Goal: Task Accomplishment & Management: Manage account settings

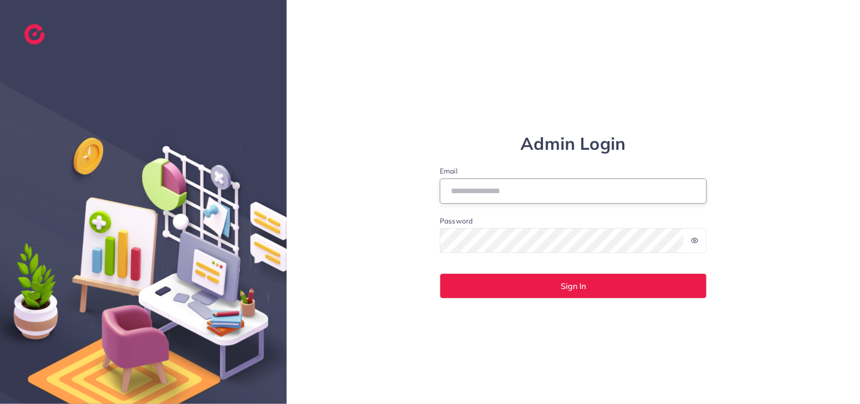
click at [507, 194] on input "Email" at bounding box center [573, 190] width 267 height 25
paste input "**********"
type input "**********"
drag, startPoint x: 509, startPoint y: 188, endPoint x: 555, endPoint y: 262, distance: 87.1
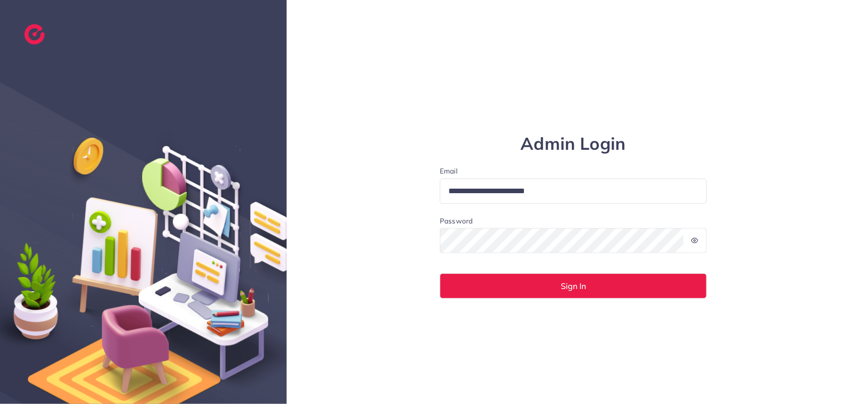
click at [555, 262] on form "**********" at bounding box center [573, 232] width 267 height 133
click at [501, 317] on div "**********" at bounding box center [573, 202] width 573 height 404
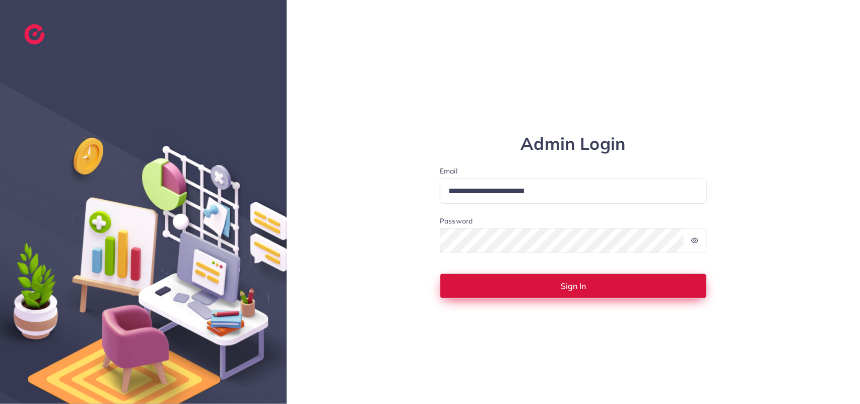
click at [495, 285] on button "Sign In" at bounding box center [573, 285] width 267 height 25
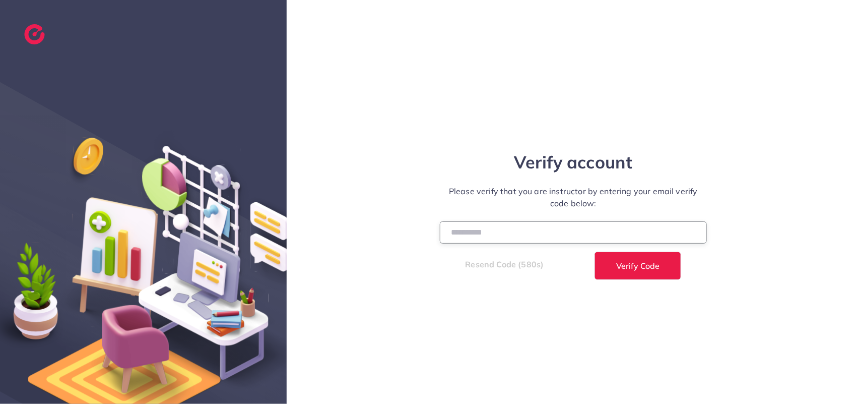
click at [495, 228] on input "number" at bounding box center [573, 232] width 267 height 22
paste input "******"
type input "******"
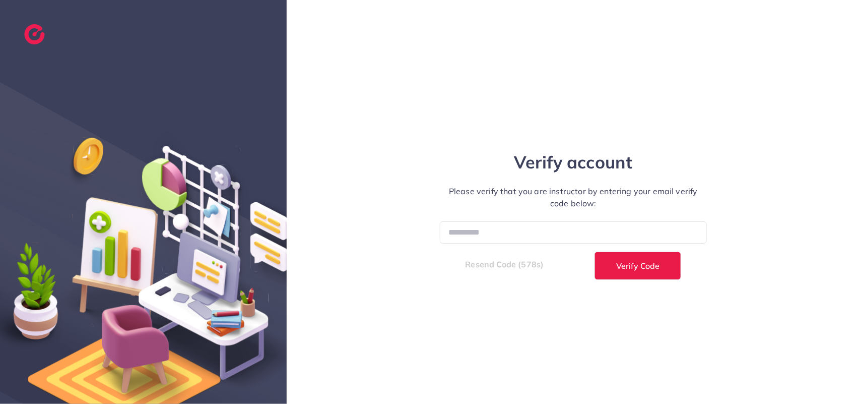
click at [525, 87] on div "Verify account Please verify that you are instructor by entering your email ver…" at bounding box center [573, 202] width 573 height 404
click at [638, 269] on span "Verify Code" at bounding box center [637, 266] width 43 height 8
select select "*"
select select "****"
select select "*"
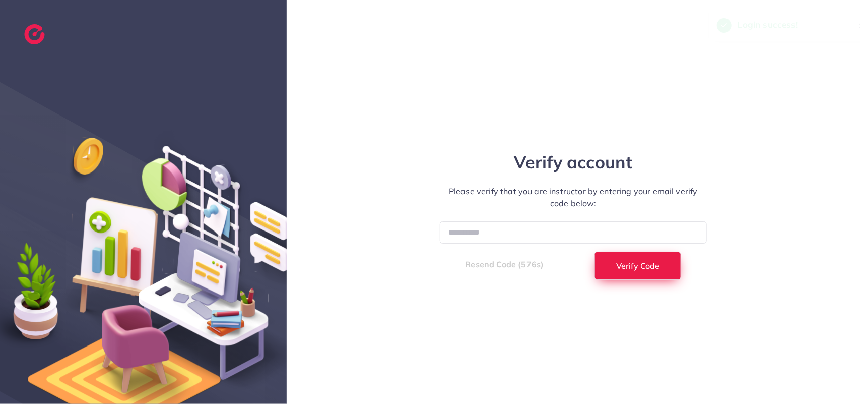
select select "****"
select select "*"
select select "****"
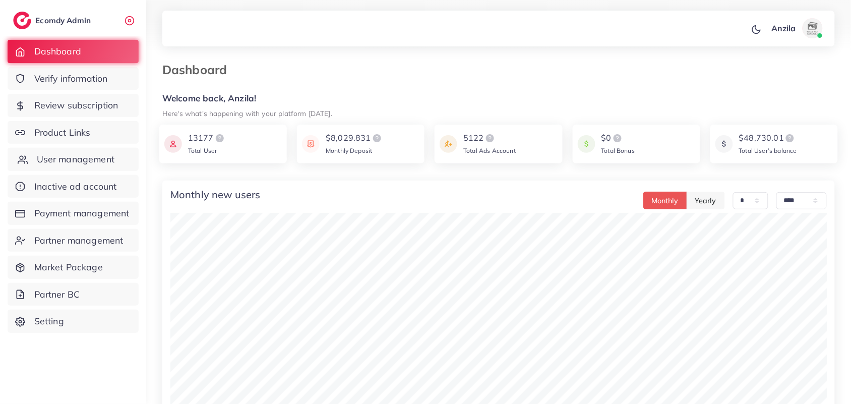
click at [73, 154] on span "User management" at bounding box center [76, 159] width 78 height 13
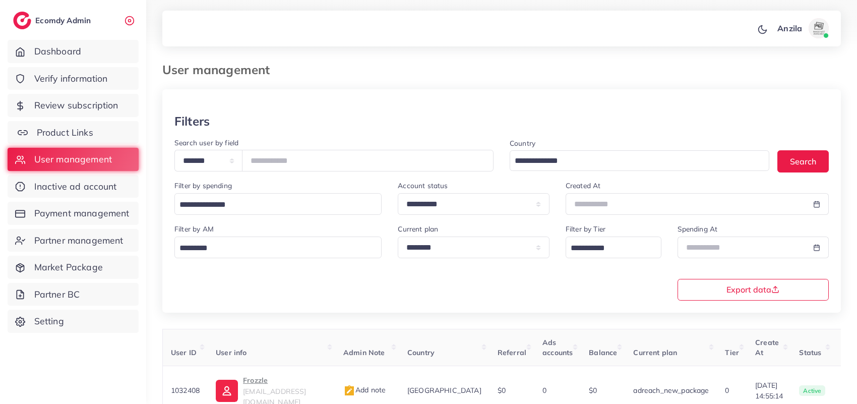
click at [67, 126] on span "Product Links" at bounding box center [65, 132] width 56 height 13
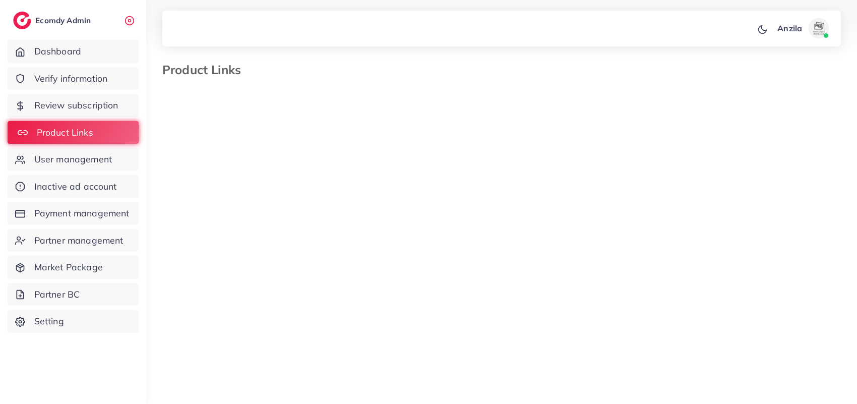
select select "*********"
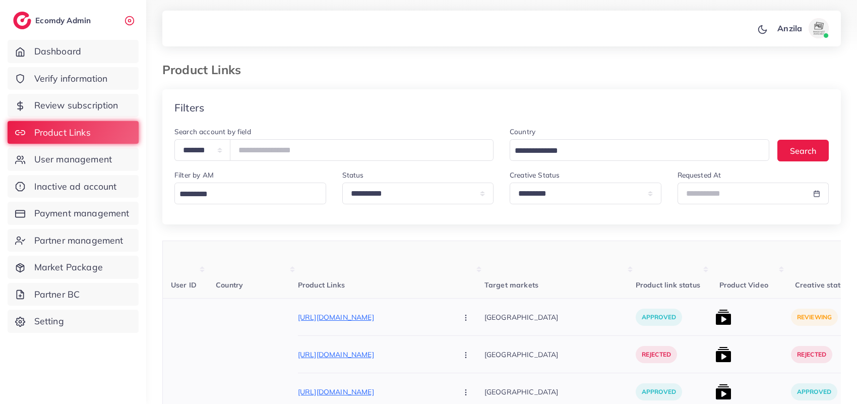
click at [715, 325] on img at bounding box center [723, 317] width 16 height 16
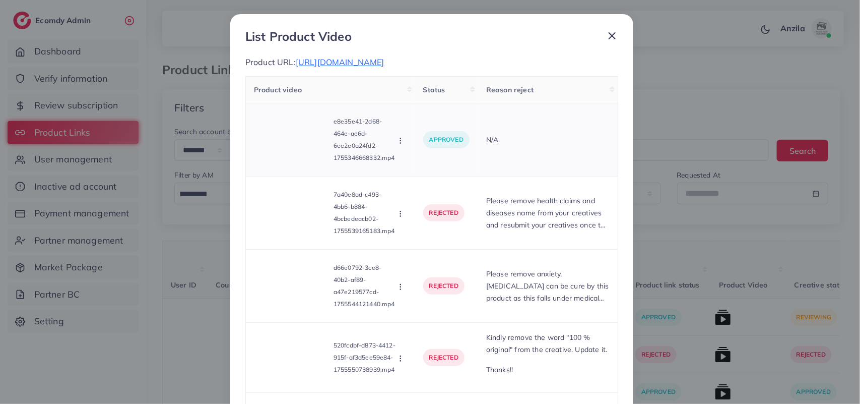
click at [521, 164] on td "N/A" at bounding box center [548, 139] width 140 height 73
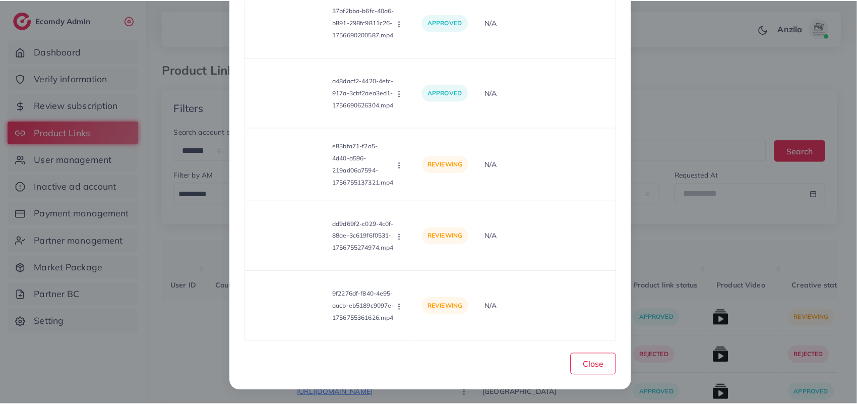
scroll to position [986, 0]
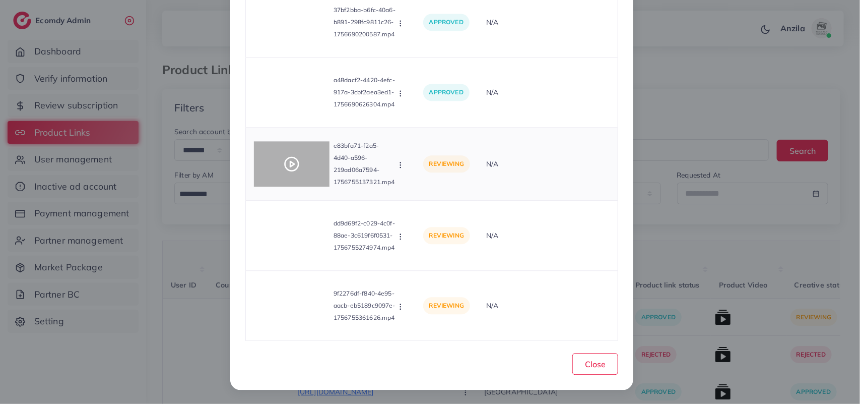
click at [284, 167] on icon at bounding box center [292, 164] width 16 height 16
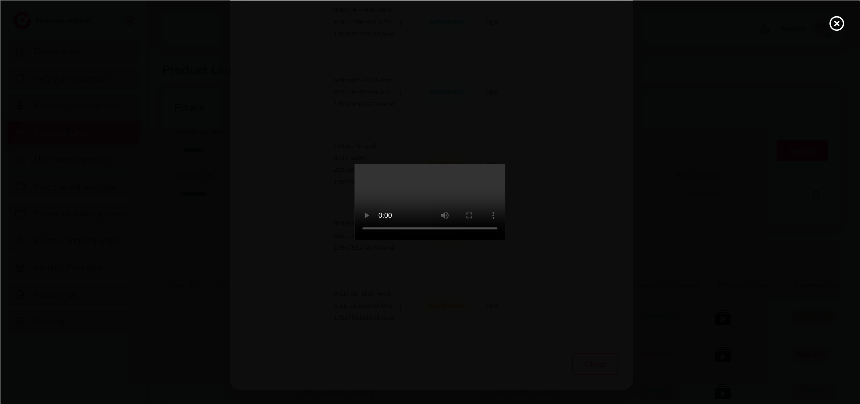
click at [841, 24] on icon at bounding box center [837, 23] width 16 height 16
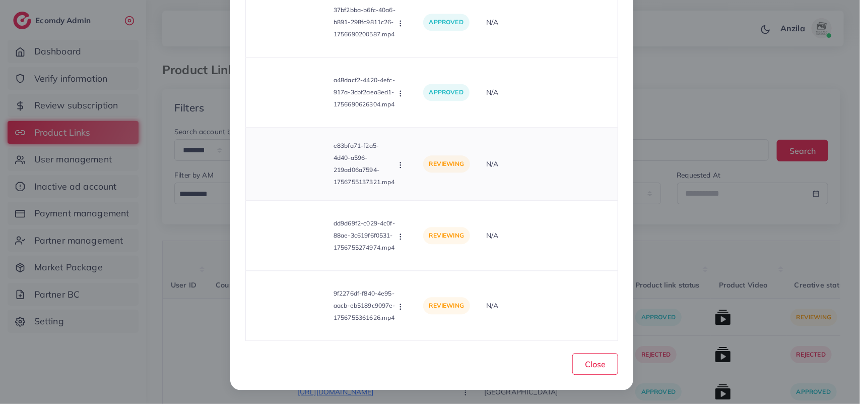
click at [406, 158] on div "Approve Reject" at bounding box center [401, 163] width 11 height 11
click at [400, 167] on circle "button" at bounding box center [400, 167] width 1 height 1
click at [409, 190] on icon at bounding box center [410, 189] width 7 height 7
click at [400, 224] on div "dd9d69f2-c029-4c0f-88ae-3c619f6f0531-1756755274974.mp4 Approve Reject" at bounding box center [330, 235] width 153 height 53
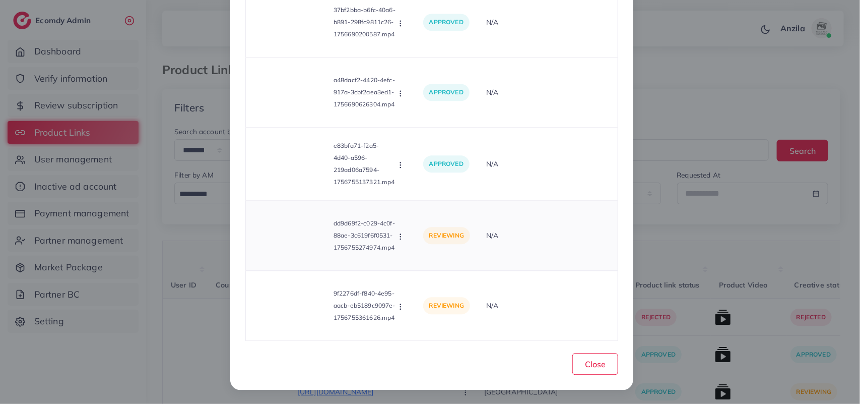
click at [400, 224] on div "dd9d69f2-c029-4c0f-88ae-3c619f6f0531-1756755274974.mp4 Approve Reject" at bounding box center [330, 235] width 153 height 53
click at [402, 236] on icon "button" at bounding box center [401, 236] width 8 height 8
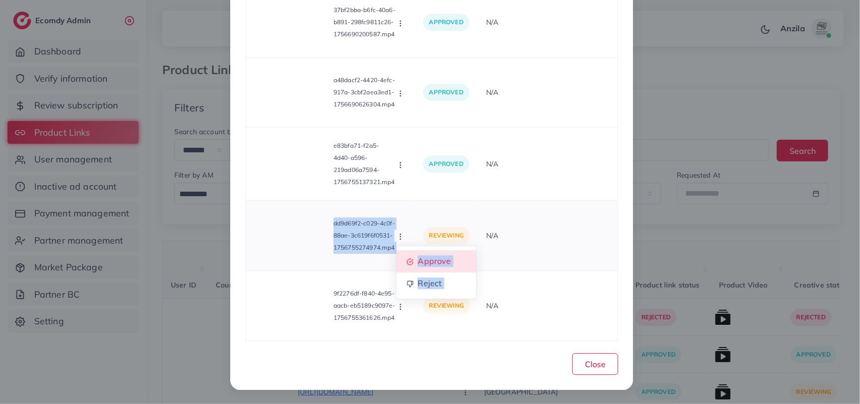
click at [416, 260] on link "Approve" at bounding box center [437, 261] width 80 height 22
click at [405, 303] on button "button" at bounding box center [401, 306] width 11 height 10
click at [423, 263] on span "Approve" at bounding box center [434, 258] width 33 height 10
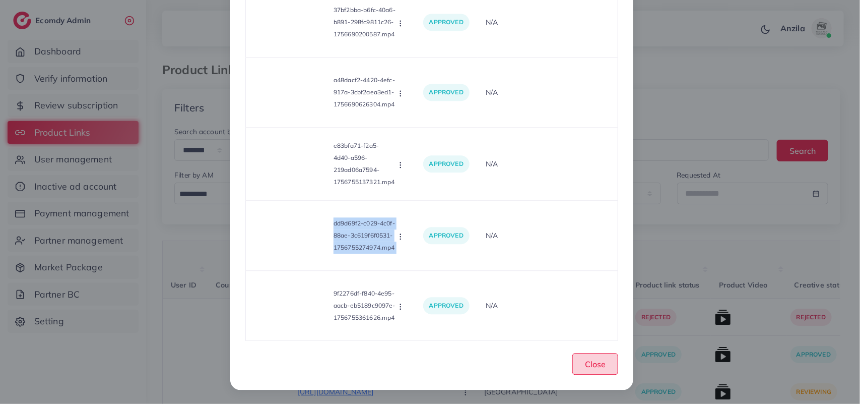
click at [589, 359] on span "Close" at bounding box center [595, 364] width 21 height 10
drag, startPoint x: 589, startPoint y: 359, endPoint x: 686, endPoint y: 280, distance: 125.8
click at [589, 359] on span "Close" at bounding box center [595, 364] width 21 height 10
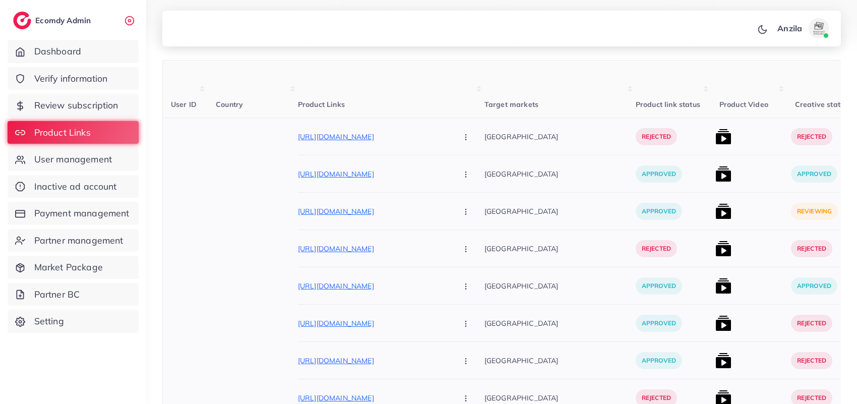
scroll to position [189, 0]
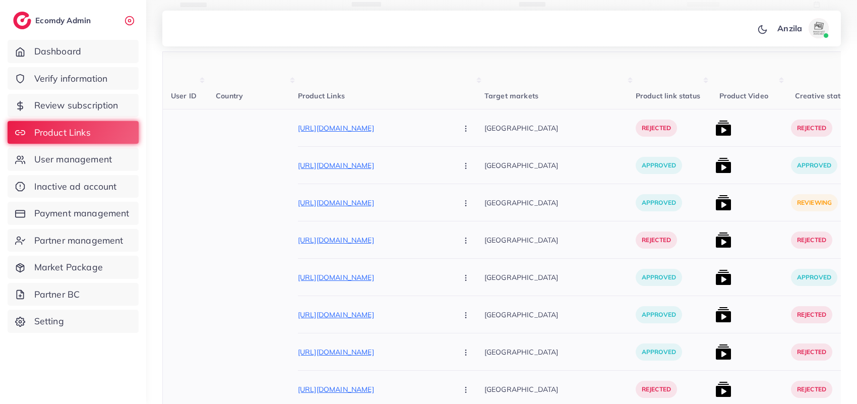
click at [715, 207] on img at bounding box center [723, 203] width 16 height 16
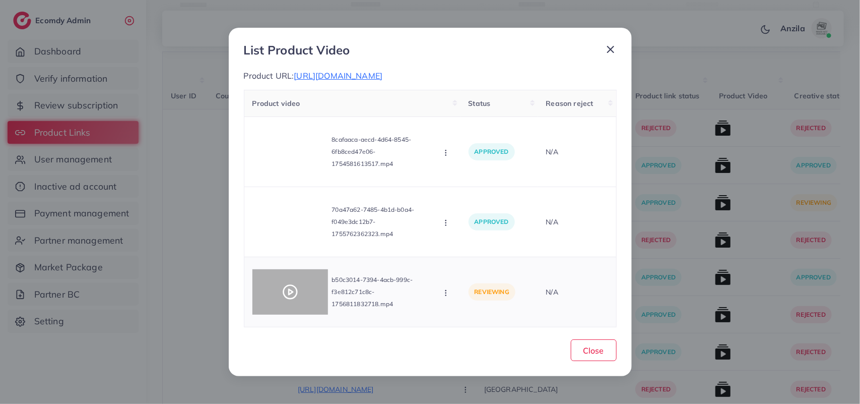
click at [298, 293] on icon at bounding box center [290, 292] width 16 height 16
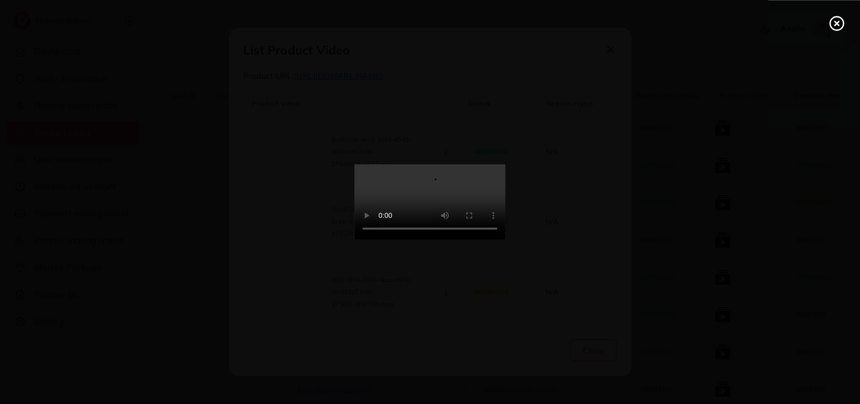
click at [835, 26] on icon at bounding box center [837, 23] width 16 height 16
click at [835, 26] on div "List Product Video Product URL: https://www.puropelle.com/collections/puro-exec…" at bounding box center [430, 202] width 860 height 404
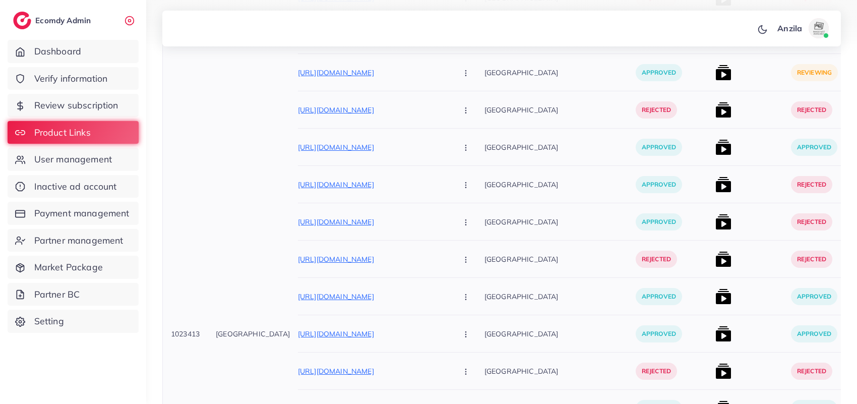
scroll to position [250, 0]
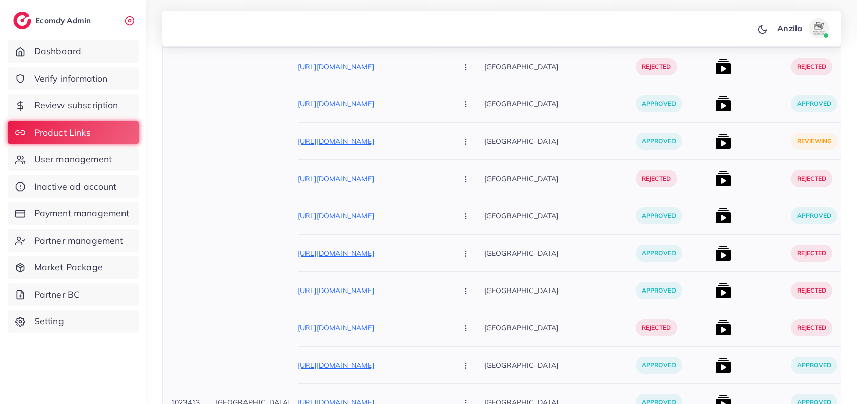
click at [711, 140] on div at bounding box center [749, 140] width 76 height 37
click at [83, 160] on span "User management" at bounding box center [76, 159] width 78 height 13
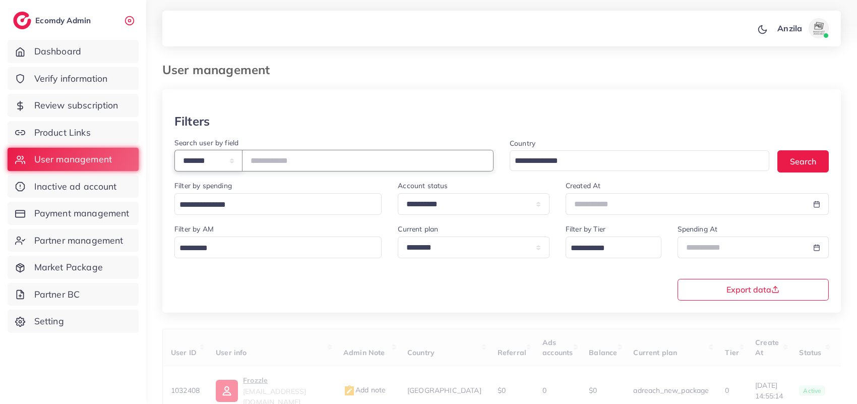
click at [231, 167] on select "**********" at bounding box center [208, 161] width 68 height 22
select select "*****"
click at [174, 150] on select "**********" at bounding box center [208, 161] width 68 height 22
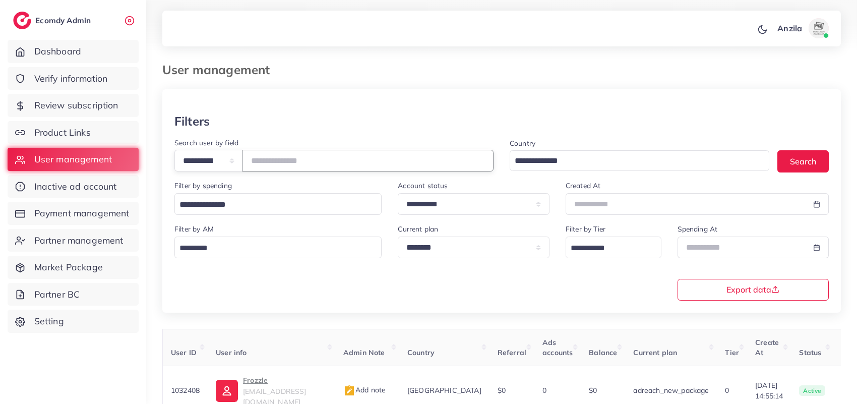
click at [293, 155] on input "text" at bounding box center [367, 161] width 251 height 22
paste input "**********"
type input "**********"
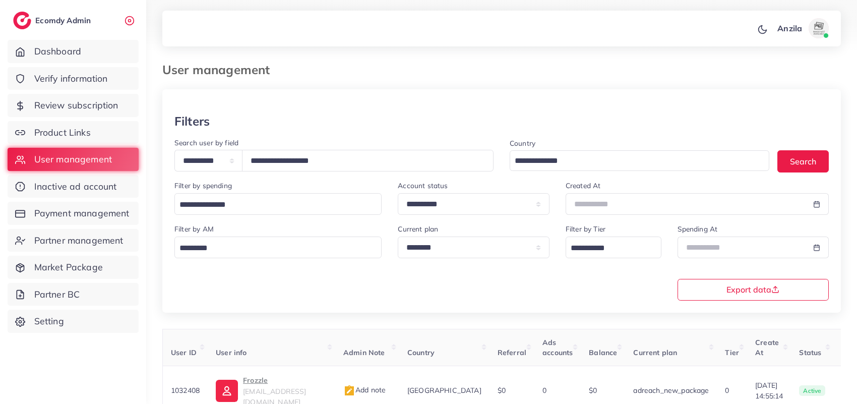
click at [378, 94] on div at bounding box center [501, 101] width 678 height 25
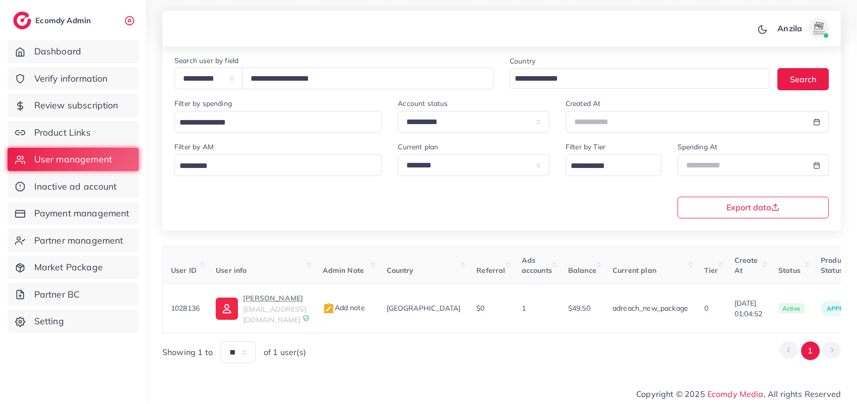
scroll to position [0, 157]
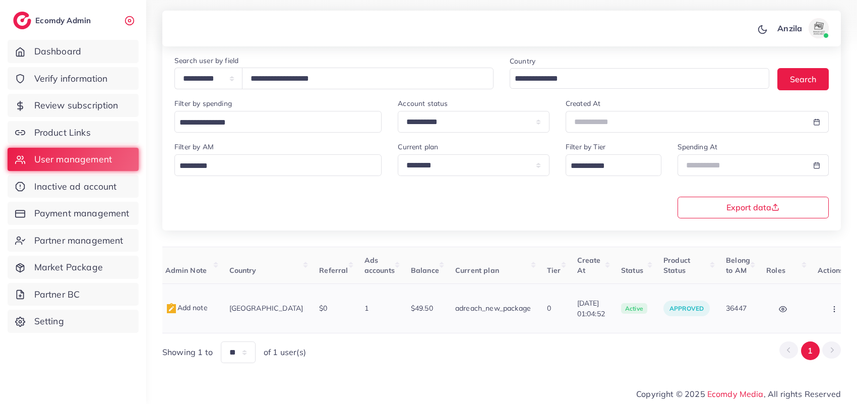
click at [817, 300] on button "button" at bounding box center [834, 308] width 35 height 23
drag, startPoint x: 810, startPoint y: 300, endPoint x: 804, endPoint y: 308, distance: 9.4
click at [817, 300] on button "button" at bounding box center [834, 308] width 35 height 23
click at [804, 308] on span "Assign to AM" at bounding box center [807, 313] width 51 height 10
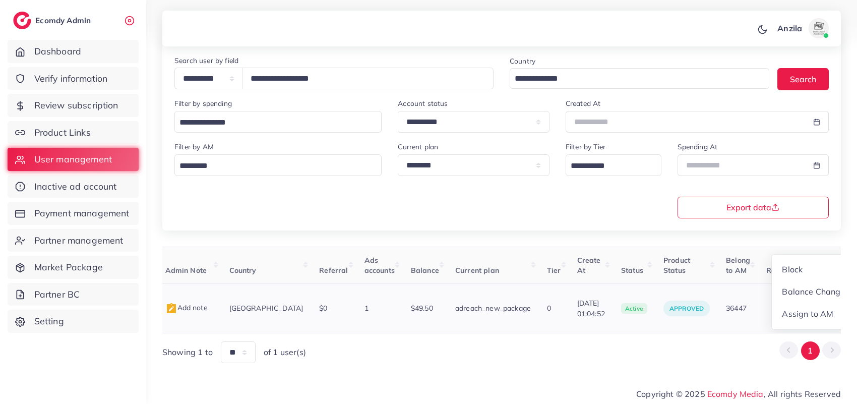
click at [0, 0] on div at bounding box center [0, 0] width 0 height 0
click at [830, 308] on icon "button" at bounding box center [834, 309] width 8 height 8
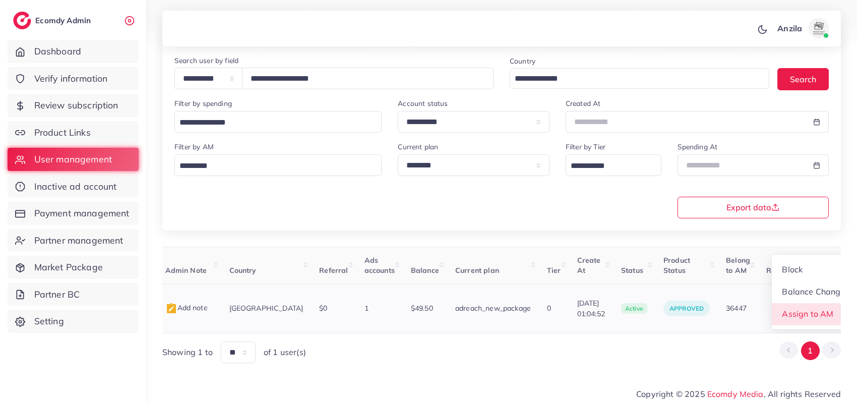
click at [809, 308] on span "Assign to AM" at bounding box center [807, 313] width 51 height 10
click at [0, 0] on div at bounding box center [0, 0] width 0 height 0
click at [0, 0] on div "Email AM Loading... Assign To AM" at bounding box center [0, 0] width 0 height 0
click at [830, 308] on icon "button" at bounding box center [834, 309] width 8 height 8
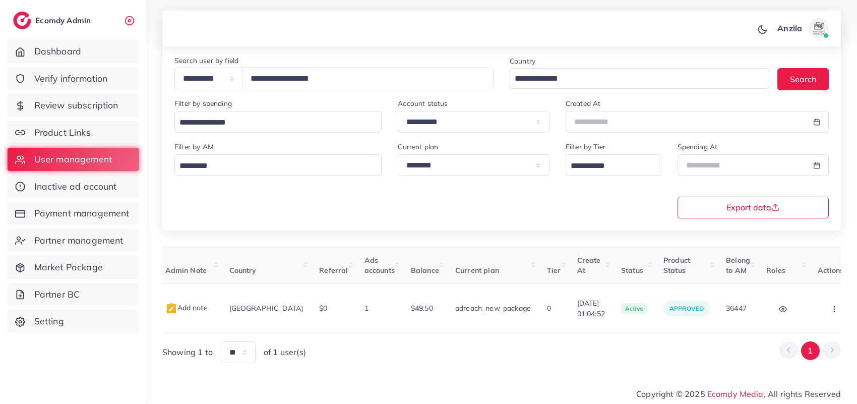
click at [830, 308] on icon "button" at bounding box center [834, 309] width 8 height 8
click at [816, 305] on link "Assign to AM" at bounding box center [813, 314] width 84 height 22
click at [0, 0] on div at bounding box center [0, 0] width 0 height 0
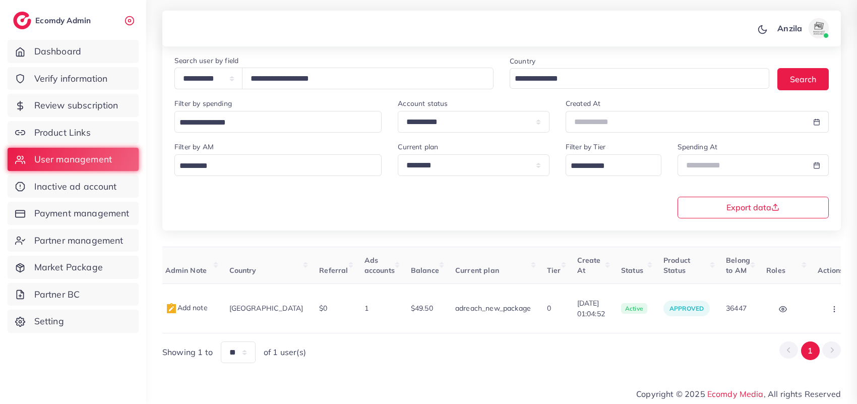
scroll to position [0, 157]
click at [830, 305] on icon "button" at bounding box center [834, 309] width 8 height 8
click at [810, 303] on link "Assign to AM" at bounding box center [813, 314] width 84 height 22
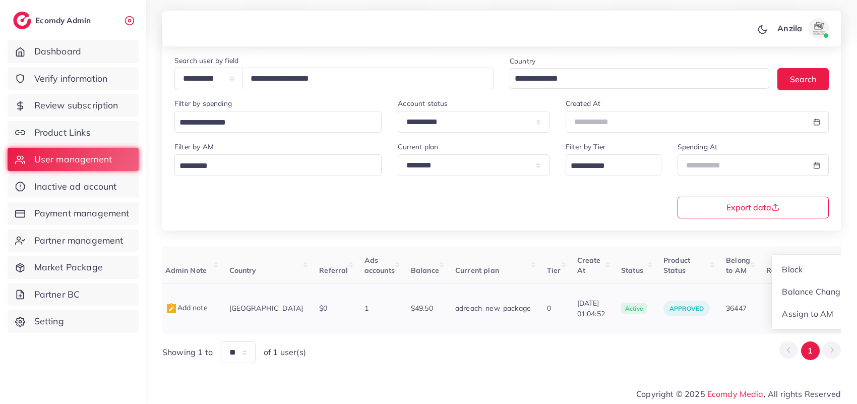
click at [0, 0] on div at bounding box center [0, 0] width 0 height 0
click at [830, 305] on icon "button" at bounding box center [834, 309] width 8 height 8
click at [810, 303] on link "Assign to AM" at bounding box center [813, 314] width 84 height 22
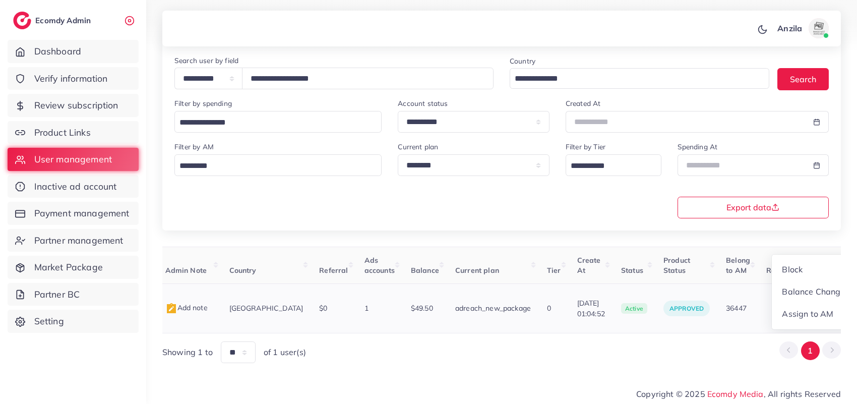
click at [0, 0] on div at bounding box center [0, 0] width 0 height 0
click at [830, 307] on icon "button" at bounding box center [834, 309] width 8 height 8
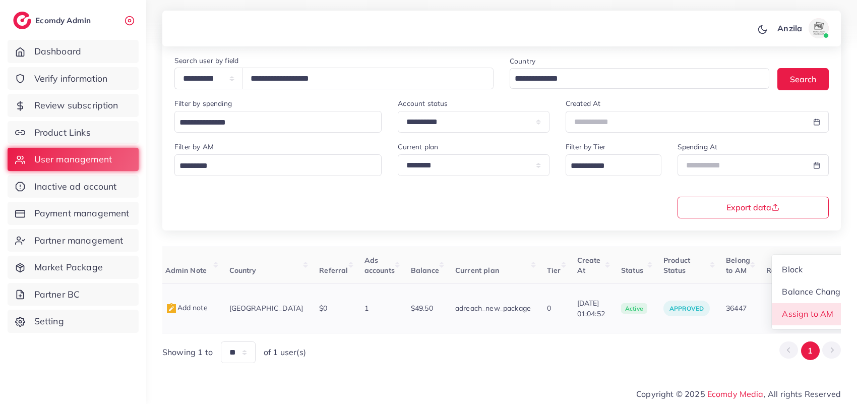
click at [812, 305] on link "Assign to AM" at bounding box center [813, 314] width 84 height 22
click at [0, 0] on div at bounding box center [0, 0] width 0 height 0
click at [830, 305] on icon "button" at bounding box center [834, 309] width 8 height 8
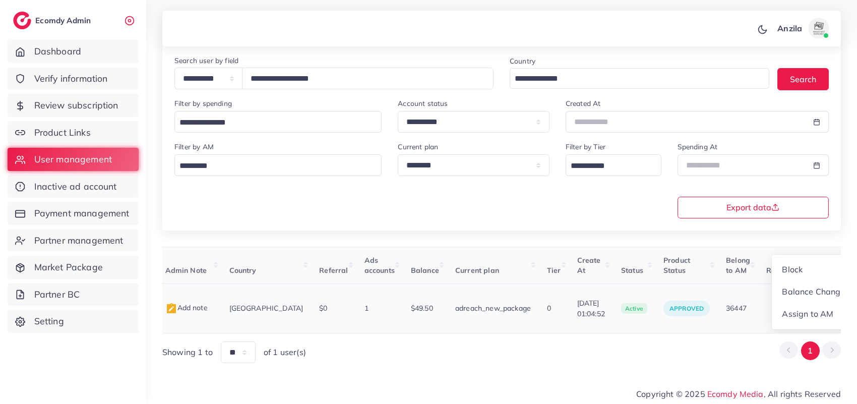
scroll to position [1, 157]
click at [813, 298] on link "Balance Change" at bounding box center [813, 292] width 84 height 22
click at [0, 0] on div at bounding box center [0, 0] width 0 height 0
click at [817, 309] on button "button" at bounding box center [834, 308] width 35 height 23
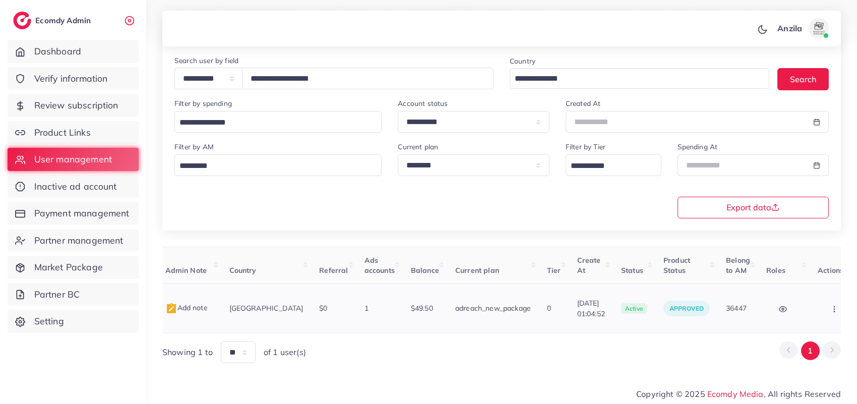
click at [817, 309] on button "button" at bounding box center [834, 308] width 35 height 23
click at [814, 303] on link "Assign to AM" at bounding box center [813, 314] width 84 height 22
click at [0, 0] on div at bounding box center [0, 0] width 0 height 0
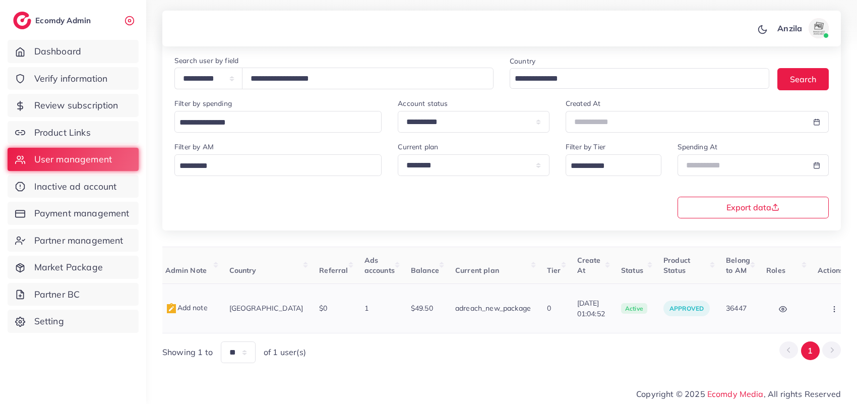
click at [833, 308] on circle "button" at bounding box center [833, 308] width 1 height 1
click at [817, 307] on div "Block Balance Change Assign to AM" at bounding box center [834, 308] width 35 height 23
click at [813, 307] on link "Assign to AM" at bounding box center [813, 314] width 84 height 22
click at [0, 0] on div at bounding box center [0, 0] width 0 height 0
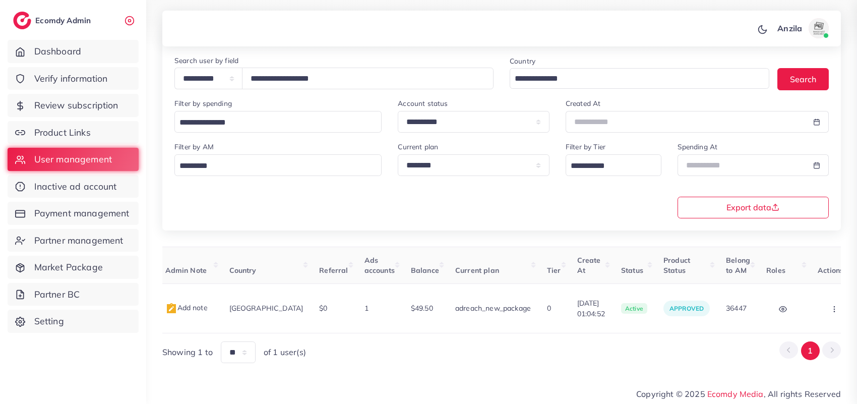
scroll to position [0, 157]
click at [833, 308] on circle "button" at bounding box center [833, 308] width 1 height 1
click at [817, 307] on div "Block Balance Change Assign to AM" at bounding box center [834, 308] width 35 height 23
click at [812, 308] on link "Assign to AM" at bounding box center [813, 314] width 84 height 22
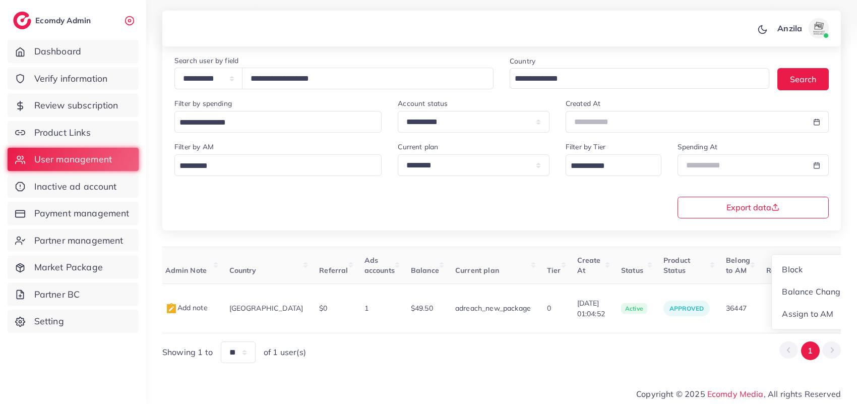
click at [0, 0] on div at bounding box center [0, 0] width 0 height 0
click at [830, 308] on icon "button" at bounding box center [834, 309] width 8 height 8
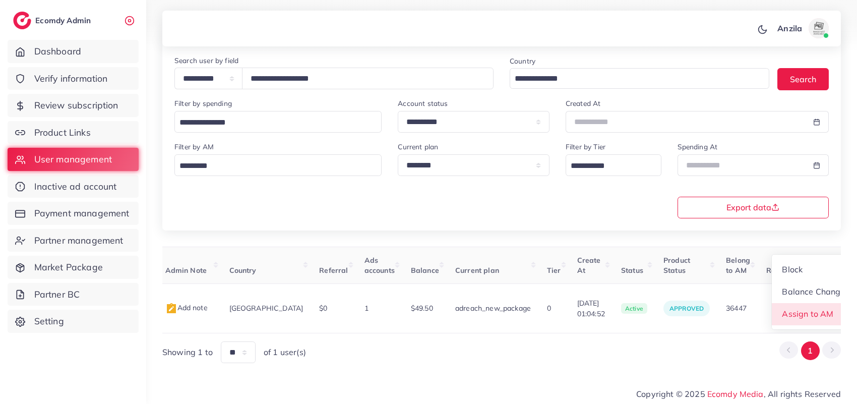
click at [812, 308] on link "Assign to AM" at bounding box center [813, 314] width 84 height 22
click at [0, 0] on div at bounding box center [0, 0] width 0 height 0
click at [830, 308] on icon "button" at bounding box center [834, 309] width 8 height 8
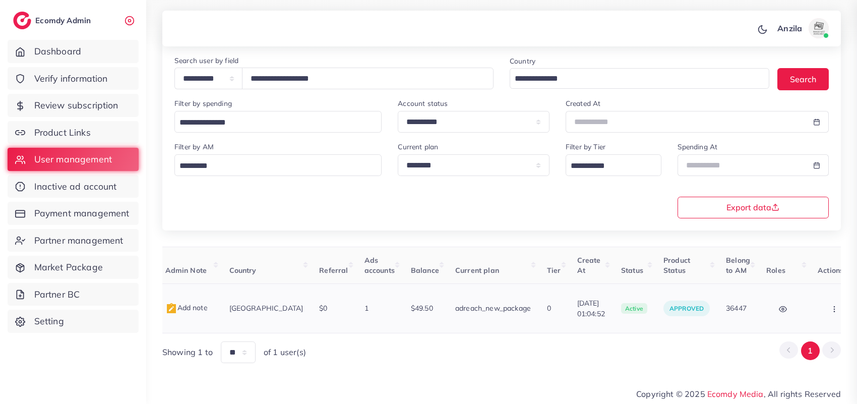
click at [830, 308] on icon "button" at bounding box center [834, 309] width 8 height 8
click at [812, 308] on link "Assign to AM" at bounding box center [813, 314] width 84 height 22
click at [0, 0] on div at bounding box center [0, 0] width 0 height 0
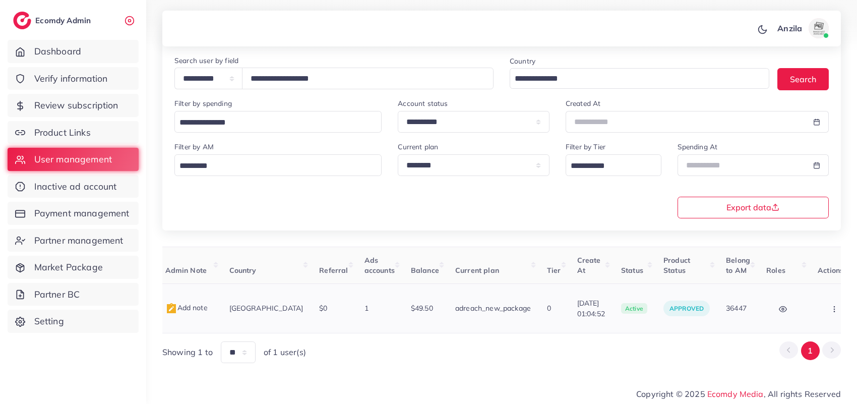
click at [830, 308] on icon "button" at bounding box center [834, 309] width 8 height 8
click at [812, 308] on link "Assign to AM" at bounding box center [813, 314] width 84 height 22
click at [0, 0] on div at bounding box center [0, 0] width 0 height 0
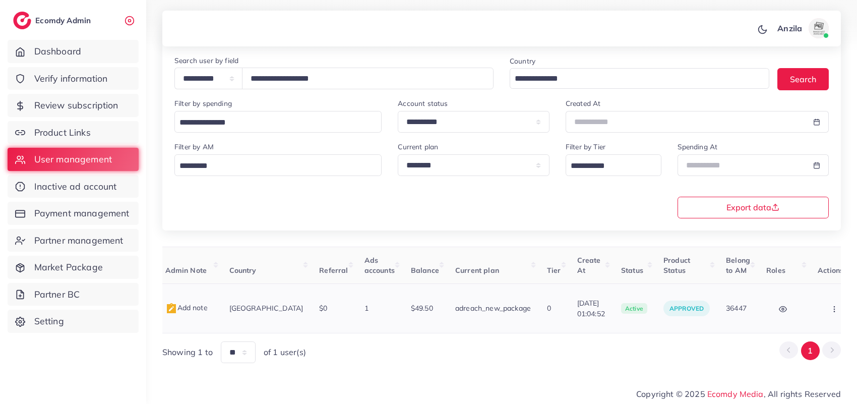
click at [830, 308] on icon "button" at bounding box center [834, 309] width 8 height 8
click at [817, 308] on div "Block Balance Change Assign to AM" at bounding box center [834, 308] width 35 height 23
click at [0, 0] on link "Assign to AM" at bounding box center [0, 0] width 0 height 0
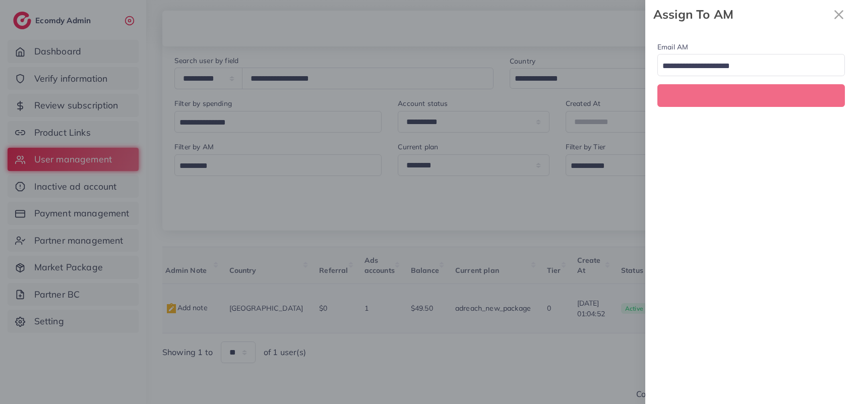
scroll to position [0, 157]
click at [812, 308] on div "Email AM Loading..." at bounding box center [751, 216] width 212 height 375
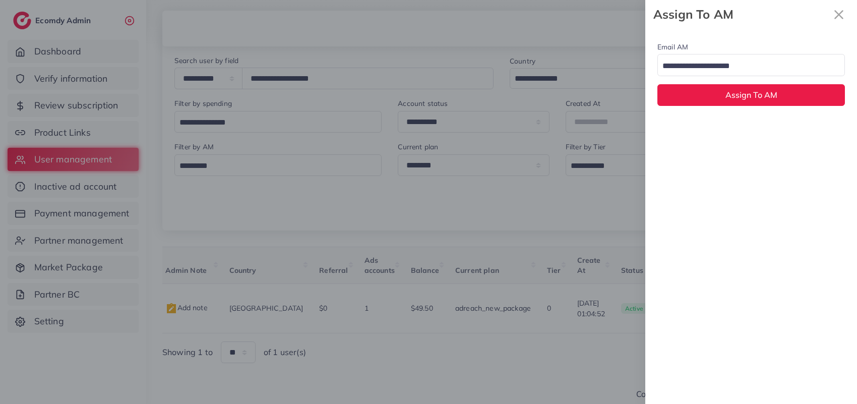
click at [742, 63] on input "Search for option" at bounding box center [745, 66] width 173 height 16
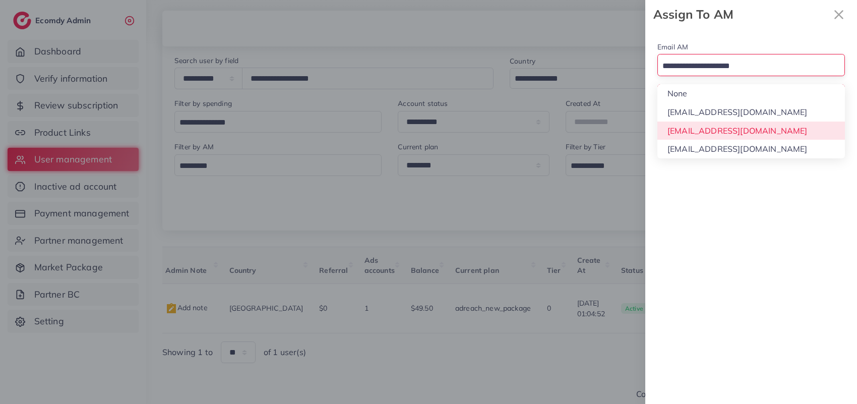
click at [736, 129] on div "Email AM Loading... None hadibaaslam@gmail.com natashashahid163@gmail.com wajah…" at bounding box center [751, 216] width 212 height 375
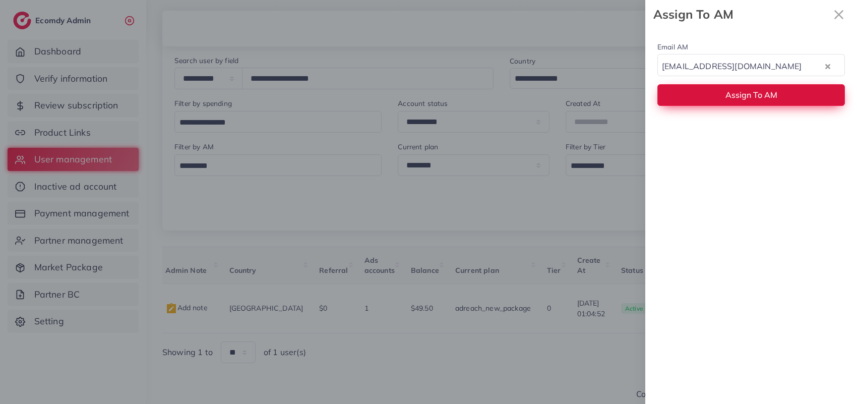
click at [733, 96] on span "Assign To AM" at bounding box center [751, 95] width 52 height 10
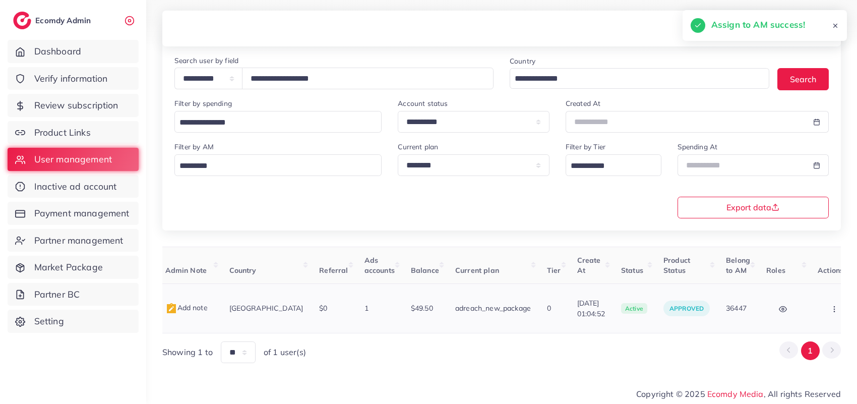
click at [830, 305] on icon "button" at bounding box center [834, 309] width 8 height 8
click at [817, 303] on div "Block Balance Change Assign to AM" at bounding box center [834, 308] width 35 height 23
click at [814, 303] on link "Assign to AM" at bounding box center [813, 314] width 84 height 22
click at [0, 0] on div at bounding box center [0, 0] width 0 height 0
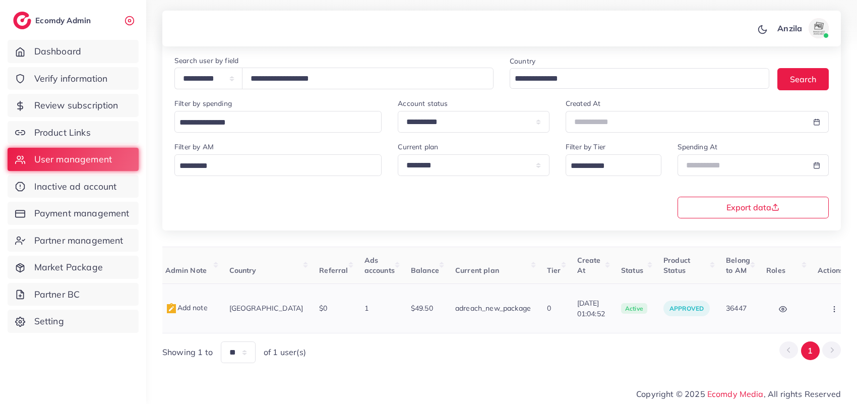
click at [833, 308] on circle "button" at bounding box center [833, 308] width 1 height 1
click at [817, 306] on div "Block Balance Change Assign to AM" at bounding box center [834, 308] width 35 height 23
click at [813, 306] on link "Assign to AM" at bounding box center [813, 314] width 84 height 22
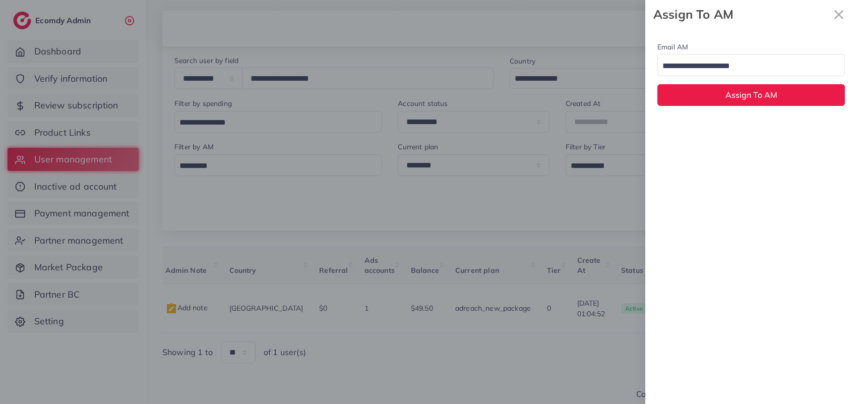
click at [697, 67] on input "Search for option" at bounding box center [745, 66] width 173 height 16
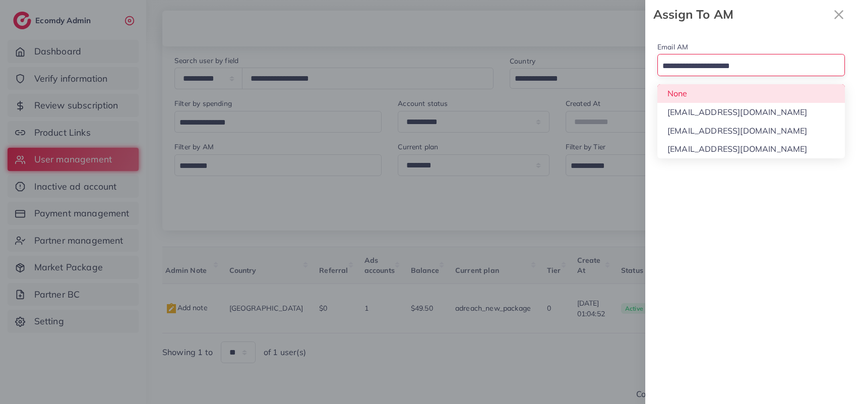
click at [698, 94] on div "Email AM Loading... None hadibaaslam@gmail.com natashashahid163@gmail.com wajah…" at bounding box center [751, 73] width 212 height 89
click at [698, 94] on button "Assign To AM" at bounding box center [750, 95] width 187 height 22
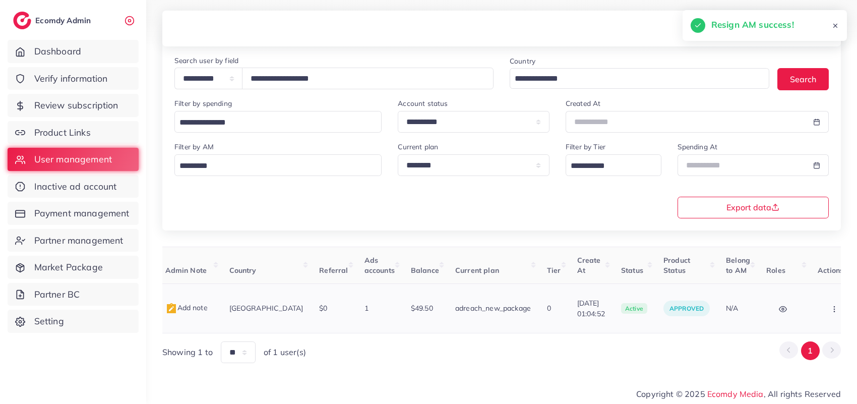
click at [817, 314] on button "button" at bounding box center [834, 308] width 35 height 23
click at [817, 314] on div "Block Balance Change Assign to AM" at bounding box center [834, 308] width 35 height 23
click at [808, 314] on span "Assign to AM" at bounding box center [807, 313] width 51 height 10
click at [0, 0] on div at bounding box center [0, 0] width 0 height 0
click at [830, 305] on icon "button" at bounding box center [834, 309] width 8 height 8
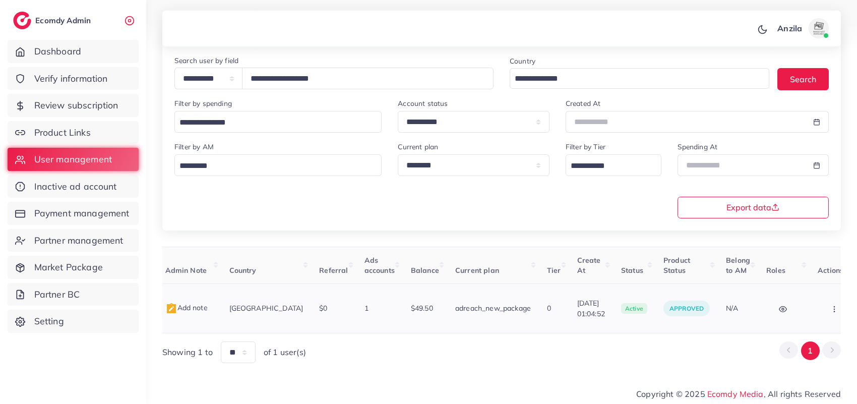
click at [830, 305] on icon "button" at bounding box center [834, 309] width 8 height 8
click at [813, 304] on link "Assign to AM" at bounding box center [813, 314] width 84 height 22
click at [0, 0] on div at bounding box center [0, 0] width 0 height 0
click at [817, 315] on button "button" at bounding box center [834, 308] width 35 height 23
click at [817, 315] on div "Block Balance Change Assign to AM" at bounding box center [834, 308] width 35 height 23
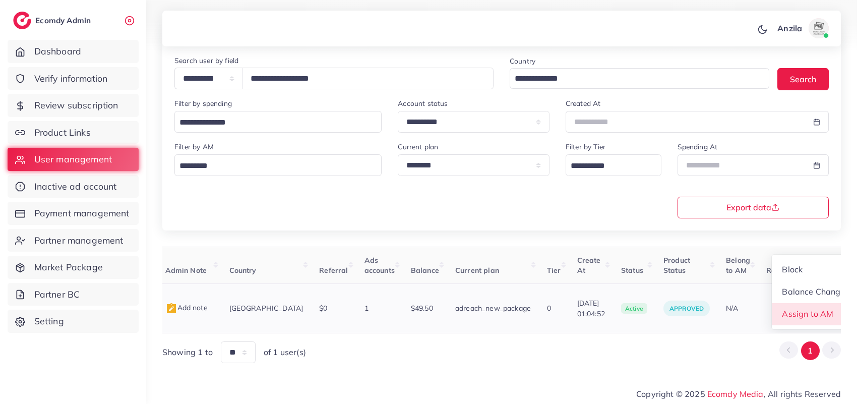
click at [812, 313] on span "Assign to AM" at bounding box center [807, 313] width 51 height 10
click at [0, 0] on div at bounding box center [0, 0] width 0 height 0
click at [817, 313] on button "button" at bounding box center [834, 308] width 35 height 23
click at [0, 0] on span "Assign to AM" at bounding box center [0, 0] width 0 height 0
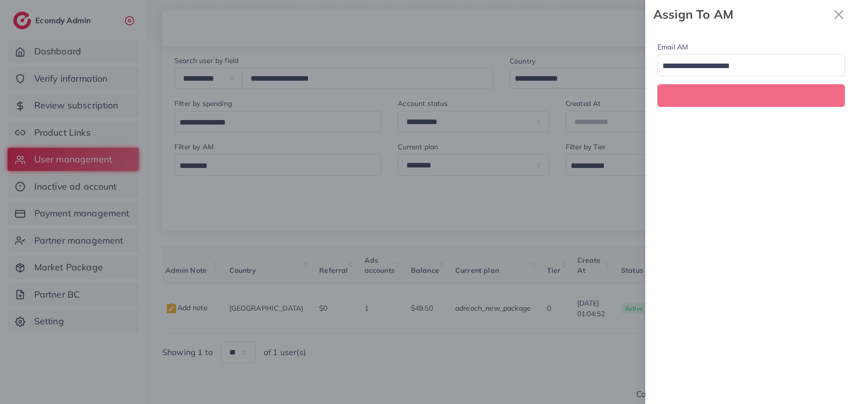
click at [812, 0] on div "Assign To AM Email AM Loading..." at bounding box center [428, 0] width 857 height 0
click at [812, 313] on div "Email AM Loading..." at bounding box center [751, 216] width 212 height 375
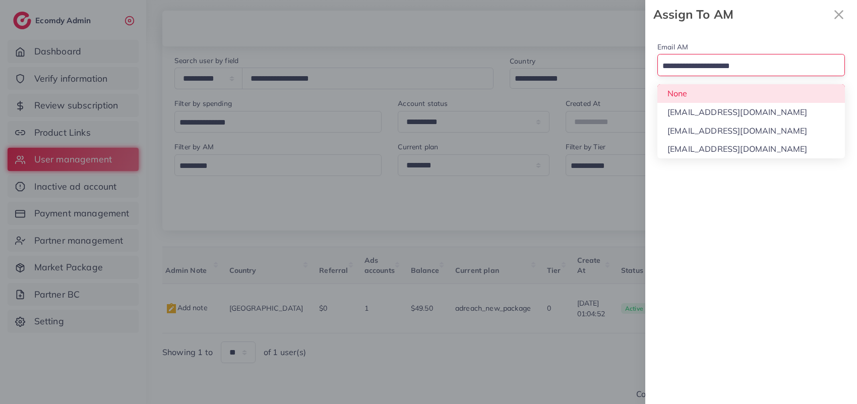
click at [737, 59] on input "Search for option" at bounding box center [745, 66] width 173 height 16
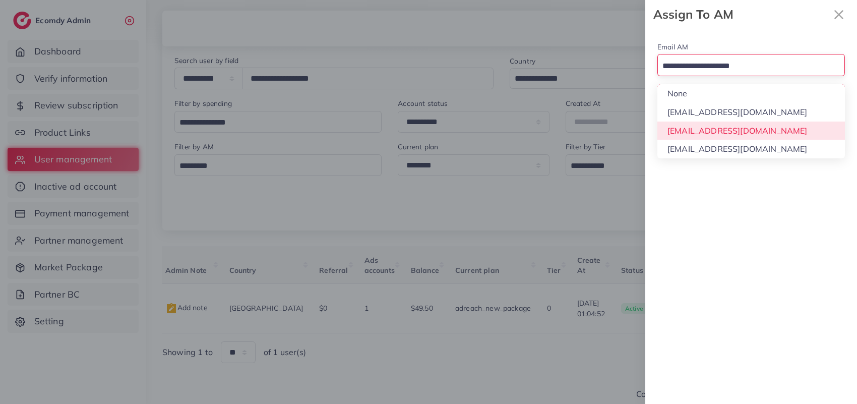
click at [737, 127] on div "Email AM Loading... None hadibaaslam@gmail.com natashashahid163@gmail.com wajah…" at bounding box center [751, 216] width 212 height 375
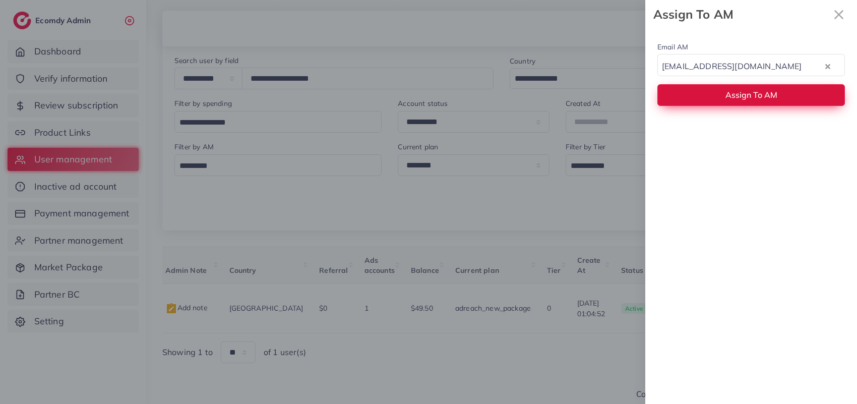
click at [735, 100] on span "Assign To AM" at bounding box center [751, 95] width 52 height 10
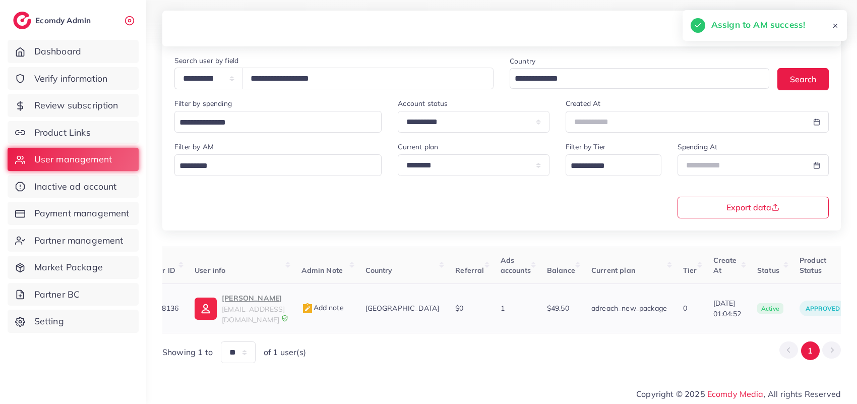
click at [228, 300] on p "Hadi Malik" at bounding box center [253, 298] width 63 height 12
click at [305, 77] on input "**********" at bounding box center [367, 79] width 251 height 22
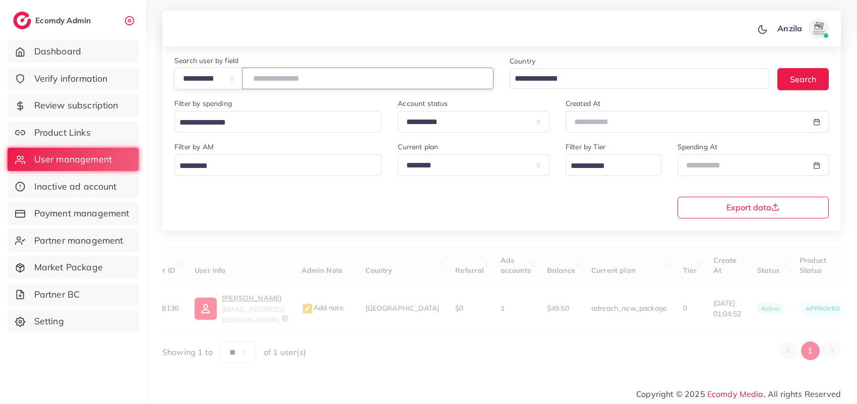
paste input "**********"
type input "**********"
click at [364, 201] on div "**********" at bounding box center [501, 179] width 670 height 77
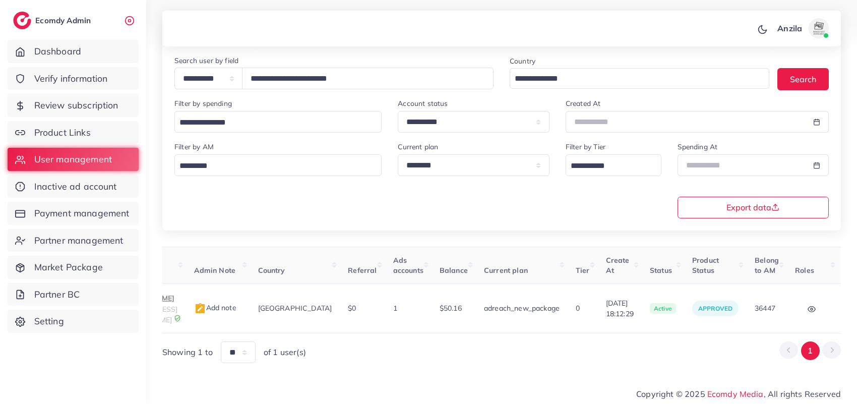
scroll to position [0, 190]
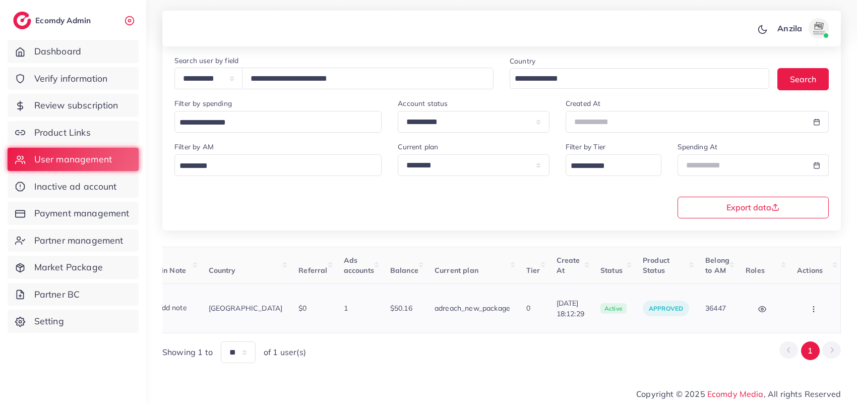
click at [812, 308] on icon "button" at bounding box center [813, 309] width 8 height 8
click at [815, 306] on link "Assign to AM" at bounding box center [793, 314] width 84 height 22
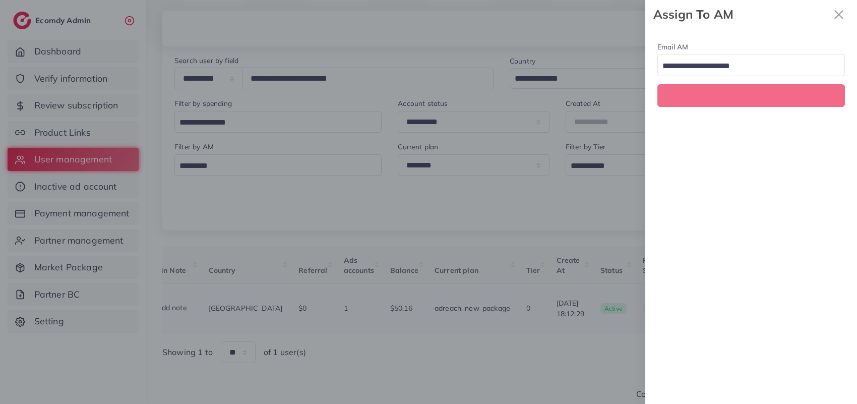
scroll to position [0, 190]
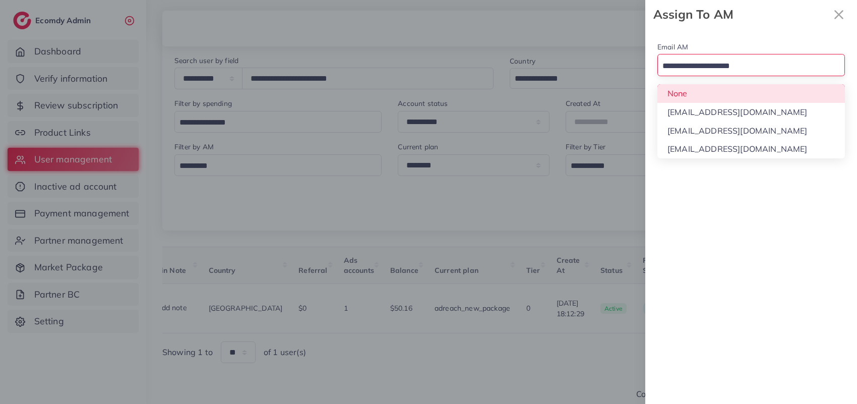
click at [745, 62] on input "Search for option" at bounding box center [745, 66] width 173 height 16
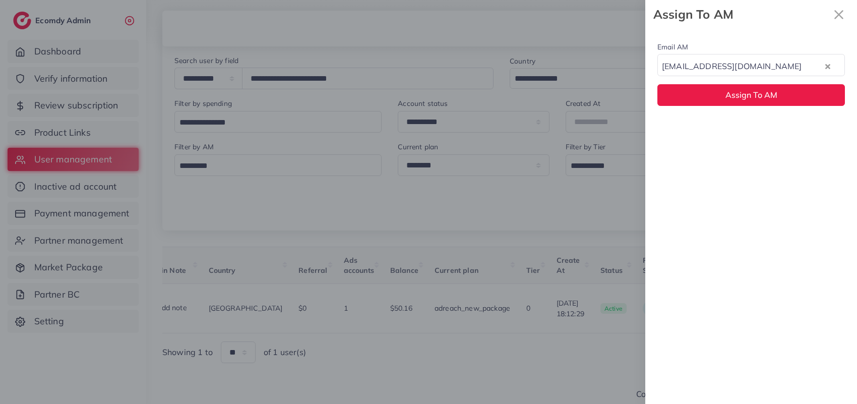
click at [745, 130] on div "Email AM natashashahid163@gmail.com Loading... None hadibaaslam@gmail.com natas…" at bounding box center [751, 216] width 212 height 375
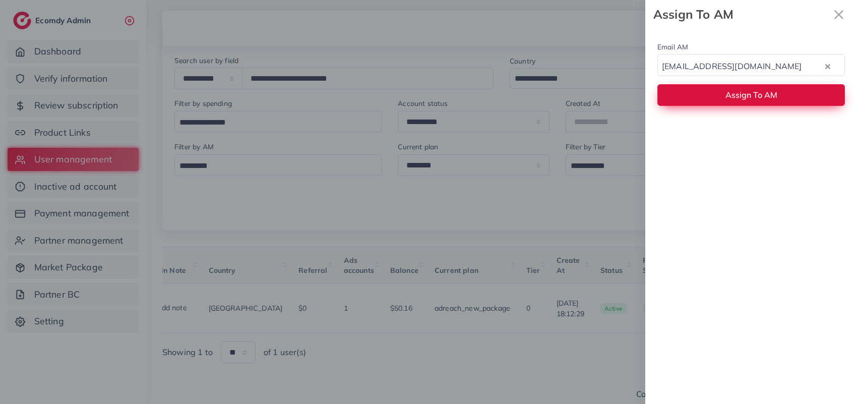
click at [742, 99] on span "Assign To AM" at bounding box center [751, 95] width 52 height 10
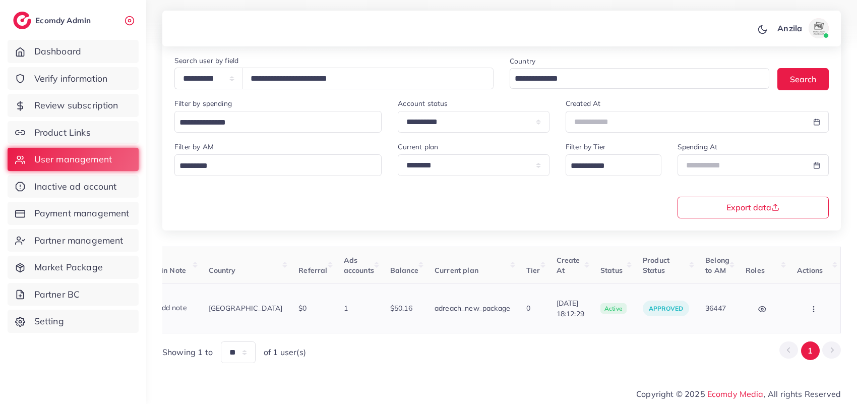
click at [812, 301] on button "button" at bounding box center [814, 308] width 35 height 23
click at [812, 303] on link "Assign to AM" at bounding box center [793, 314] width 84 height 22
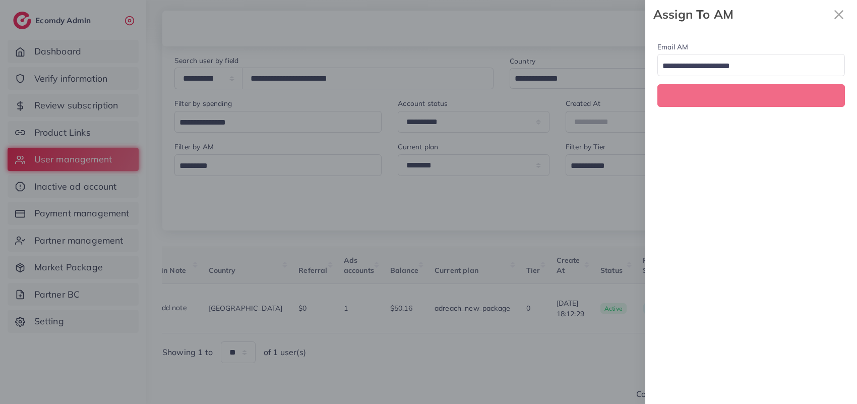
scroll to position [0, 190]
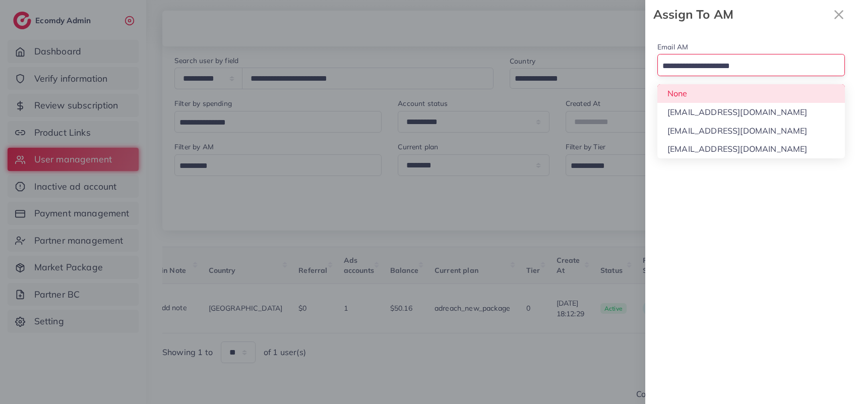
click at [759, 67] on input "Search for option" at bounding box center [745, 66] width 173 height 16
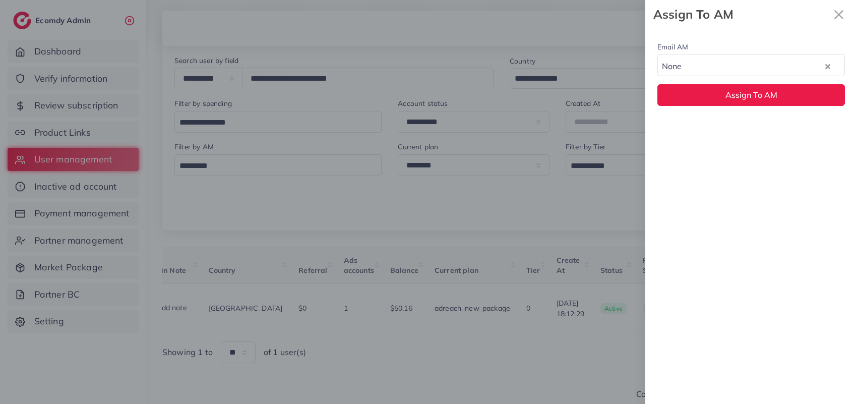
click at [759, 96] on div "Email AM None Loading... None hadibaaslam@gmail.com natashashahid163@gmail.com …" at bounding box center [751, 73] width 212 height 89
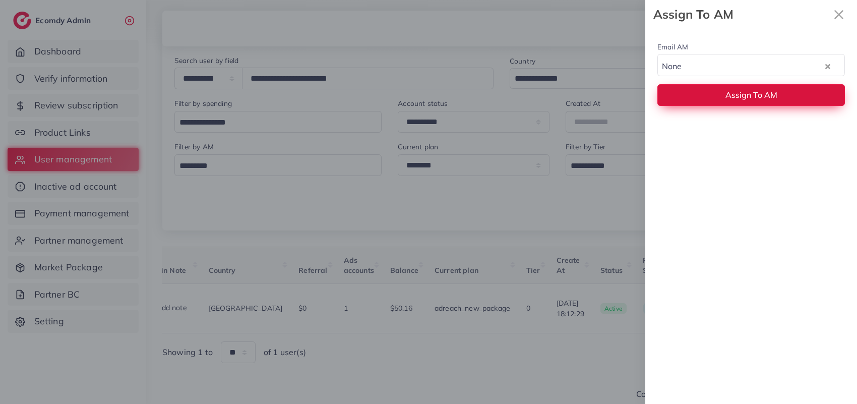
click at [759, 95] on span "Assign To AM" at bounding box center [751, 95] width 52 height 10
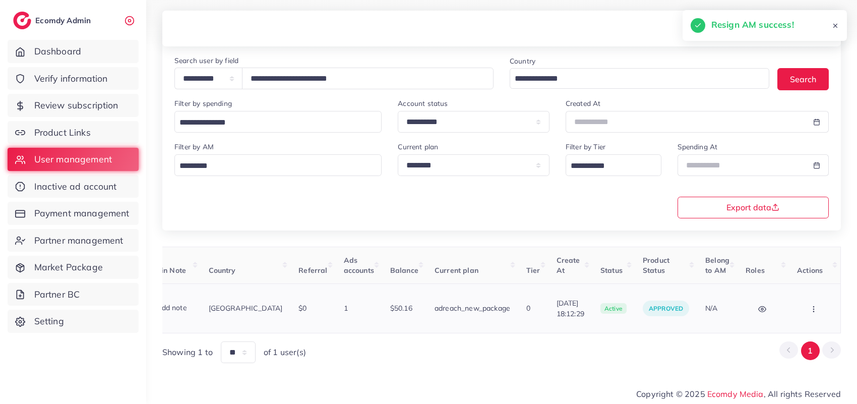
click at [809, 310] on icon "button" at bounding box center [813, 309] width 8 height 8
click at [809, 309] on span "Assign to AM" at bounding box center [786, 313] width 51 height 10
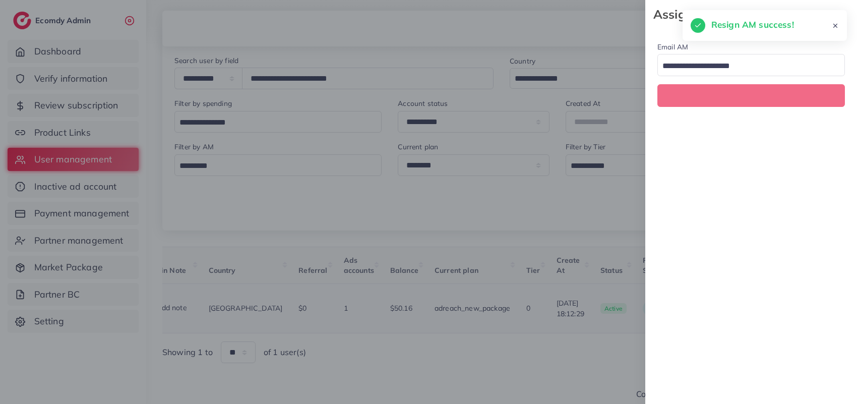
scroll to position [0, 190]
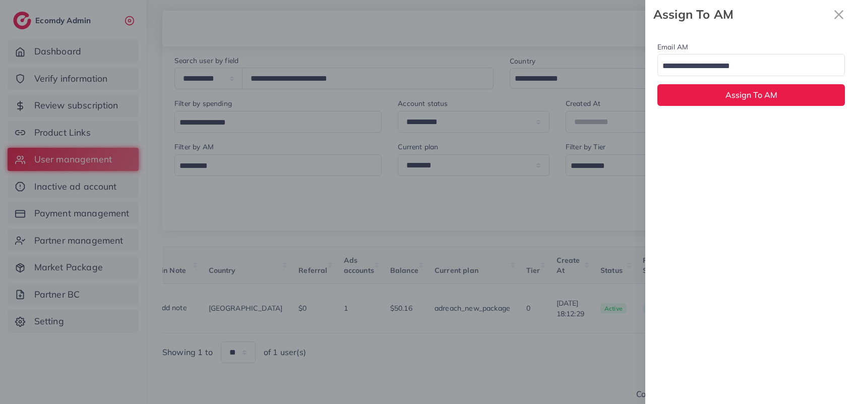
click at [726, 63] on input "Search for option" at bounding box center [745, 66] width 173 height 16
click at [731, 130] on div "Email AM natashashahid163@gmail.com Loading... None hadibaaslam@gmail.com natas…" at bounding box center [751, 216] width 212 height 375
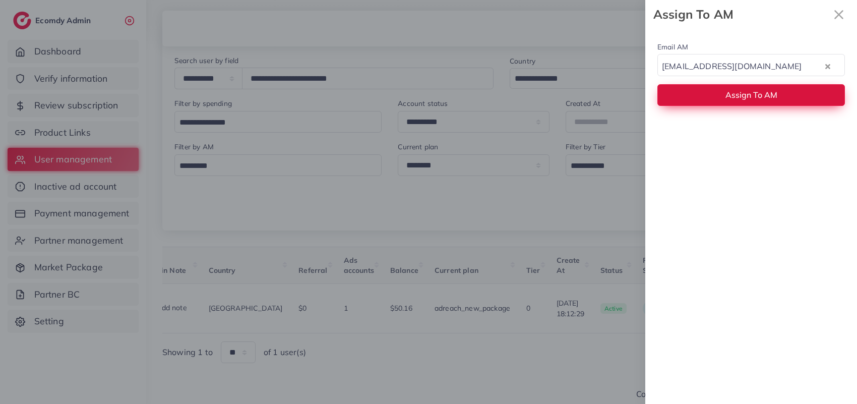
click at [724, 99] on button "Assign To AM" at bounding box center [750, 95] width 187 height 22
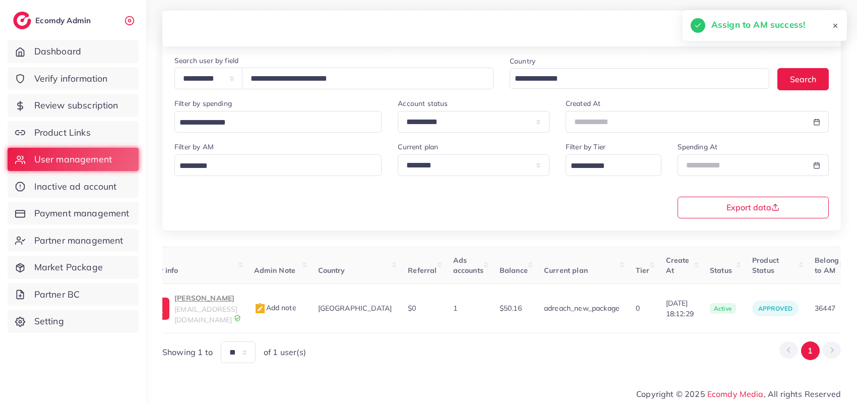
scroll to position [0, 0]
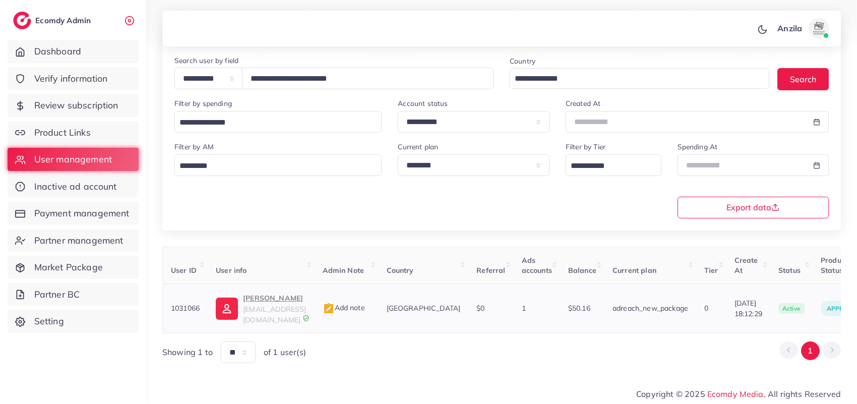
click at [277, 301] on p "hammad khan" at bounding box center [274, 298] width 63 height 12
click at [714, 331] on div "User ID User info Admin Note Country Referral Ads accounts Balance Current plan…" at bounding box center [501, 304] width 678 height 117
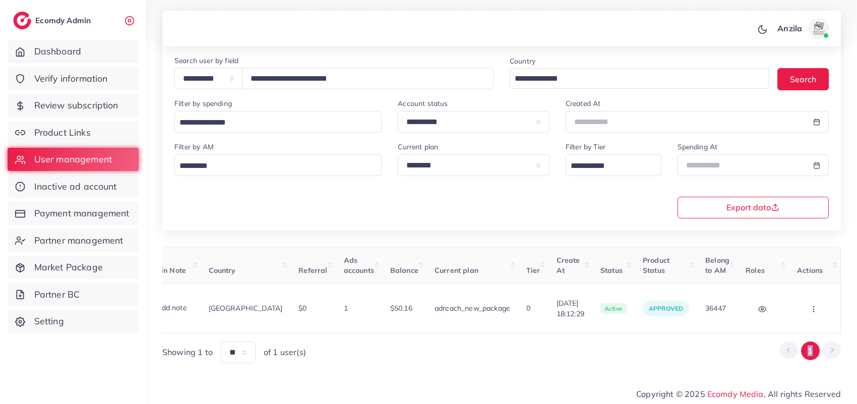
scroll to position [0, 190]
click at [822, 301] on button "button" at bounding box center [814, 308] width 35 height 23
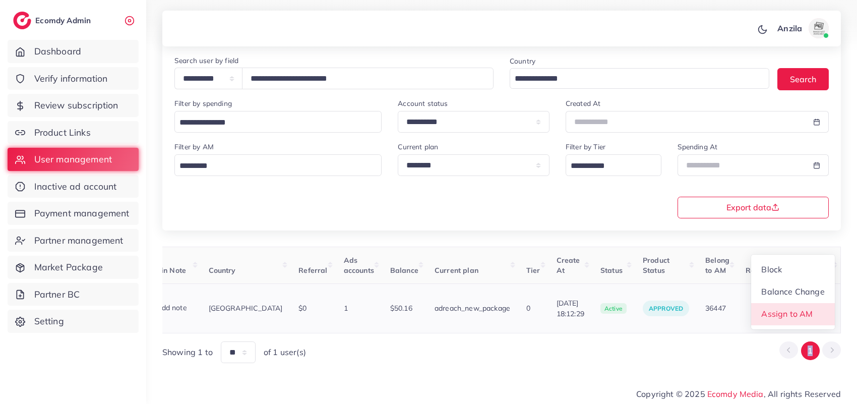
click at [806, 313] on span "Assign to AM" at bounding box center [786, 313] width 51 height 10
click at [0, 0] on div at bounding box center [0, 0] width 0 height 0
click at [0, 0] on div "Email AM Loading... Assign To AM" at bounding box center [0, 0] width 0 height 0
click at [806, 310] on button "button" at bounding box center [814, 308] width 35 height 23
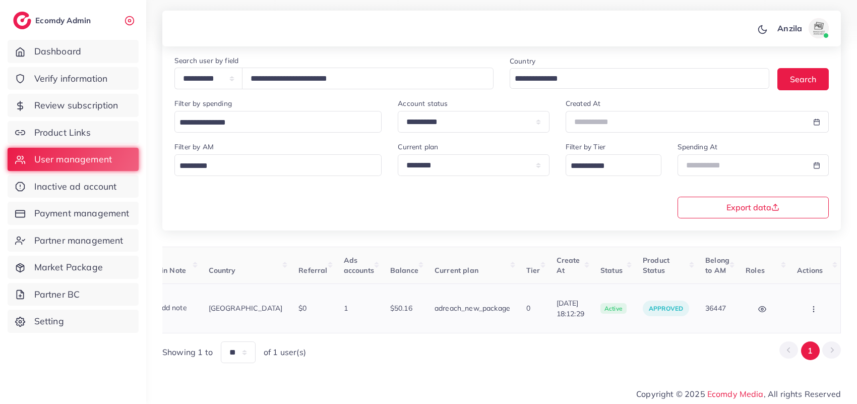
click at [806, 310] on button "button" at bounding box center [814, 308] width 35 height 23
click at [806, 310] on span "Assign to AM" at bounding box center [786, 313] width 51 height 10
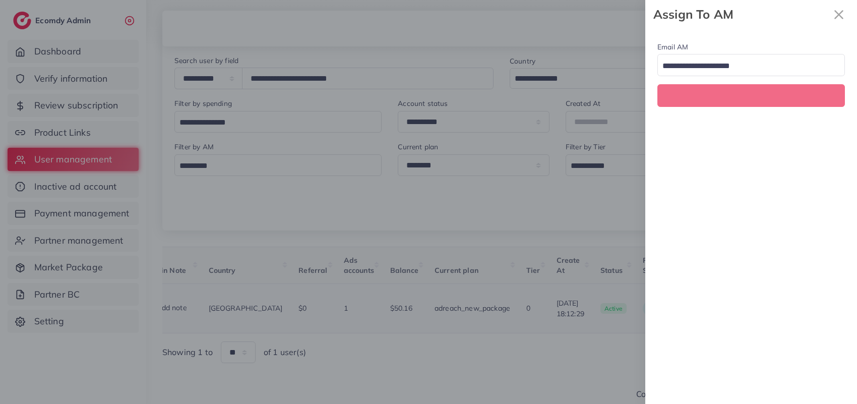
scroll to position [0, 190]
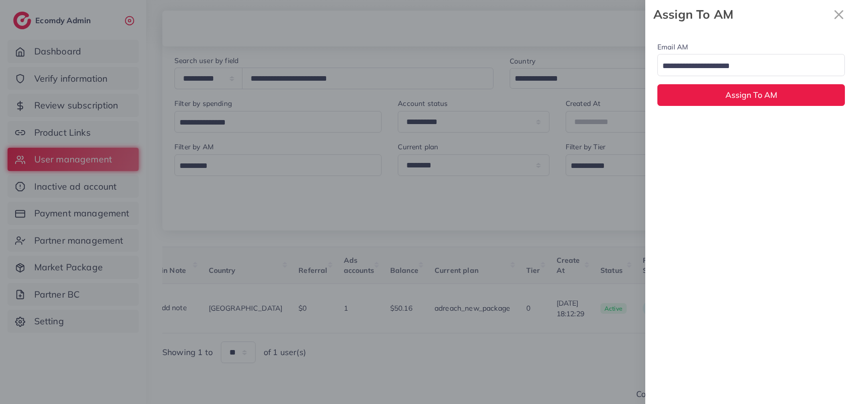
click at [726, 73] on input "Search for option" at bounding box center [745, 66] width 173 height 16
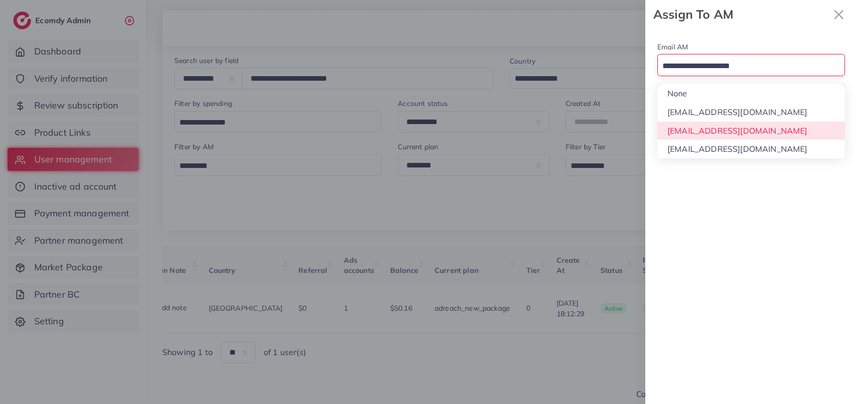
click at [730, 130] on div "Email AM Loading... None hadibaaslam@gmail.com natashashahid163@gmail.com wajah…" at bounding box center [751, 216] width 212 height 375
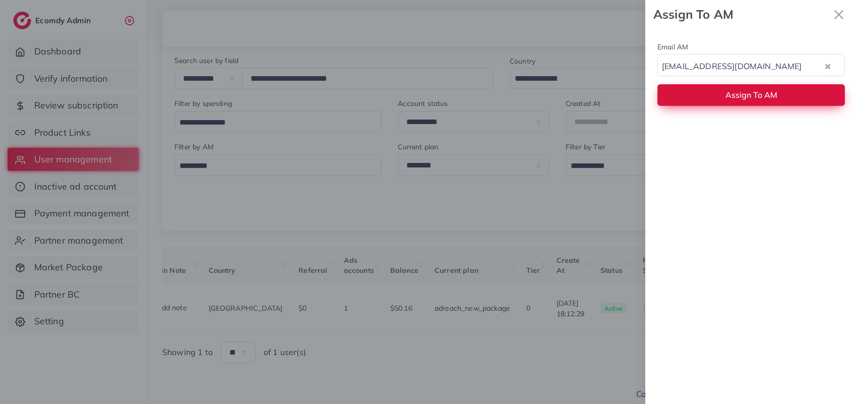
click at [730, 85] on button "Assign To AM" at bounding box center [750, 95] width 187 height 22
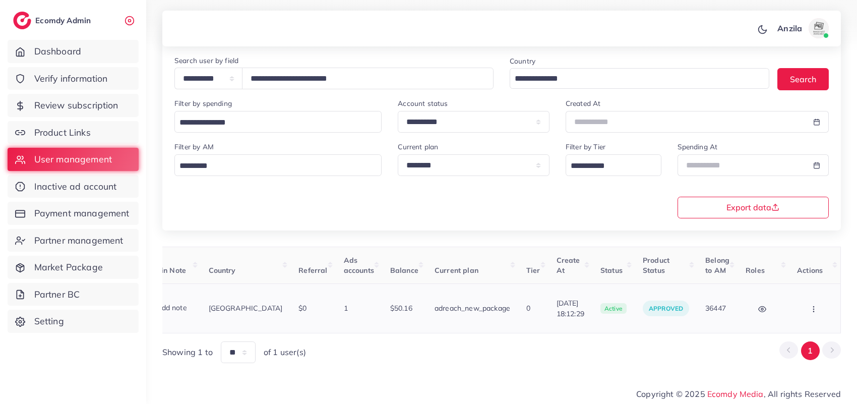
click at [805, 305] on button "button" at bounding box center [814, 308] width 35 height 23
click at [805, 305] on link "Assign to AM" at bounding box center [793, 314] width 84 height 22
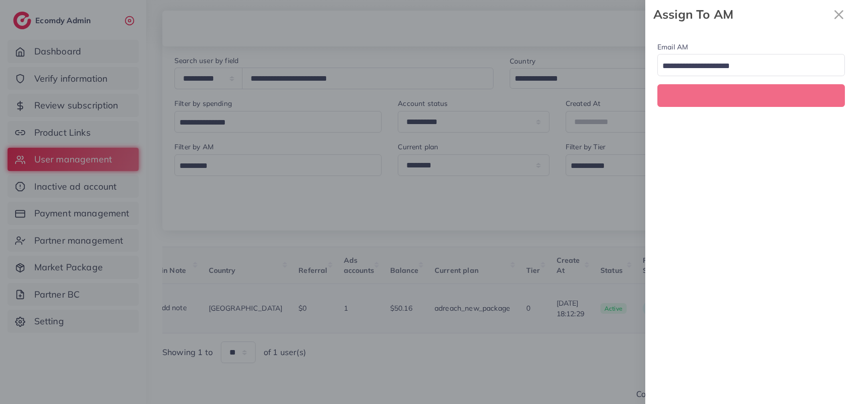
scroll to position [0, 190]
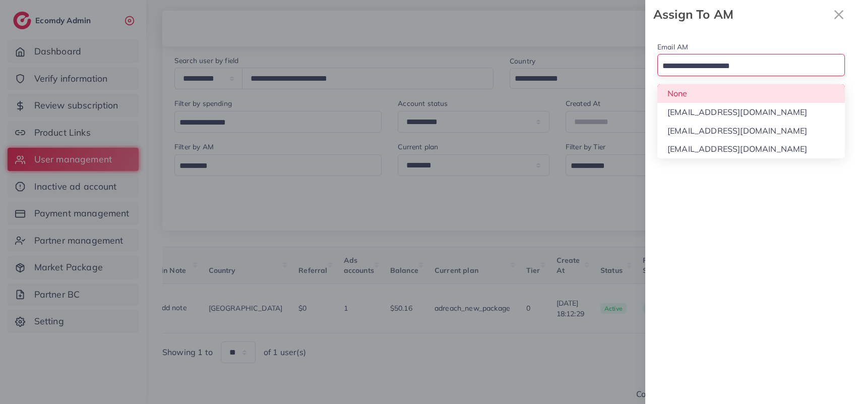
click at [690, 65] on input "Search for option" at bounding box center [745, 66] width 173 height 16
click at [691, 94] on div "Email AM Loading... None hadibaaslam@gmail.com natashashahid163@gmail.com wajah…" at bounding box center [751, 73] width 212 height 89
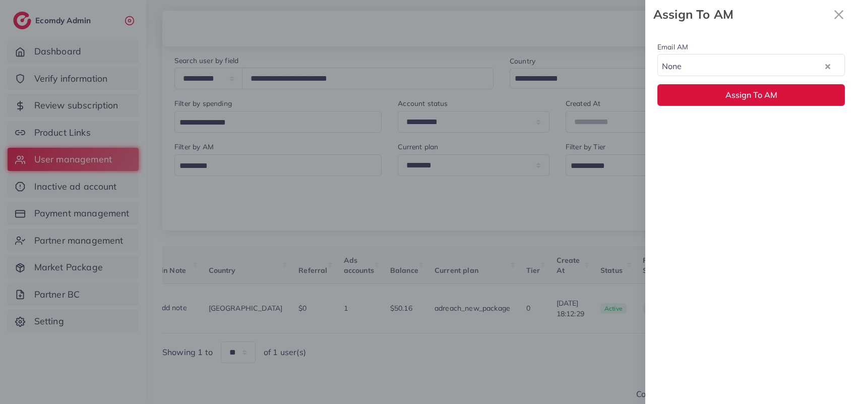
click at [691, 94] on button "Assign To AM" at bounding box center [750, 95] width 187 height 22
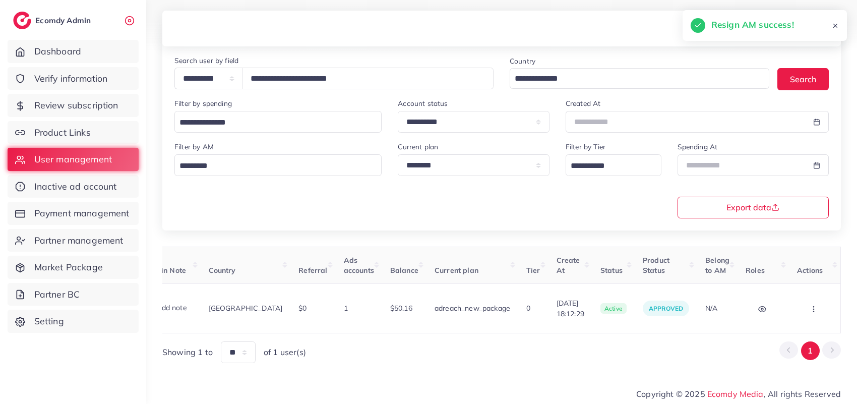
click at [812, 302] on button "button" at bounding box center [814, 308] width 35 height 23
click at [0, 0] on link "Assign to AM" at bounding box center [0, 0] width 0 height 0
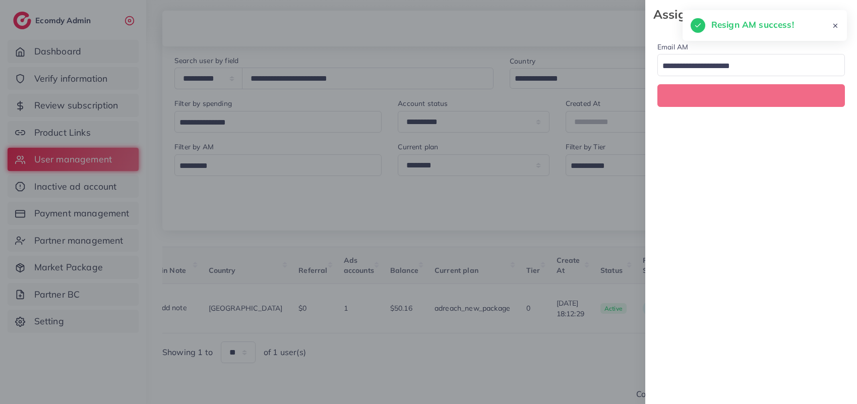
click at [812, 302] on div "Email AM Loading..." at bounding box center [751, 216] width 212 height 375
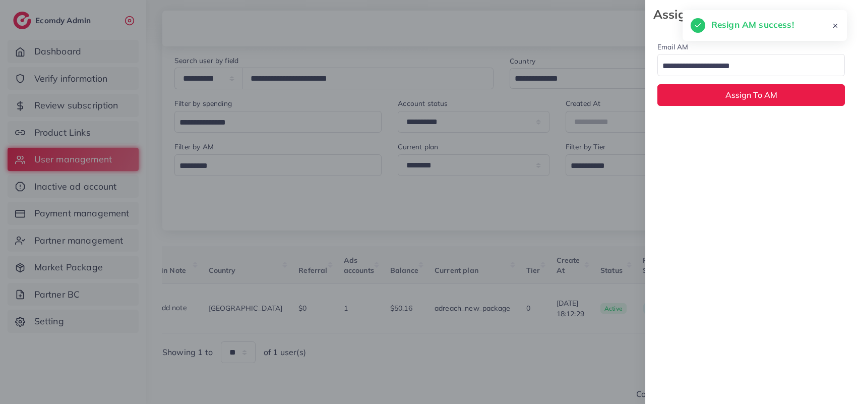
click at [704, 54] on div "Email AM Loading..." at bounding box center [750, 58] width 187 height 35
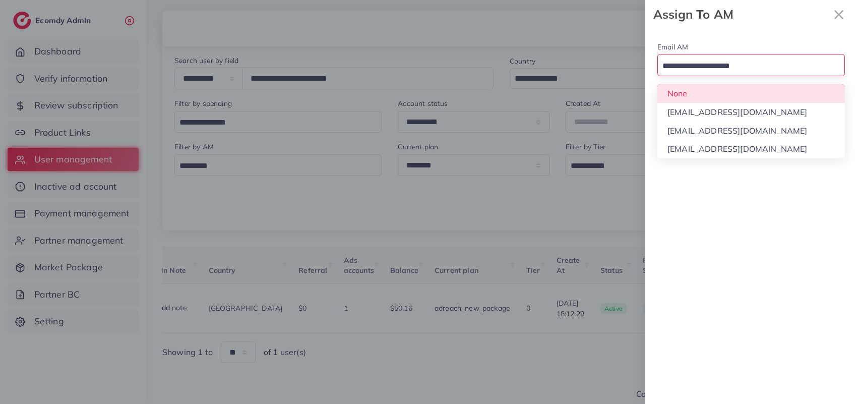
click at [704, 76] on div "Loading..." at bounding box center [750, 65] width 187 height 22
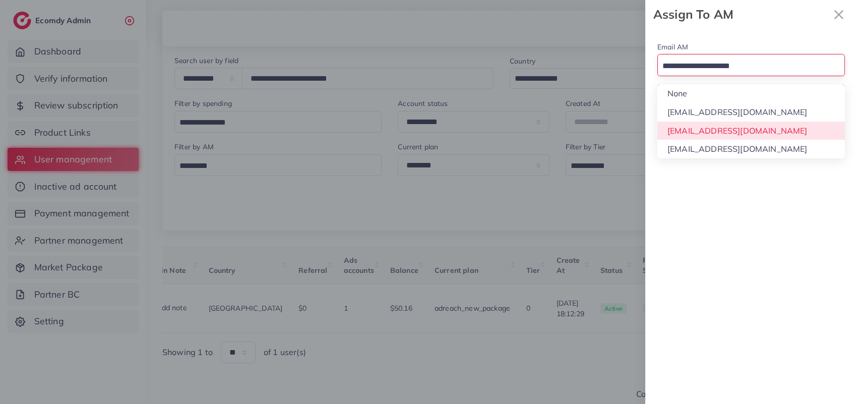
click at [704, 129] on div "Email AM Loading... None hadibaaslam@gmail.com natashashahid163@gmail.com wajah…" at bounding box center [751, 216] width 212 height 375
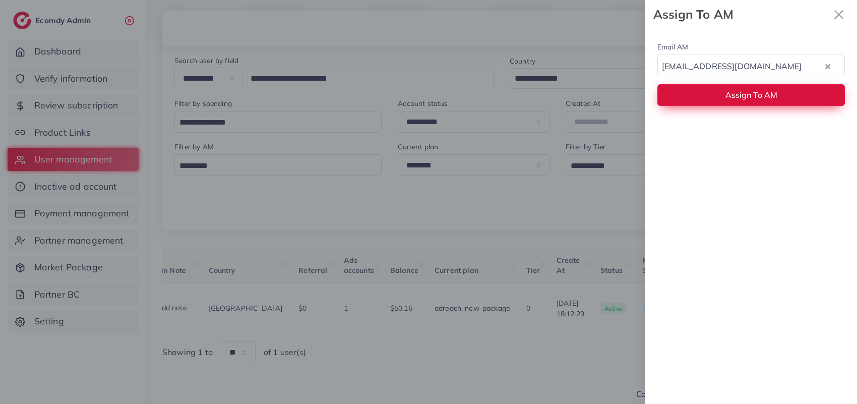
click at [698, 102] on button "Assign To AM" at bounding box center [750, 95] width 187 height 22
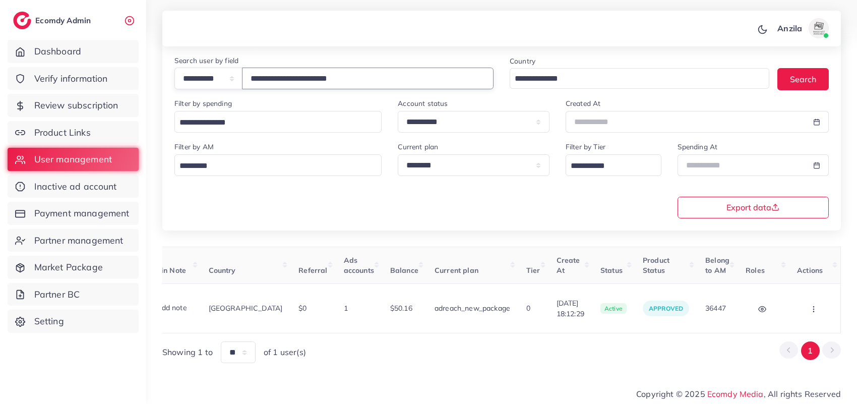
click at [310, 69] on input "**********" at bounding box center [367, 79] width 251 height 22
click at [311, 74] on input "**********" at bounding box center [367, 79] width 251 height 22
click at [312, 74] on input "**********" at bounding box center [367, 79] width 251 height 22
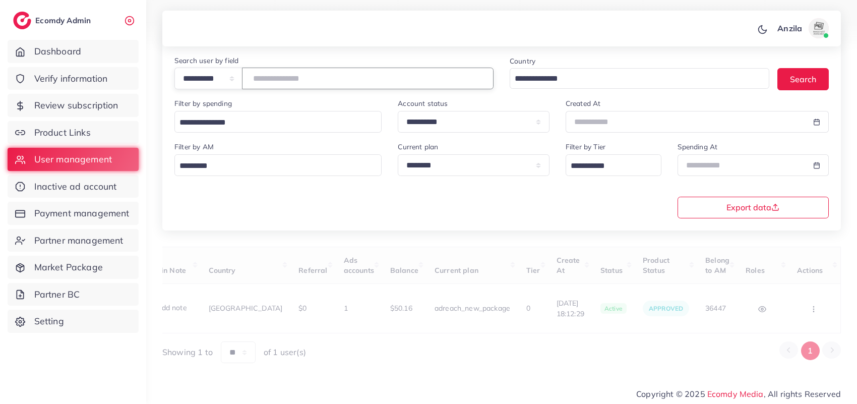
paste input "**********"
type input "**********"
click at [358, 213] on div "**********" at bounding box center [501, 179] width 670 height 77
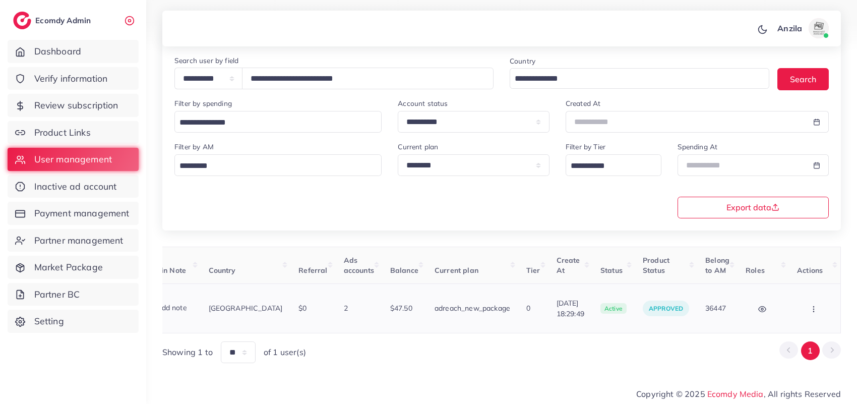
click at [825, 302] on button "button" at bounding box center [814, 308] width 35 height 23
click at [786, 311] on span "Assign to AM" at bounding box center [784, 313] width 51 height 10
click at [0, 0] on div at bounding box center [0, 0] width 0 height 0
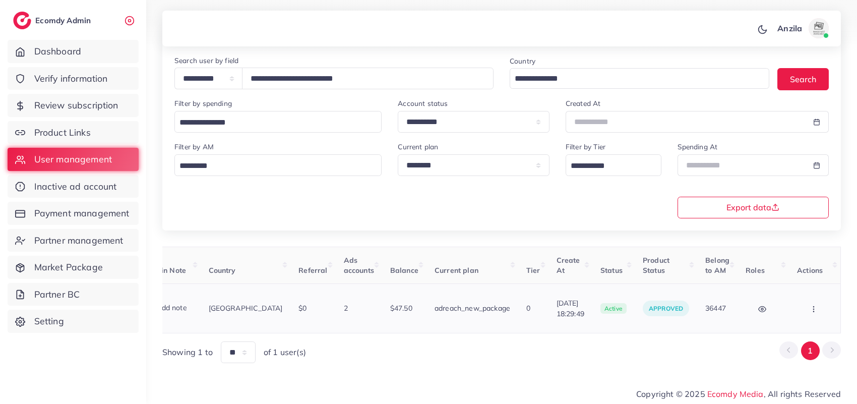
click at [810, 306] on button "button" at bounding box center [814, 308] width 35 height 23
click at [811, 306] on link "Assign to AM" at bounding box center [791, 314] width 84 height 22
click at [0, 0] on div at bounding box center [0, 0] width 0 height 0
click at [0, 0] on div "Email AM Loading... Assign To AM" at bounding box center [0, 0] width 0 height 0
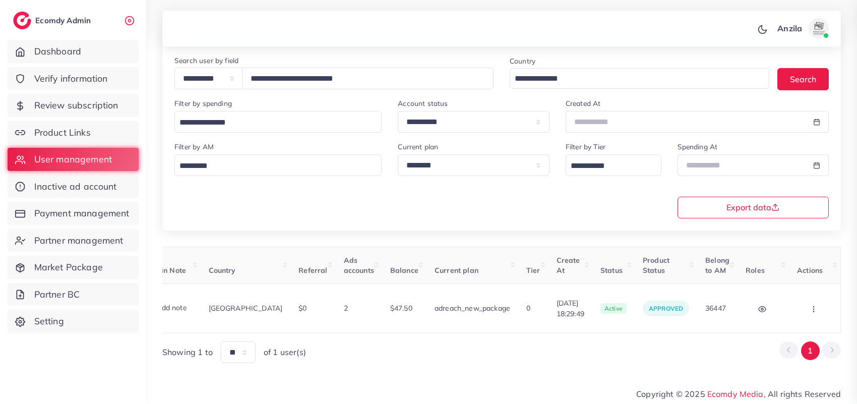
scroll to position [0, 190]
click at [812, 306] on icon "button" at bounding box center [813, 309] width 8 height 8
click at [812, 306] on link "Assign to AM" at bounding box center [791, 314] width 84 height 22
click at [0, 0] on div at bounding box center [0, 0] width 0 height 0
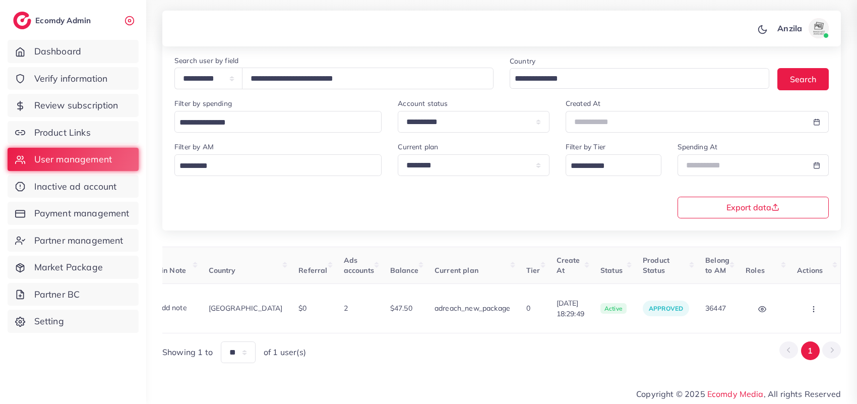
scroll to position [0, 190]
click at [814, 306] on icon "button" at bounding box center [813, 309] width 8 height 8
click at [814, 306] on link "Assign to AM" at bounding box center [791, 314] width 84 height 22
click at [0, 0] on div at bounding box center [0, 0] width 0 height 0
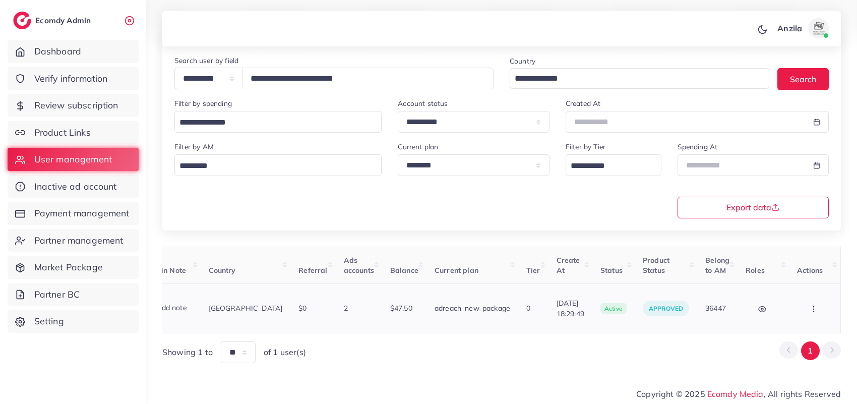
click at [813, 305] on icon "button" at bounding box center [813, 309] width 8 height 8
click at [813, 304] on div "Block Balance Change Assign to AM" at bounding box center [814, 308] width 35 height 23
click at [813, 304] on link "Assign to AM" at bounding box center [791, 314] width 84 height 22
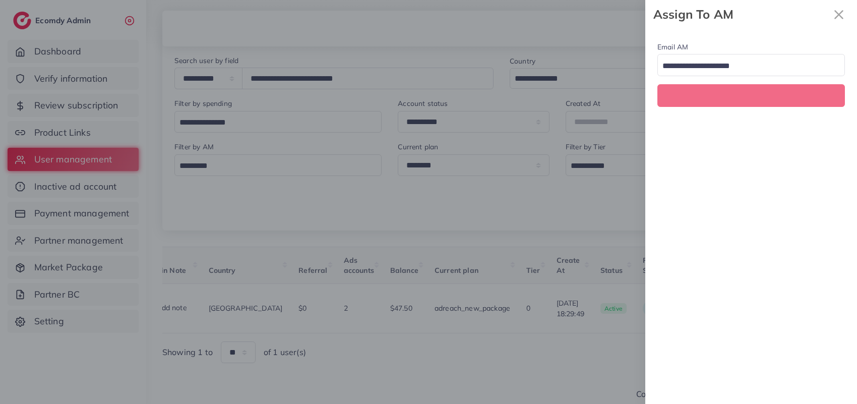
scroll to position [0, 190]
click at [813, 314] on div "Email AM Loading..." at bounding box center [751, 216] width 212 height 375
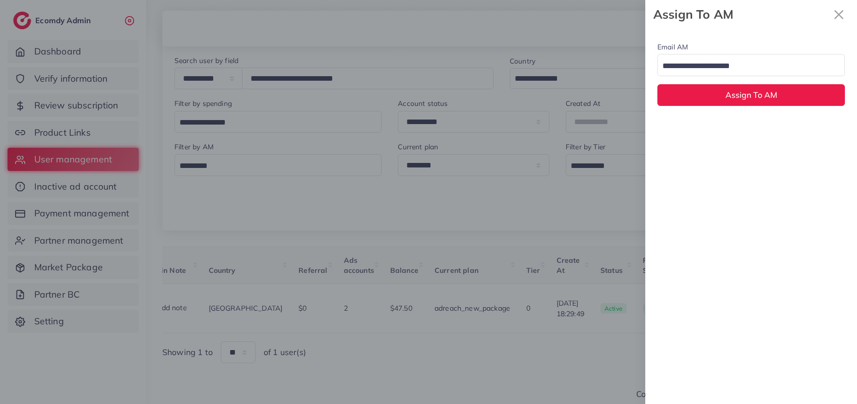
click at [724, 74] on input "Search for option" at bounding box center [745, 66] width 173 height 16
click at [722, 133] on div "Email AM natashashahid163@gmail.com Loading... None hadibaaslam@gmail.com natas…" at bounding box center [751, 216] width 212 height 375
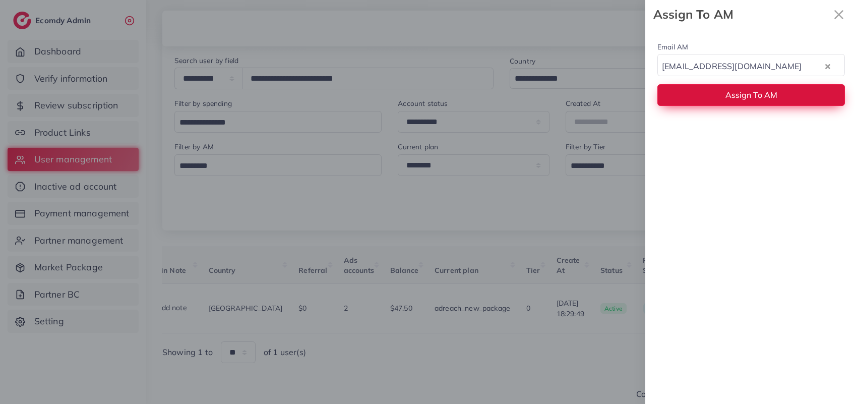
click at [716, 95] on button "Assign To AM" at bounding box center [750, 95] width 187 height 22
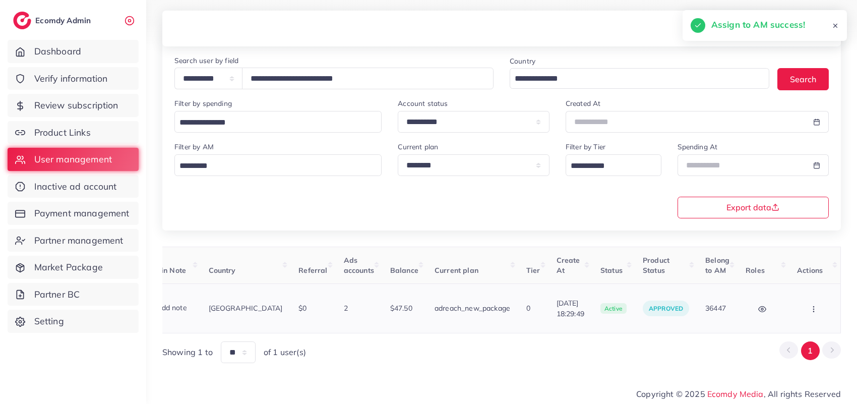
click at [816, 306] on icon "button" at bounding box center [813, 309] width 8 height 8
drag, startPoint x: 816, startPoint y: 306, endPoint x: 819, endPoint y: 301, distance: 5.2
click at [815, 306] on link "Assign to AM" at bounding box center [791, 314] width 84 height 22
click at [0, 0] on div at bounding box center [0, 0] width 0 height 0
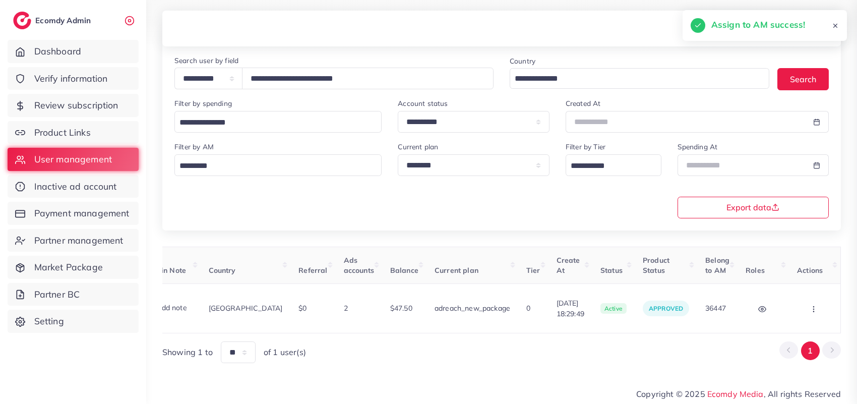
scroll to position [0, 190]
click at [821, 300] on button "button" at bounding box center [814, 308] width 35 height 23
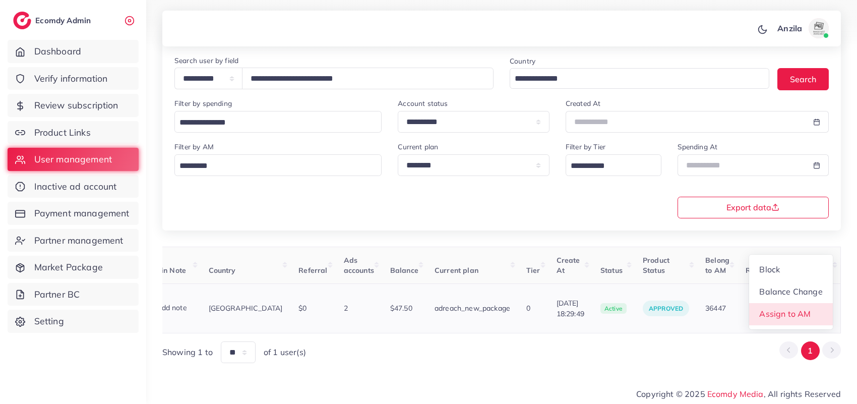
click at [807, 311] on span "Assign to AM" at bounding box center [784, 313] width 51 height 10
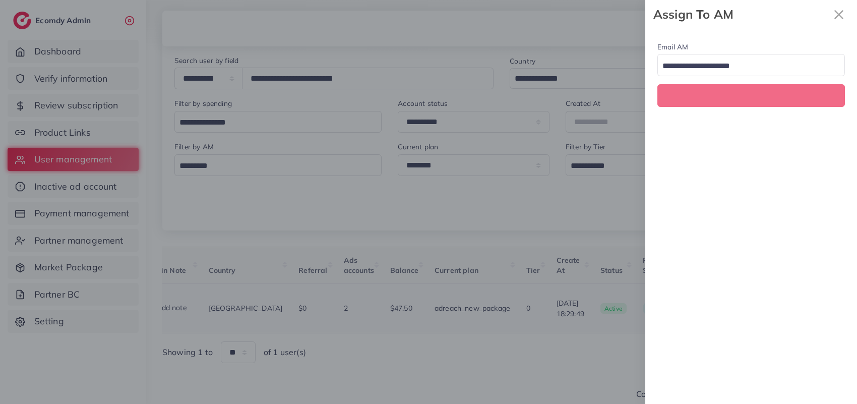
scroll to position [0, 190]
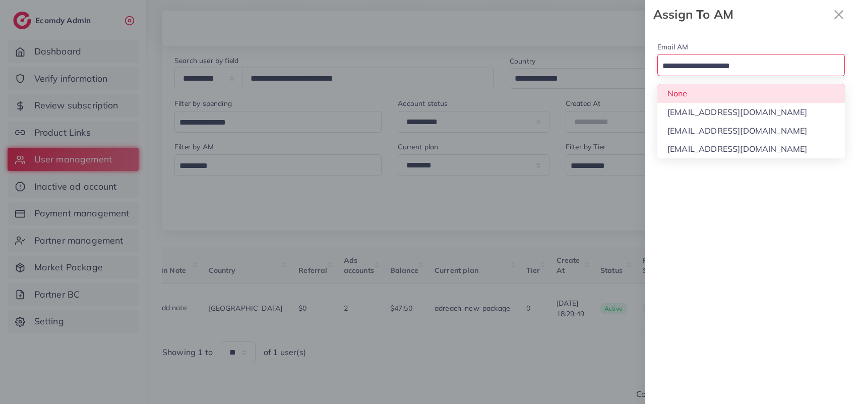
click at [679, 59] on input "Search for option" at bounding box center [745, 66] width 173 height 16
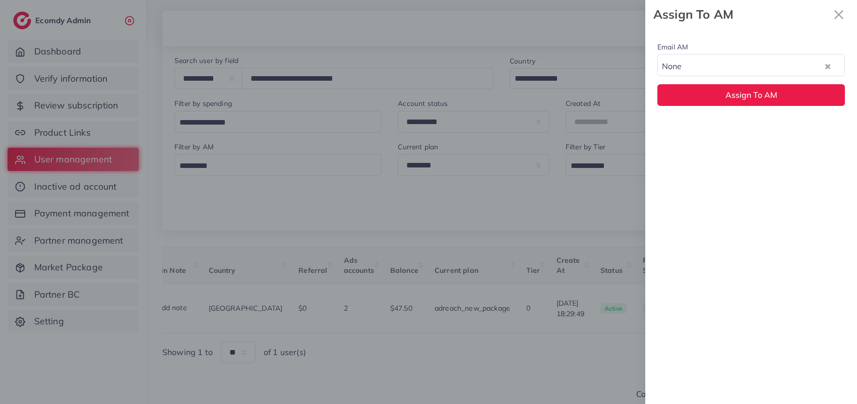
click at [686, 94] on div "Email AM None Loading... None hadibaaslam@gmail.com natashashahid163@gmail.com …" at bounding box center [751, 73] width 212 height 89
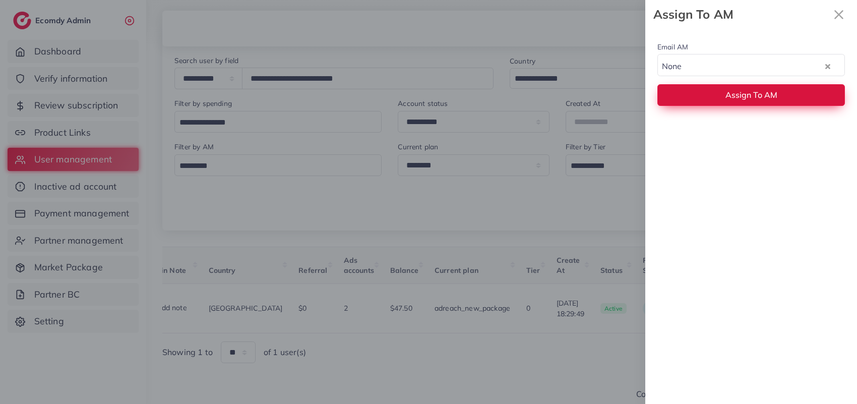
click at [686, 95] on button "Assign To AM" at bounding box center [750, 95] width 187 height 22
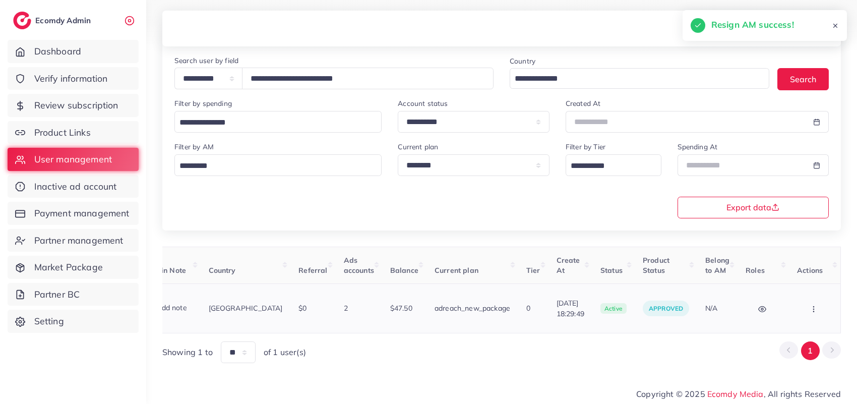
click at [805, 306] on button "button" at bounding box center [814, 308] width 35 height 23
click at [805, 306] on link "Assign to AM" at bounding box center [791, 314] width 84 height 22
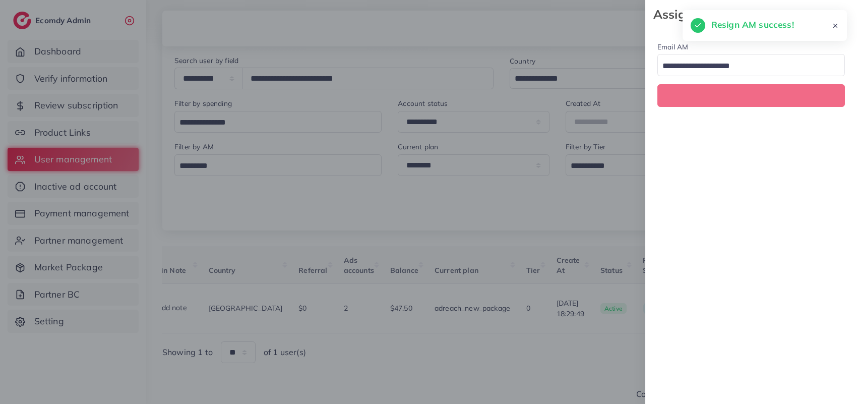
click at [805, 306] on div at bounding box center [428, 202] width 857 height 404
click at [805, 306] on div "Email AM Loading..." at bounding box center [751, 216] width 212 height 375
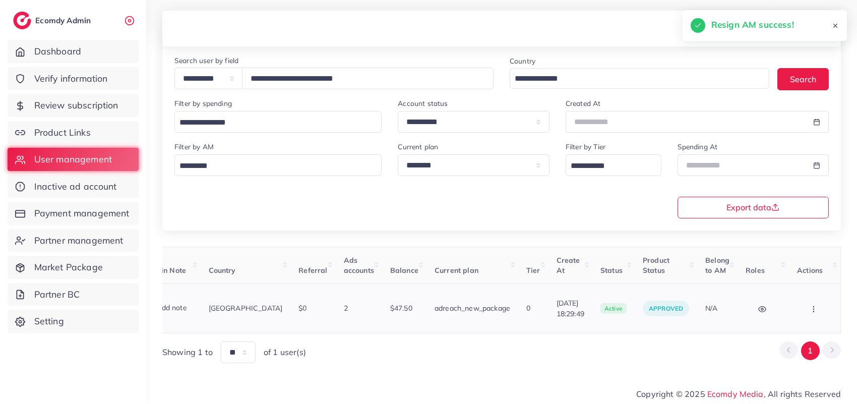
click at [810, 304] on button "button" at bounding box center [814, 308] width 35 height 23
click at [810, 304] on link "Assign to AM" at bounding box center [791, 314] width 84 height 22
click at [0, 0] on div at bounding box center [0, 0] width 0 height 0
click at [813, 306] on icon "button" at bounding box center [813, 309] width 8 height 8
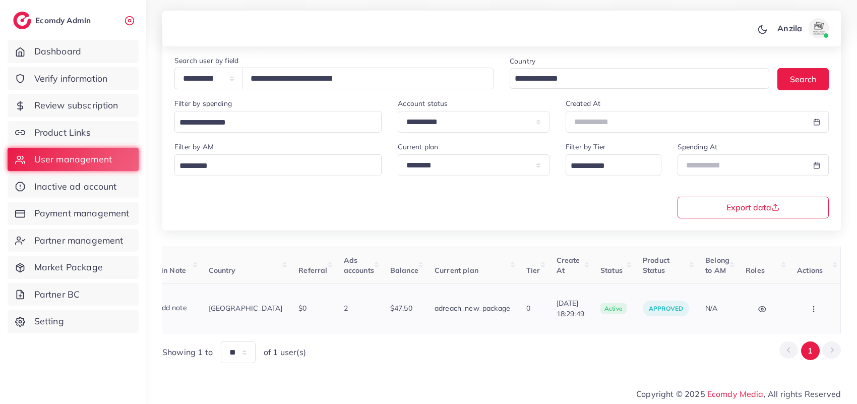
click at [813, 306] on div "Block Balance Change Assign to AM" at bounding box center [814, 308] width 35 height 23
click at [0, 0] on link "Assign to AM" at bounding box center [0, 0] width 0 height 0
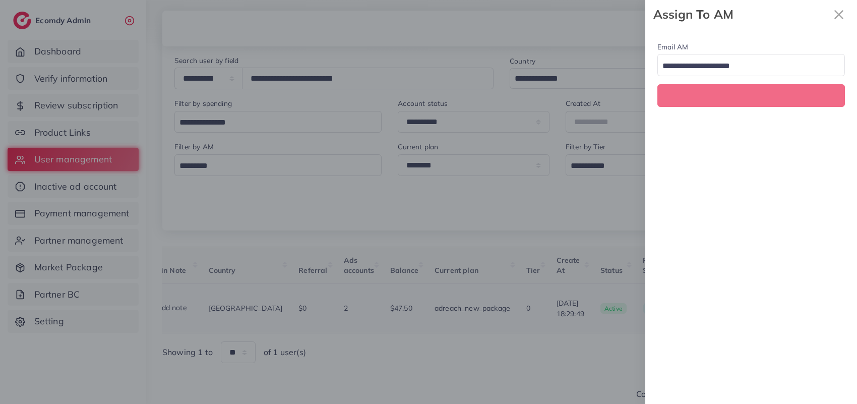
scroll to position [0, 190]
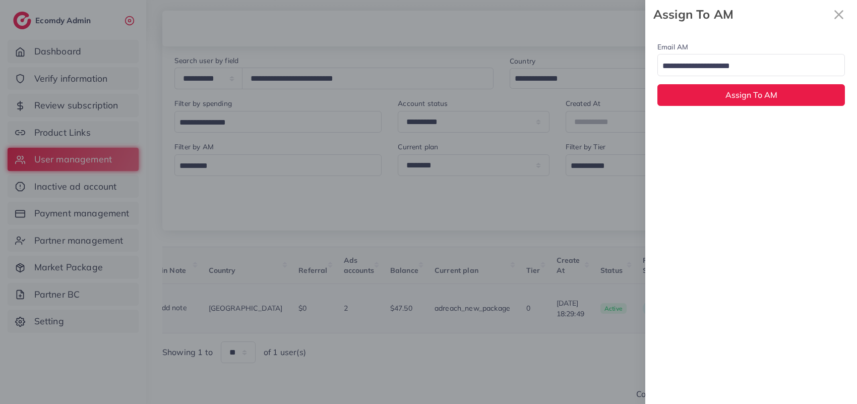
click at [813, 306] on div "Email AM Loading... Assign To AM" at bounding box center [751, 216] width 212 height 375
click at [742, 71] on input "Search for option" at bounding box center [745, 66] width 173 height 16
click at [737, 124] on div "Email AM natashashahid163@gmail.com Loading... None hadibaaslam@gmail.com natas…" at bounding box center [751, 216] width 212 height 375
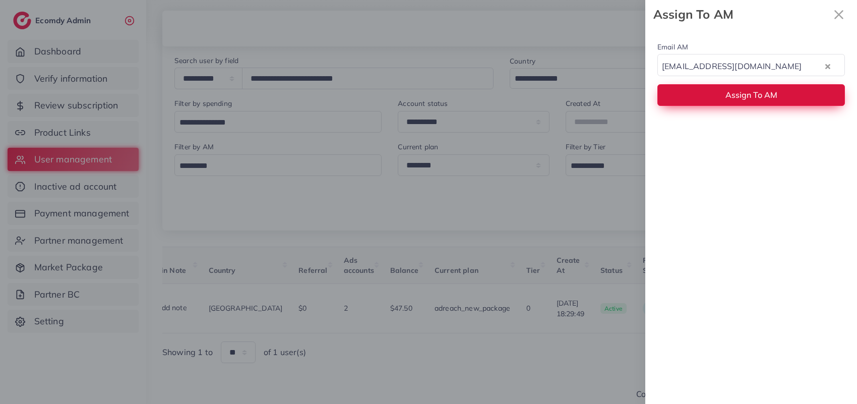
click at [722, 95] on button "Assign To AM" at bounding box center [750, 95] width 187 height 22
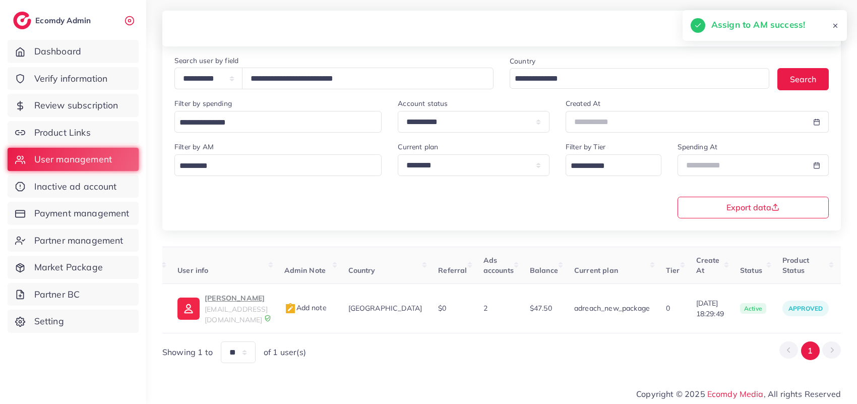
scroll to position [0, 35]
click at [246, 302] on p "ZOHAIB KHAN" at bounding box center [239, 298] width 63 height 12
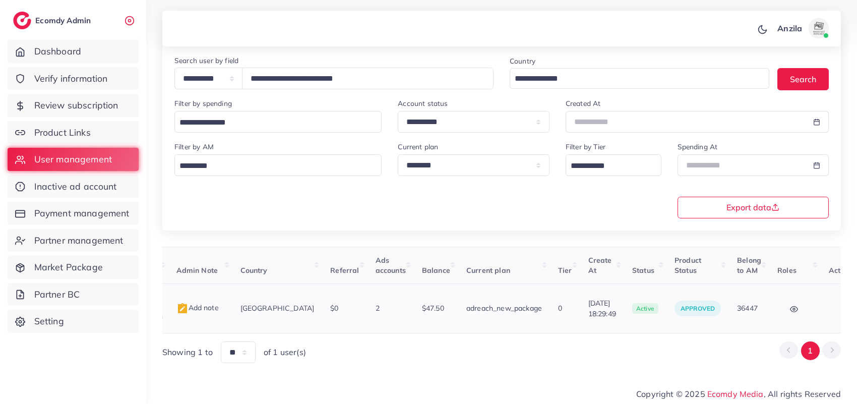
scroll to position [0, 192]
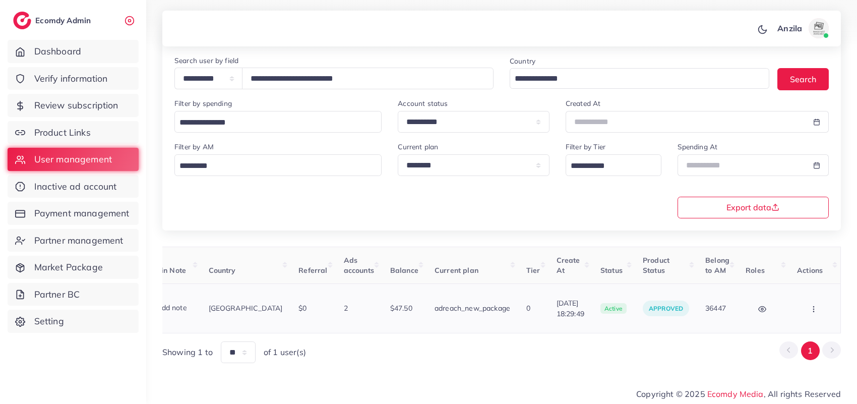
click at [798, 310] on button "button" at bounding box center [814, 308] width 35 height 23
click at [800, 311] on span "Assign to AM" at bounding box center [787, 313] width 51 height 10
click at [0, 0] on div at bounding box center [0, 0] width 0 height 0
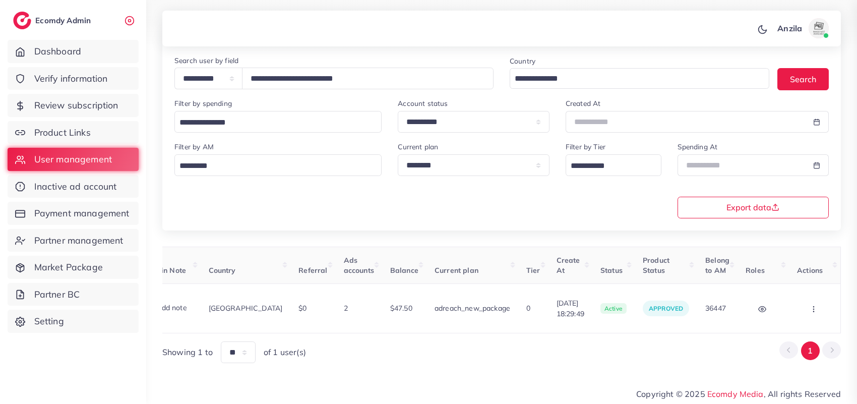
scroll to position [0, 192]
click at [800, 311] on button "button" at bounding box center [814, 308] width 35 height 23
click at [800, 311] on span "Assign to AM" at bounding box center [787, 313] width 51 height 10
click at [0, 0] on div at bounding box center [0, 0] width 0 height 0
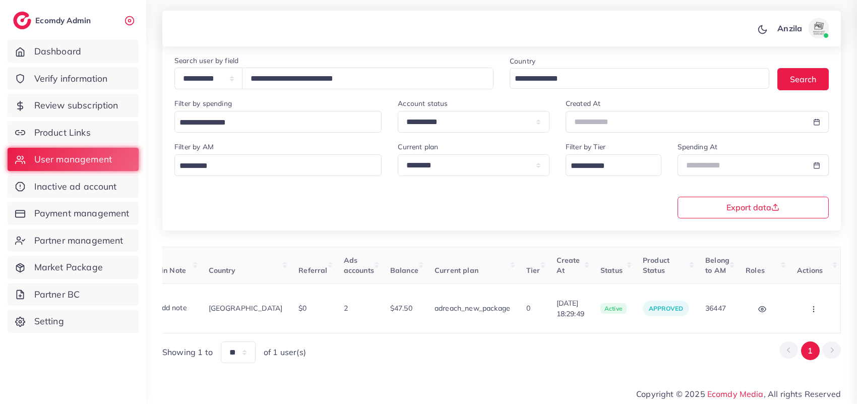
scroll to position [0, 192]
click at [813, 311] on circle "button" at bounding box center [813, 311] width 1 height 1
click at [812, 309] on div "Block Balance Change Assign to AM" at bounding box center [814, 308] width 35 height 23
click at [814, 308] on link "Assign to AM" at bounding box center [793, 314] width 84 height 22
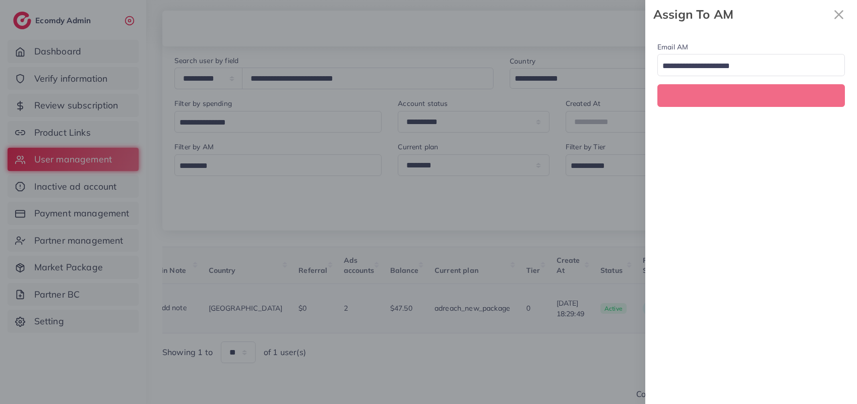
scroll to position [0, 192]
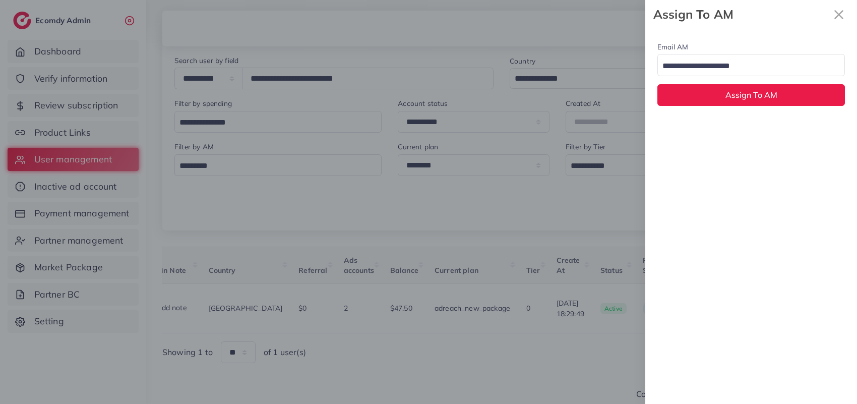
click at [705, 70] on input "Search for option" at bounding box center [745, 66] width 173 height 16
click at [704, 68] on input "Search for option" at bounding box center [745, 66] width 173 height 16
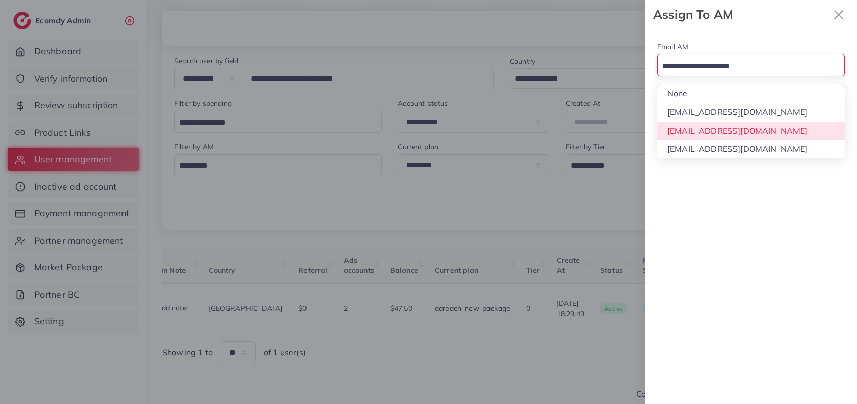
click at [705, 132] on div "Email AM Loading... None hadibaaslam@gmail.com natashashahid163@gmail.com wajah…" at bounding box center [751, 216] width 212 height 375
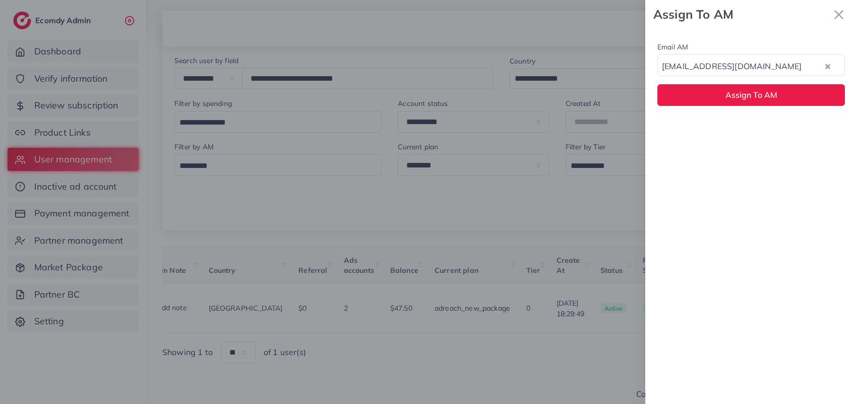
click at [706, 81] on div "Email AM natashashahid163@gmail.com Loading... Assign To AM" at bounding box center [751, 73] width 212 height 89
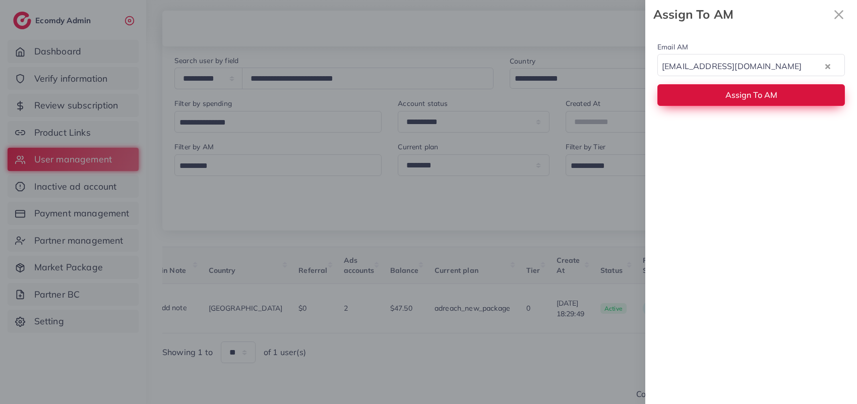
click at [706, 97] on button "Assign To AM" at bounding box center [750, 95] width 187 height 22
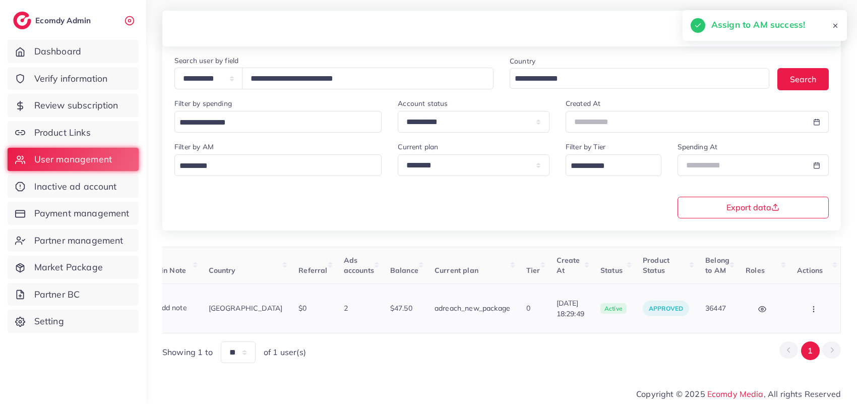
click at [805, 303] on button "button" at bounding box center [814, 308] width 35 height 23
click at [805, 303] on link "Assign to AM" at bounding box center [793, 314] width 84 height 22
click at [0, 0] on div at bounding box center [0, 0] width 0 height 0
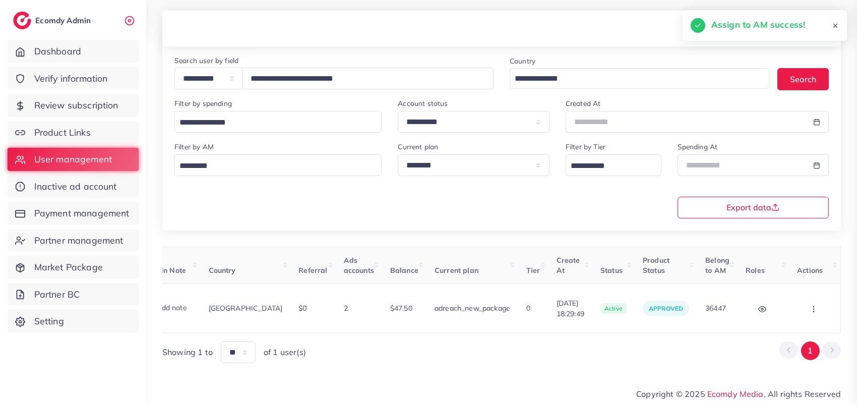
scroll to position [0, 192]
click at [810, 310] on icon "button" at bounding box center [813, 309] width 8 height 8
click at [810, 310] on span "Assign to AM" at bounding box center [787, 313] width 51 height 10
click at [0, 0] on div at bounding box center [0, 0] width 0 height 0
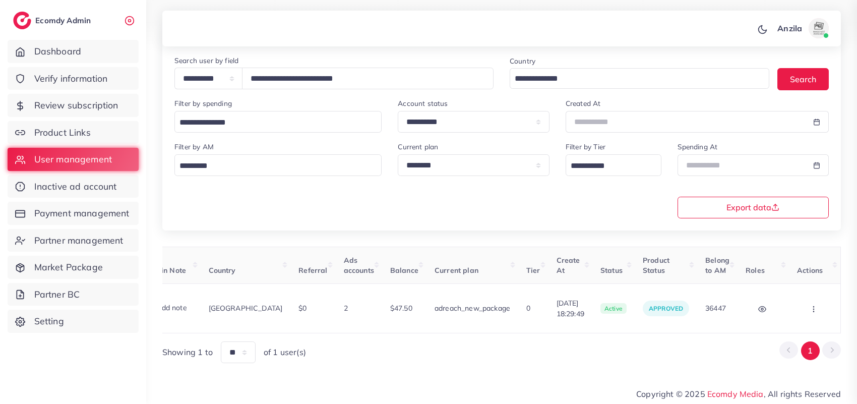
scroll to position [0, 192]
click at [810, 310] on icon "button" at bounding box center [813, 309] width 8 height 8
click at [810, 310] on span "Assign to AM" at bounding box center [787, 313] width 51 height 10
click at [0, 0] on div at bounding box center [0, 0] width 0 height 0
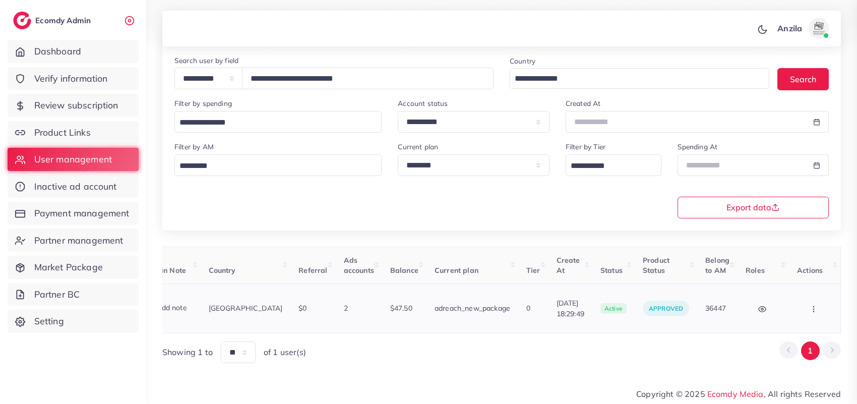
scroll to position [0, 192]
click at [810, 310] on icon "button" at bounding box center [813, 309] width 8 height 8
click at [810, 310] on div "Block Balance Change Assign to AM" at bounding box center [814, 308] width 35 height 23
click at [810, 310] on span "Assign to AM" at bounding box center [787, 313] width 51 height 10
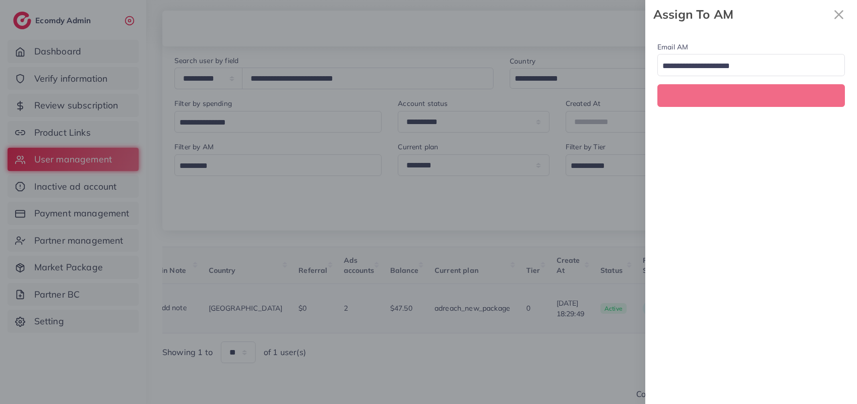
scroll to position [0, 192]
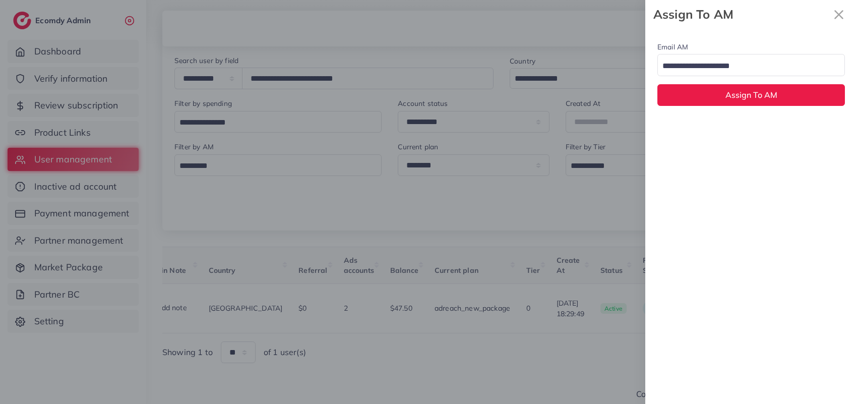
click at [708, 71] on input "Search for option" at bounding box center [745, 66] width 173 height 16
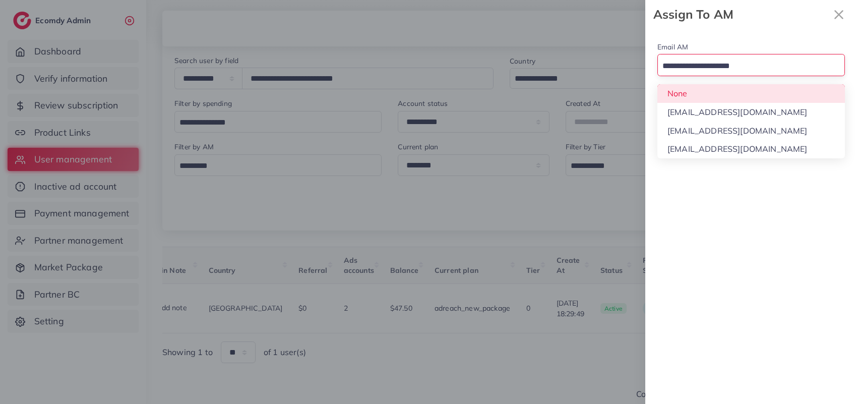
click at [708, 71] on input "Search for option" at bounding box center [745, 66] width 173 height 16
click at [706, 94] on div "Email AM None Loading... None hadibaaslam@gmail.com natashashahid163@gmail.com …" at bounding box center [751, 73] width 212 height 89
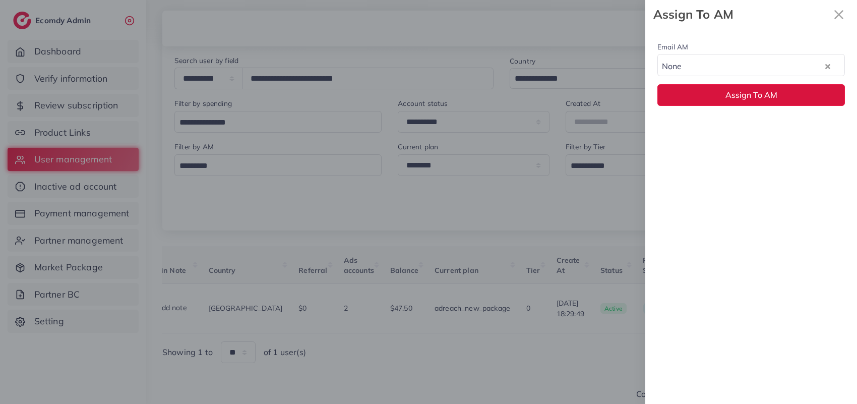
click at [706, 94] on button "Assign To AM" at bounding box center [750, 95] width 187 height 22
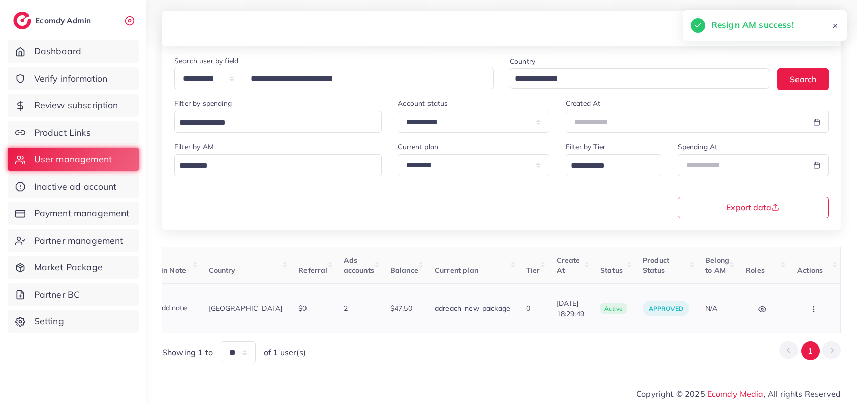
click at [817, 306] on button "button" at bounding box center [814, 308] width 35 height 23
click at [0, 0] on link "Assign to AM" at bounding box center [0, 0] width 0 height 0
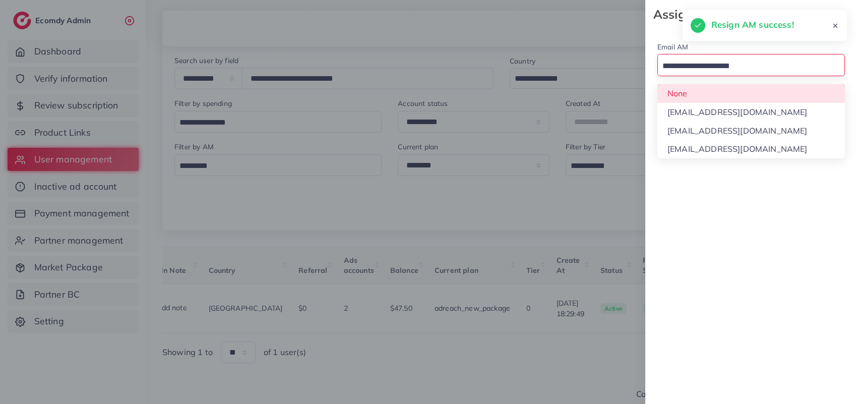
click at [732, 72] on input "Search for option" at bounding box center [745, 66] width 173 height 16
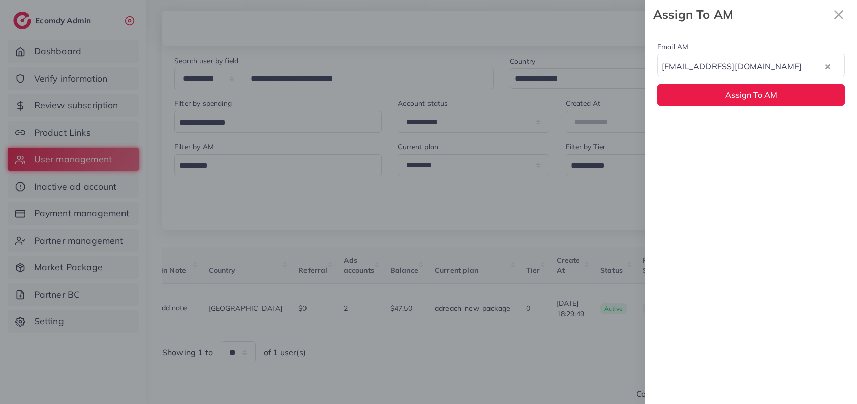
click at [726, 134] on div "Email AM natashashahid163@gmail.com Loading... None hadibaaslam@gmail.com natas…" at bounding box center [751, 216] width 212 height 375
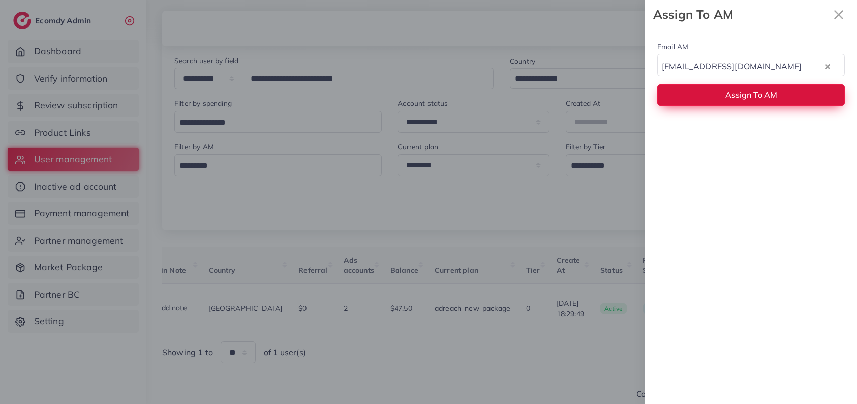
click at [725, 95] on span "Assign To AM" at bounding box center [751, 95] width 52 height 10
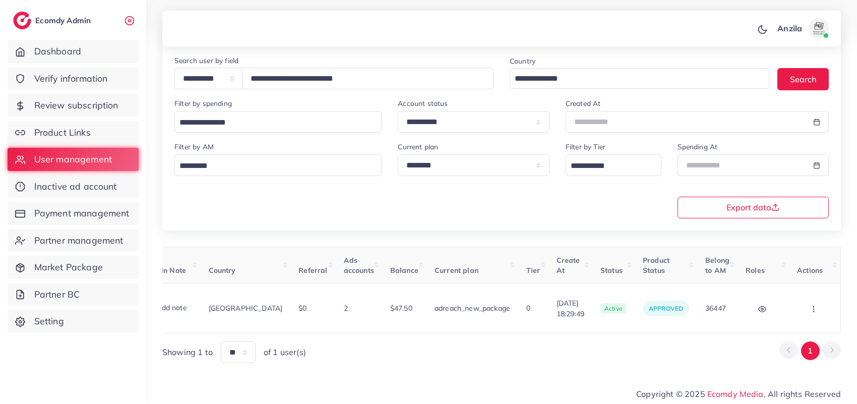
scroll to position [0, 0]
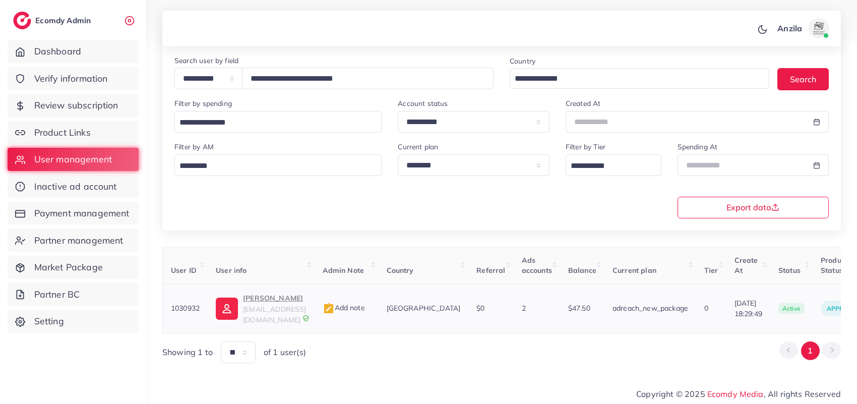
click at [178, 305] on span "1030932" at bounding box center [185, 307] width 29 height 9
copy span "1030932"
click at [334, 79] on input "**********" at bounding box center [367, 79] width 251 height 22
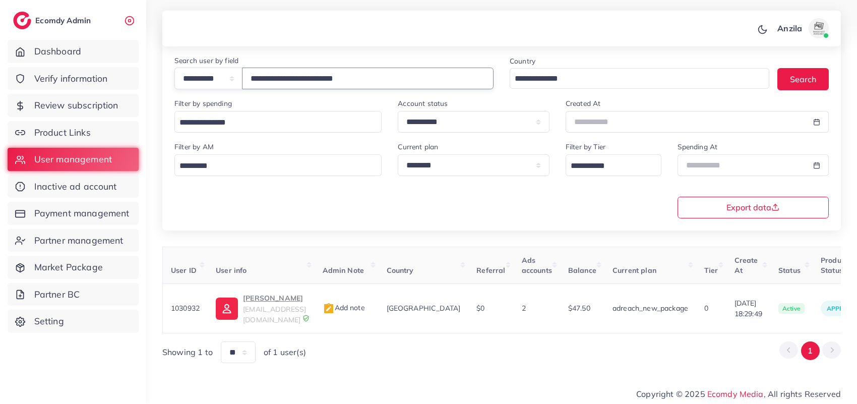
click at [334, 79] on input "**********" at bounding box center [367, 79] width 251 height 22
click at [333, 76] on input "**********" at bounding box center [367, 79] width 251 height 22
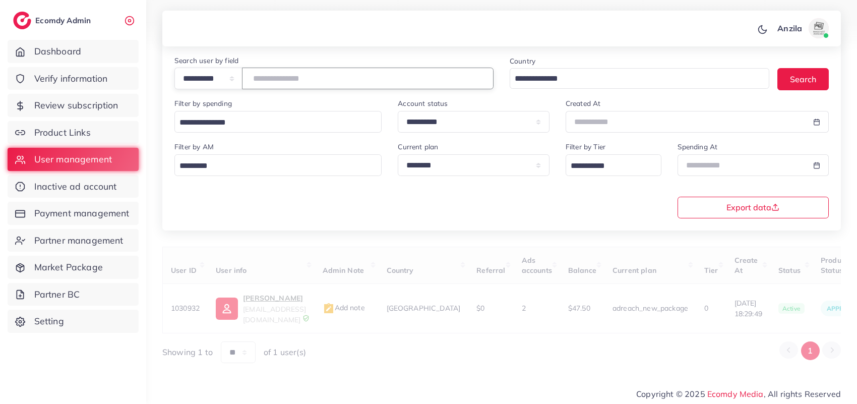
paste input "**********"
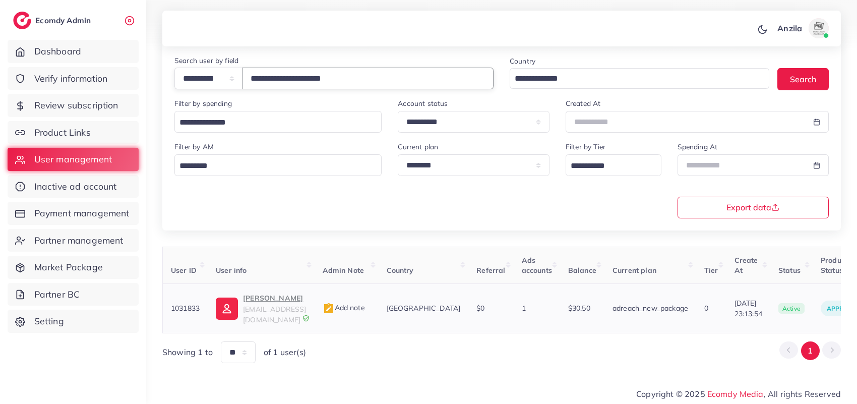
type input "**********"
click at [271, 293] on td "Muhammad Maaz maazrajpoot54@gmail.com" at bounding box center [261, 308] width 106 height 49
click at [274, 304] on p "Muhammad Maaz" at bounding box center [274, 298] width 63 height 12
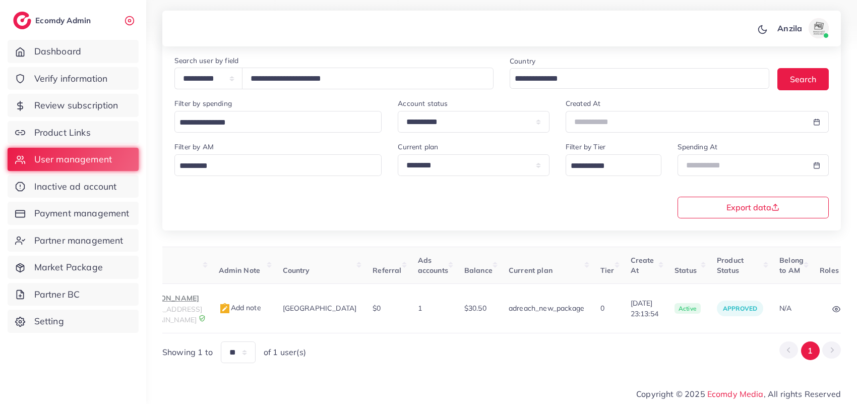
scroll to position [0, 174]
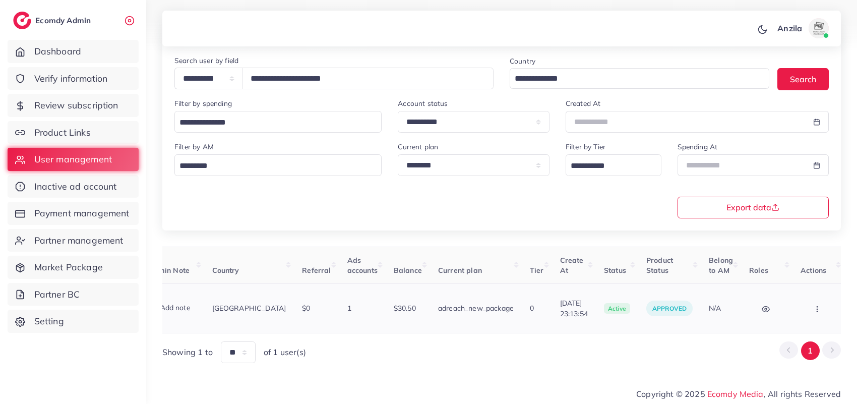
click at [803, 312] on button "button" at bounding box center [817, 308] width 35 height 23
click at [804, 310] on span "Assign to AM" at bounding box center [790, 313] width 51 height 10
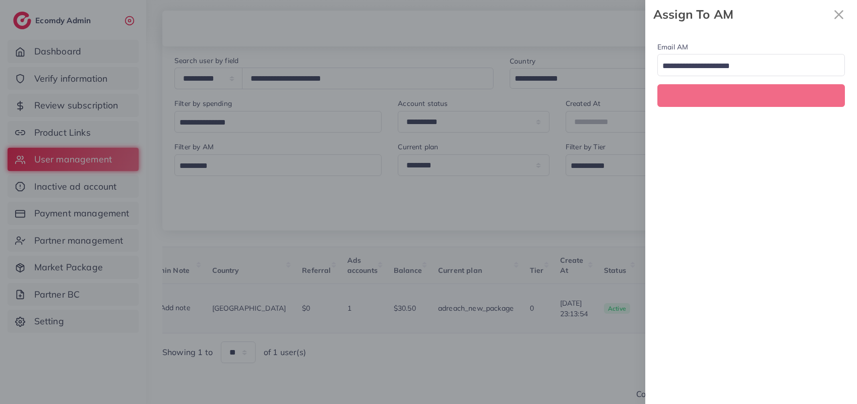
scroll to position [0, 174]
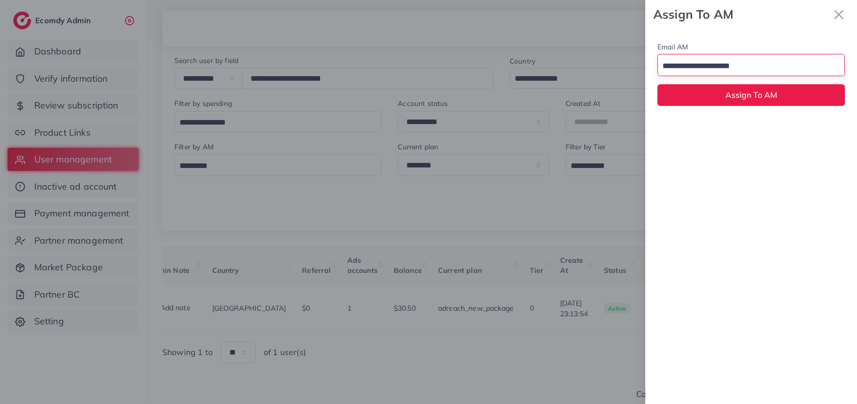
click at [718, 66] on input "Search for option" at bounding box center [745, 66] width 173 height 16
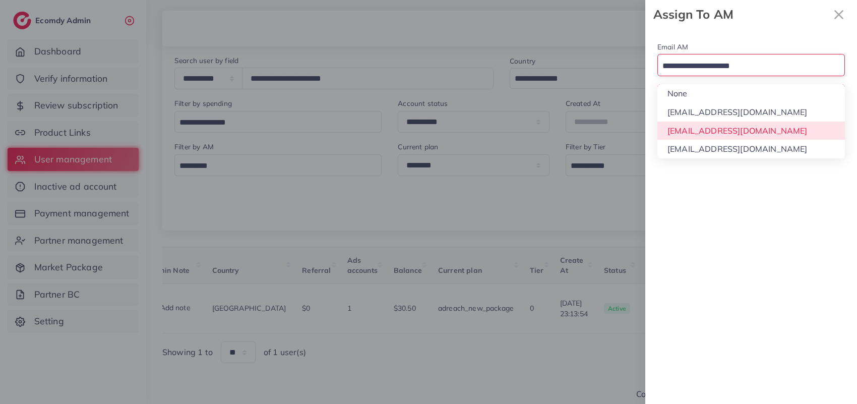
click at [720, 131] on div "Email AM Loading... None hadibaaslam@gmail.com natashashahid163@gmail.com wajah…" at bounding box center [751, 216] width 212 height 375
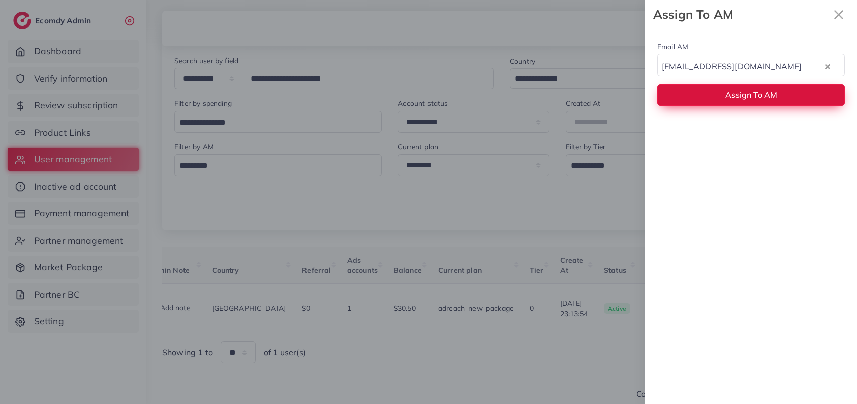
click at [715, 102] on button "Assign To AM" at bounding box center [750, 95] width 187 height 22
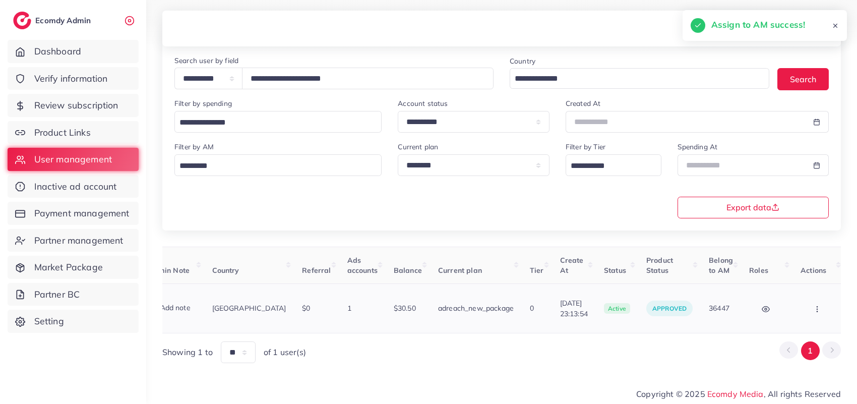
click at [818, 299] on button "button" at bounding box center [817, 308] width 35 height 23
click at [803, 303] on link "Assign to AM" at bounding box center [796, 314] width 84 height 22
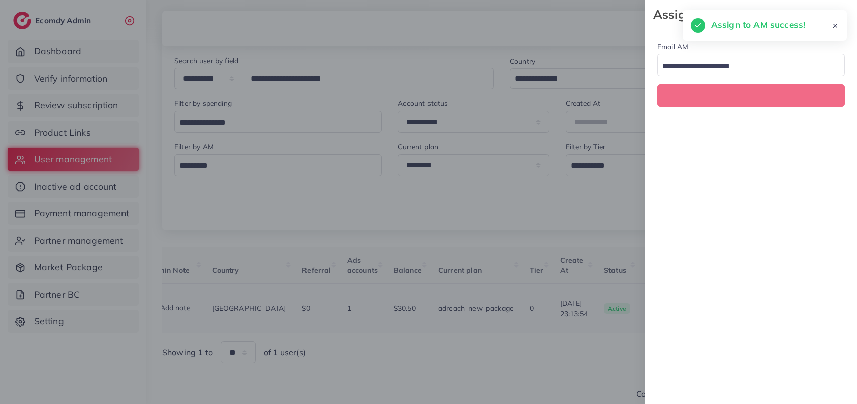
scroll to position [0, 174]
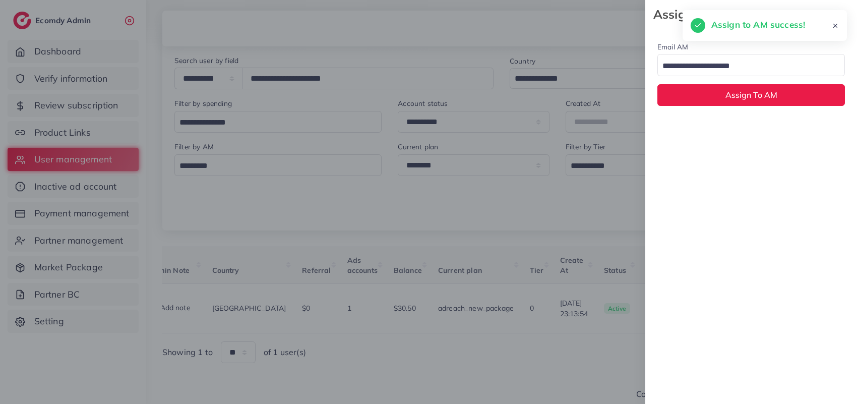
click at [704, 76] on div "Loading..." at bounding box center [750, 65] width 187 height 22
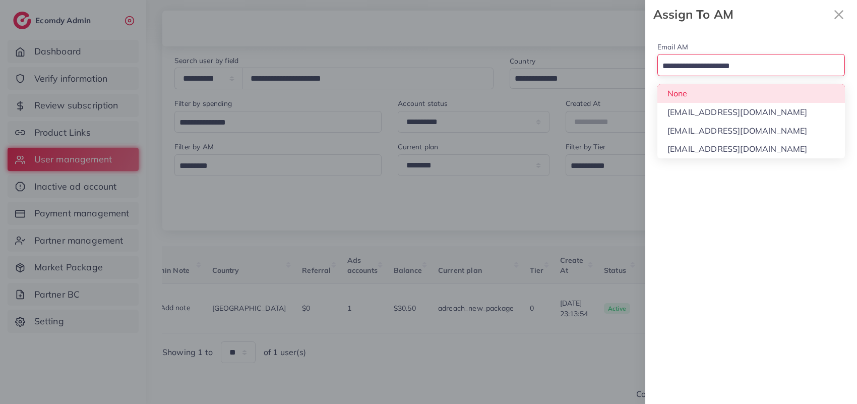
click at [704, 60] on input "Search for option" at bounding box center [745, 66] width 173 height 16
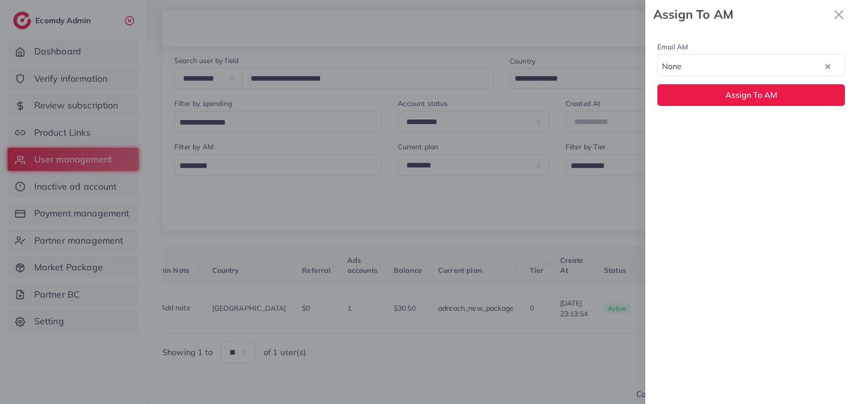
click at [706, 95] on div "Email AM None Loading... None hadibaaslam@gmail.com natashashahid163@gmail.com …" at bounding box center [751, 73] width 212 height 89
click at [706, 95] on button "Assign To AM" at bounding box center [750, 95] width 187 height 22
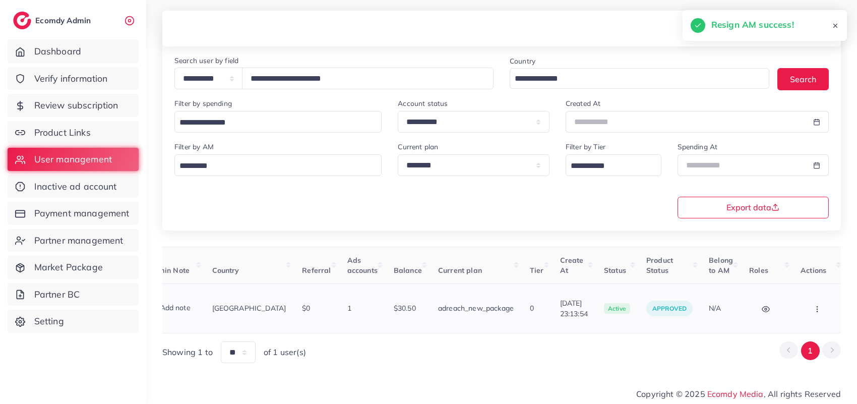
click at [803, 300] on button "button" at bounding box center [817, 308] width 35 height 23
click at [803, 303] on link "Assign to AM" at bounding box center [796, 314] width 84 height 22
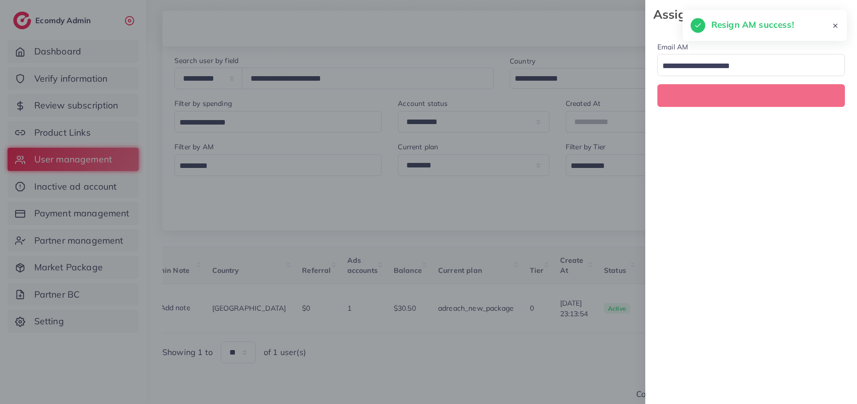
scroll to position [0, 174]
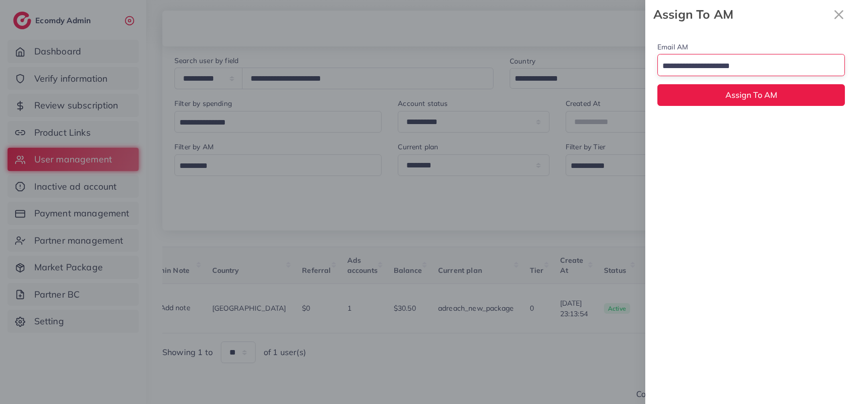
click at [716, 56] on div "Loading..." at bounding box center [750, 65] width 187 height 22
click at [721, 125] on div "Email AM natashashahid163@gmail.com Loading... None hadibaaslam@gmail.com natas…" at bounding box center [751, 216] width 212 height 375
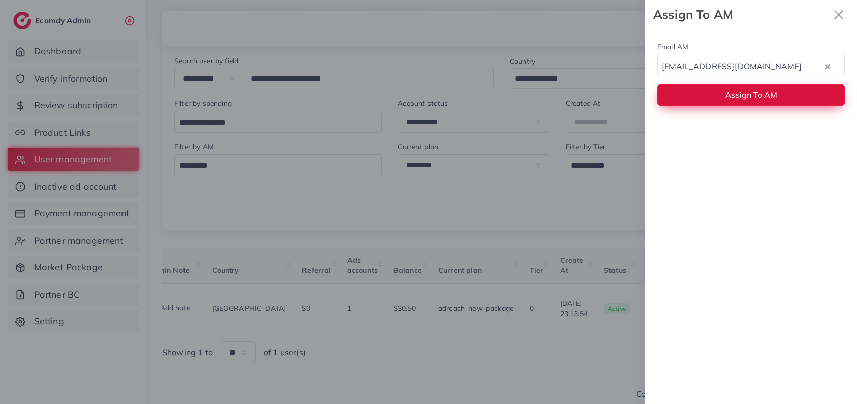
click at [717, 104] on button "Assign To AM" at bounding box center [750, 95] width 187 height 22
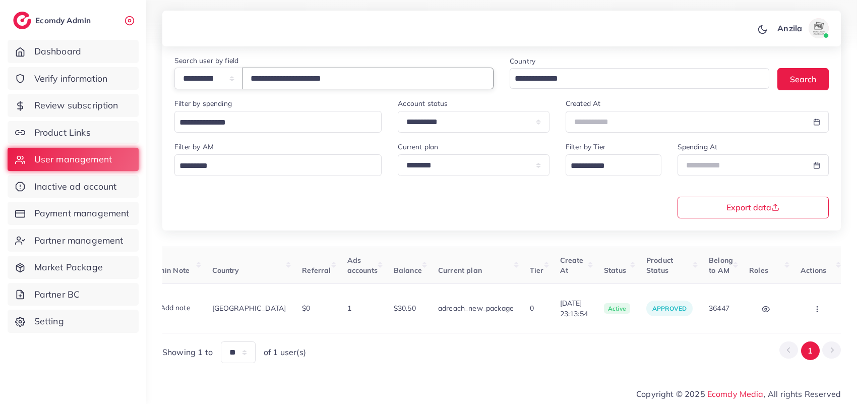
click at [308, 81] on input "**********" at bounding box center [367, 79] width 251 height 22
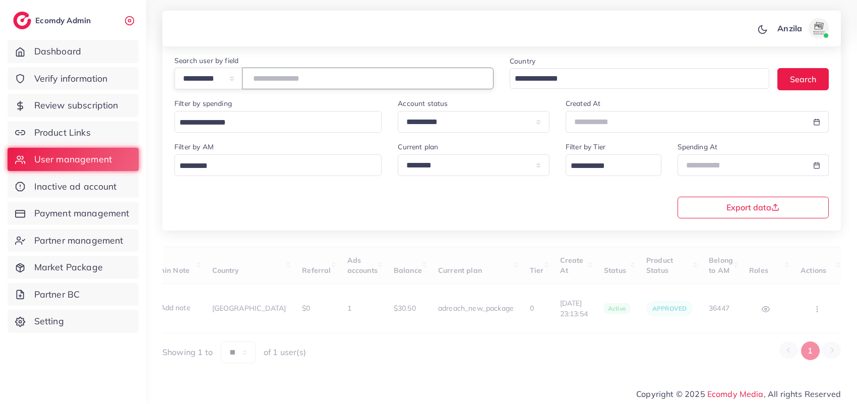
paste input "**********"
type input "**********"
click at [315, 210] on div "**********" at bounding box center [501, 179] width 670 height 77
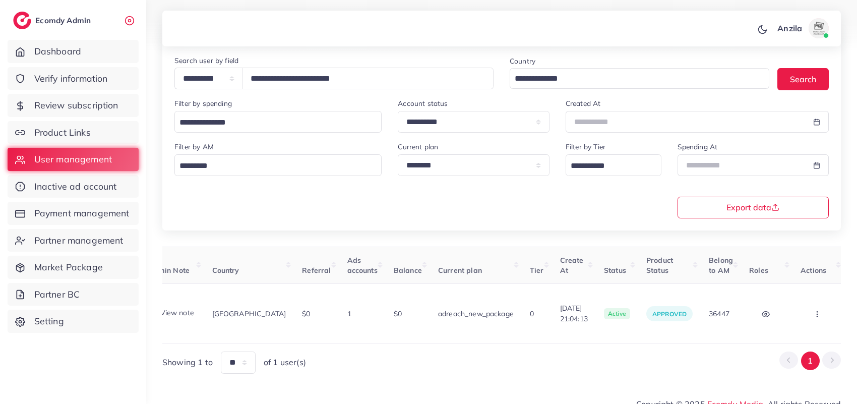
scroll to position [0, 0]
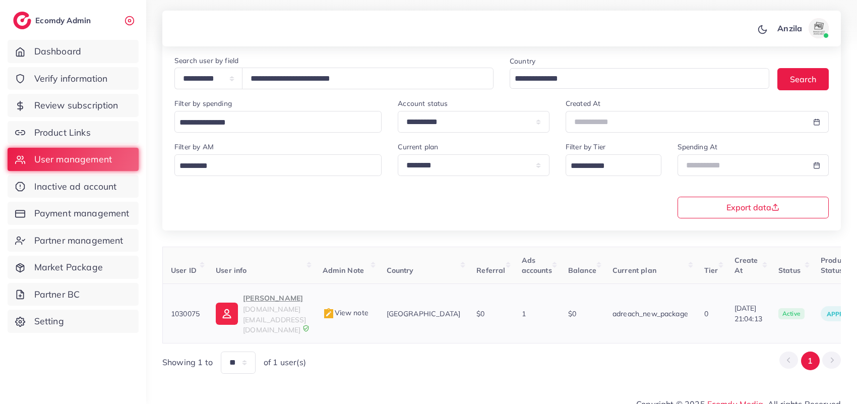
click at [306, 299] on p "Muhammad Sarim Baig" at bounding box center [274, 298] width 63 height 12
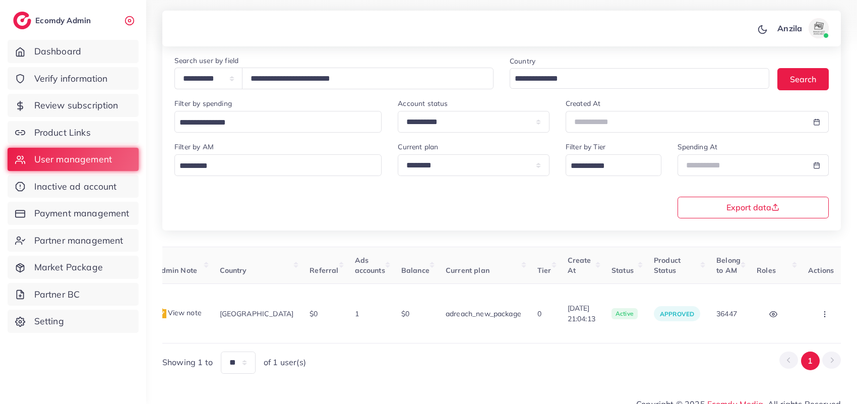
scroll to position [0, 181]
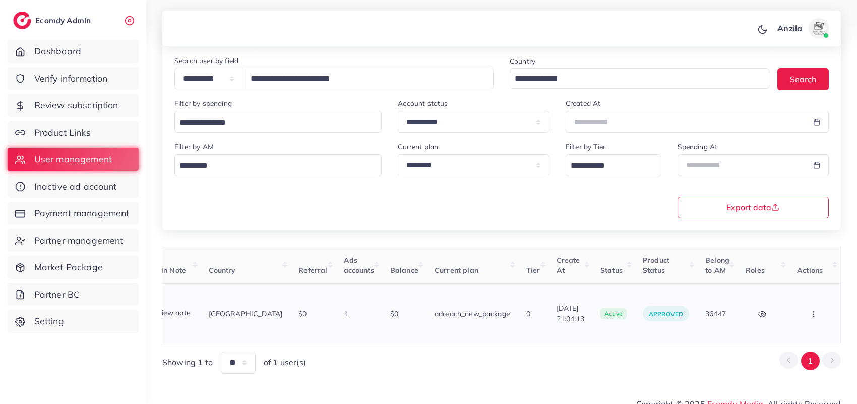
click at [813, 310] on icon "button" at bounding box center [813, 314] width 8 height 8
click at [808, 308] on link "Assign to AM" at bounding box center [793, 319] width 84 height 22
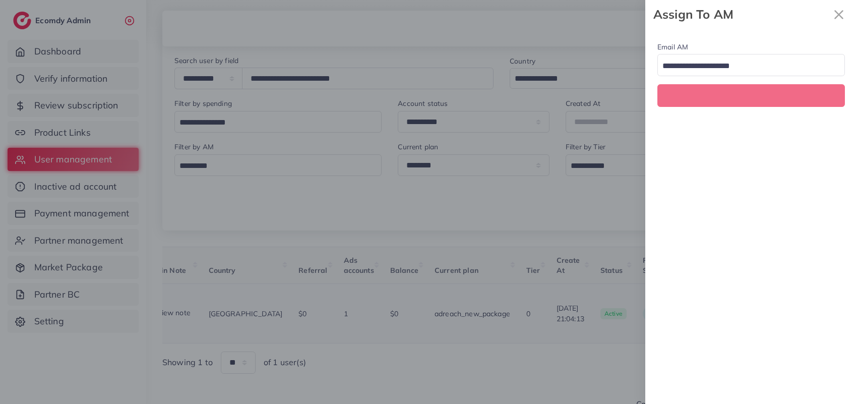
scroll to position [0, 181]
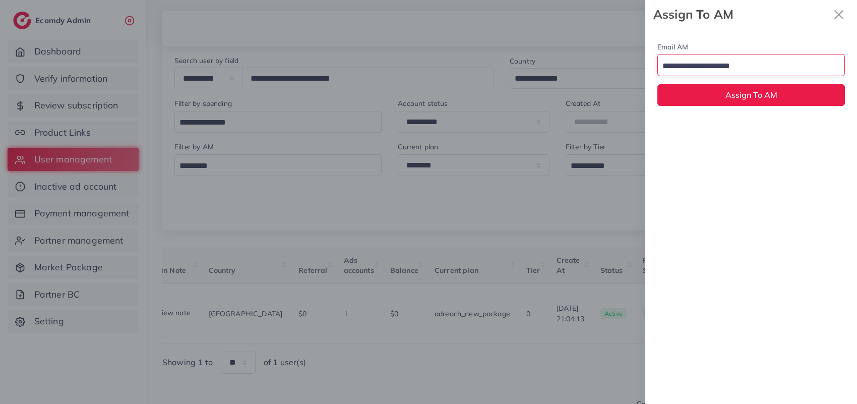
click at [713, 63] on input "Search for option" at bounding box center [745, 66] width 173 height 16
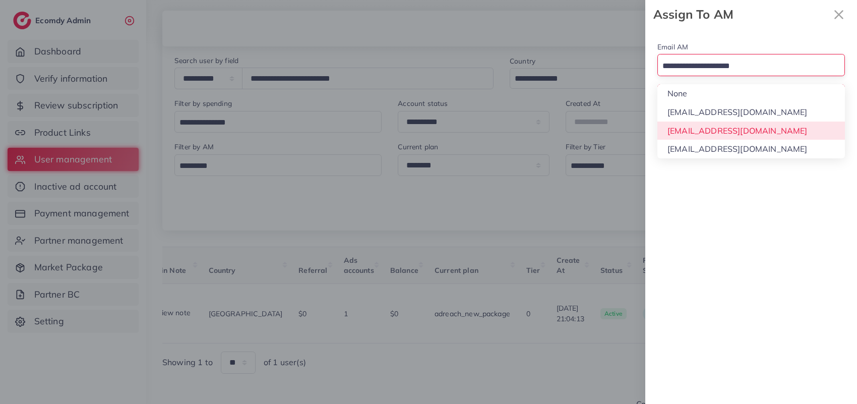
click at [714, 127] on div "Email AM Loading... None hadibaaslam@gmail.com natashashahid163@gmail.com wajah…" at bounding box center [751, 216] width 212 height 375
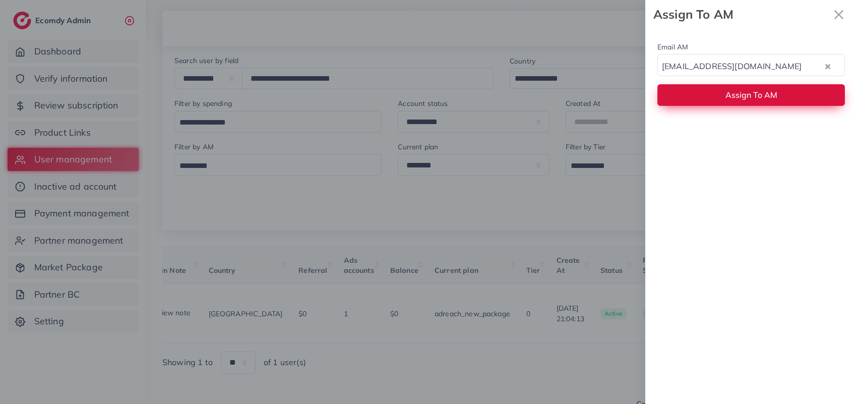
click at [708, 97] on button "Assign To AM" at bounding box center [750, 95] width 187 height 22
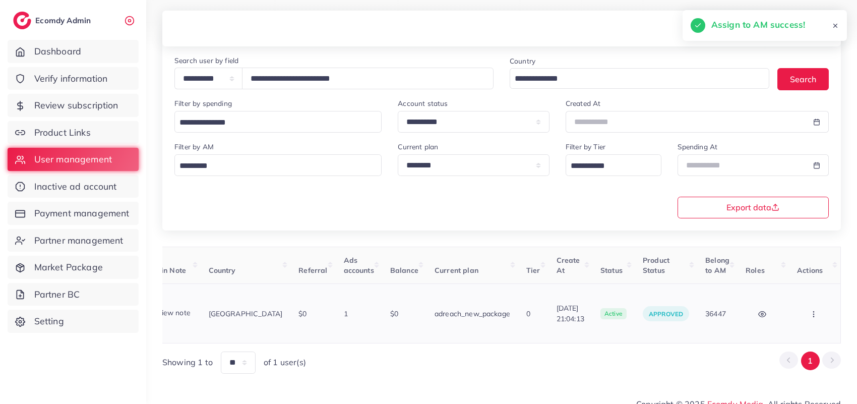
click at [807, 309] on button "button" at bounding box center [814, 313] width 35 height 23
click at [807, 308] on link "Assign to AM" at bounding box center [793, 319] width 84 height 22
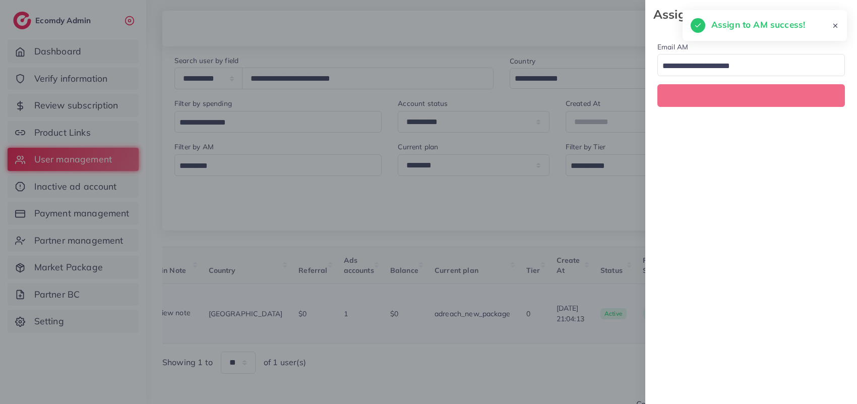
scroll to position [0, 181]
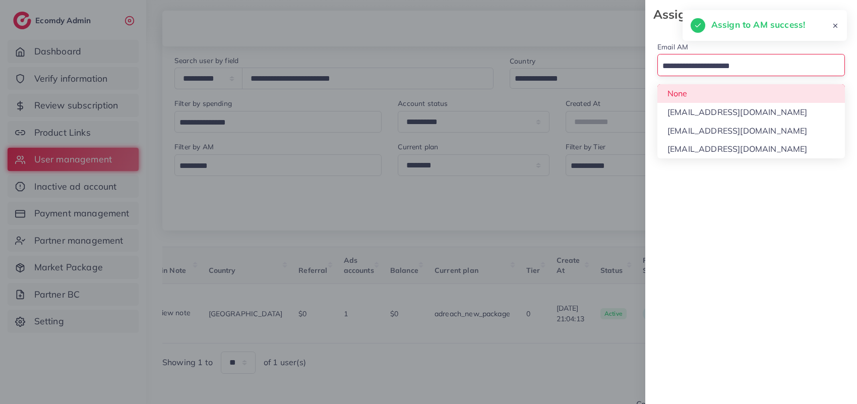
click at [686, 69] on input "Search for option" at bounding box center [745, 66] width 173 height 16
click at [695, 97] on div "Email AM Loading... None hadibaaslam@gmail.com natashashahid163@gmail.com wajah…" at bounding box center [751, 73] width 212 height 89
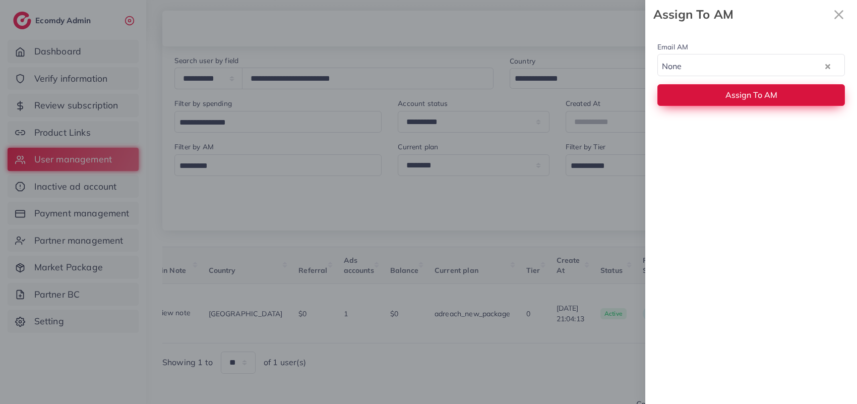
click at [696, 91] on button "Assign To AM" at bounding box center [750, 95] width 187 height 22
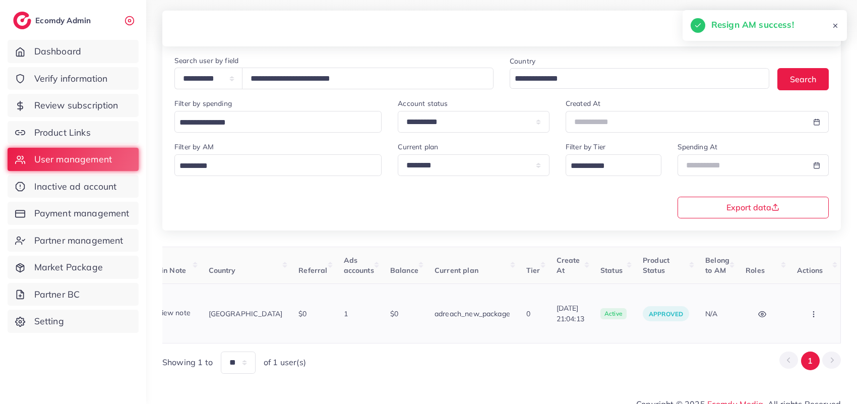
click at [812, 310] on icon "button" at bounding box center [813, 314] width 8 height 8
click at [812, 308] on link "Assign to AM" at bounding box center [793, 319] width 84 height 22
click at [0, 0] on div at bounding box center [0, 0] width 0 height 0
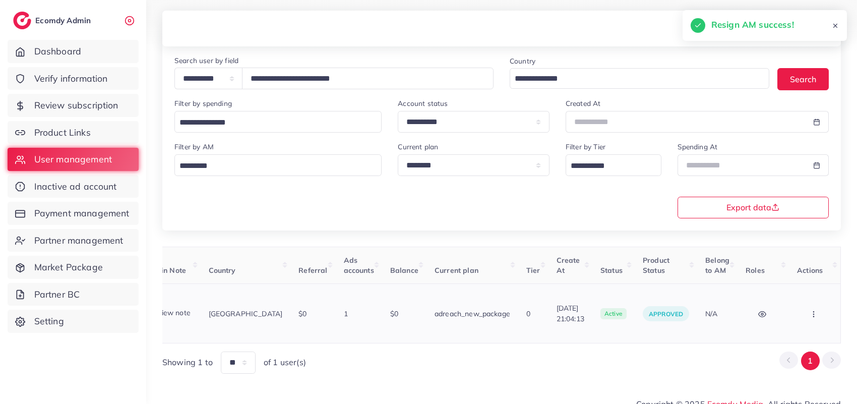
click at [813, 302] on button "button" at bounding box center [814, 313] width 35 height 23
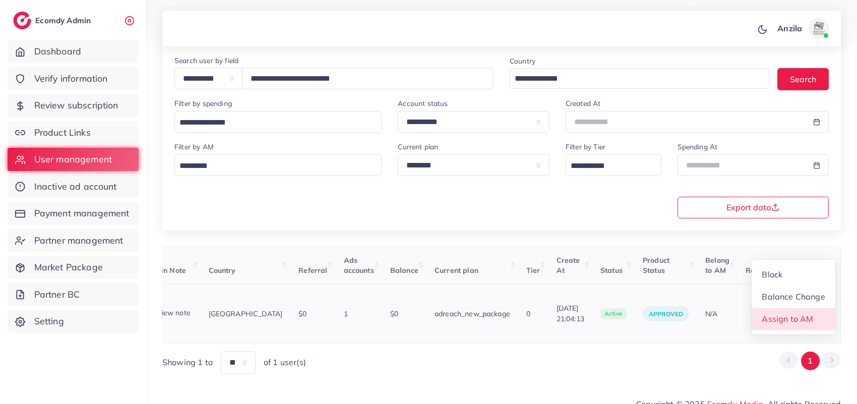
click at [808, 308] on link "Assign to AM" at bounding box center [793, 319] width 84 height 22
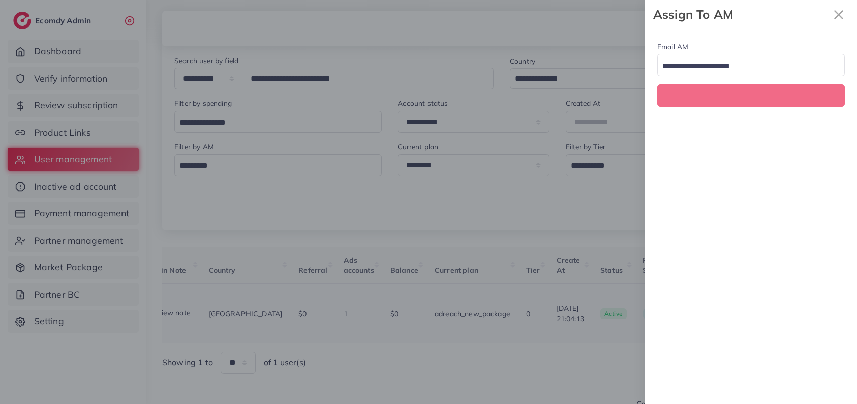
scroll to position [0, 181]
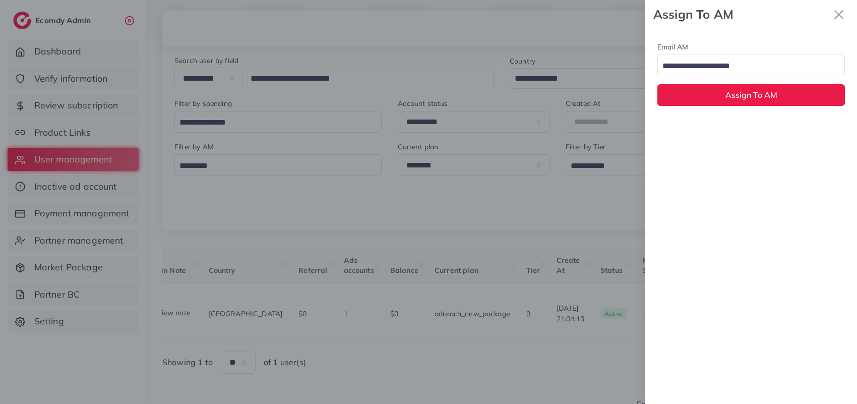
click at [697, 71] on input "Search for option" at bounding box center [745, 66] width 173 height 16
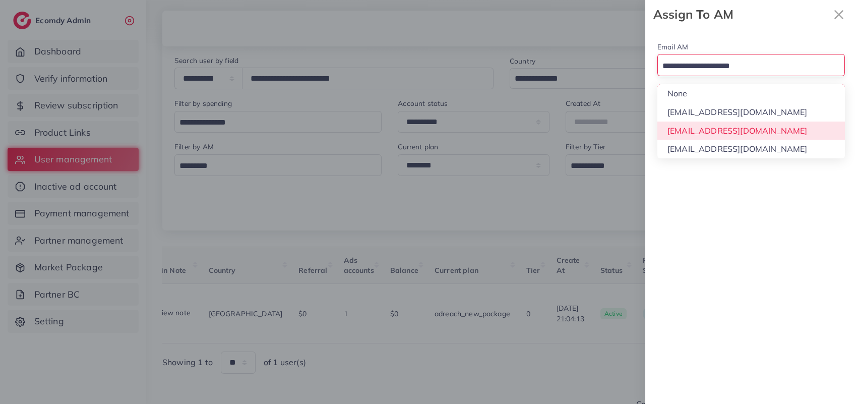
click at [701, 124] on div "Email AM Loading... None hadibaaslam@gmail.com natashashahid163@gmail.com wajah…" at bounding box center [751, 216] width 212 height 375
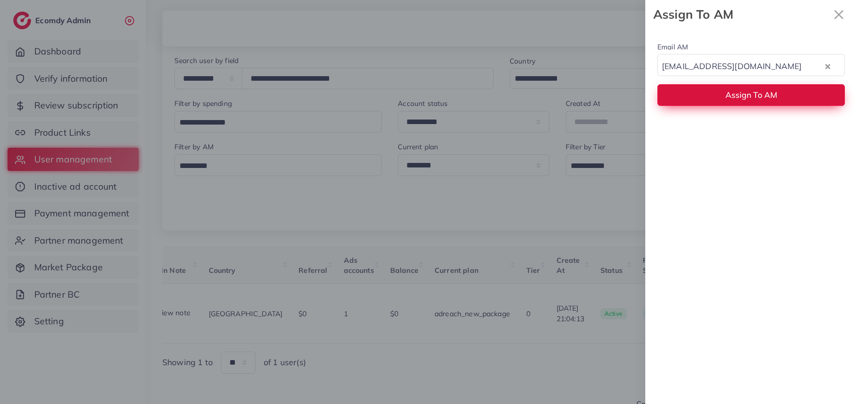
click at [698, 96] on button "Assign To AM" at bounding box center [750, 95] width 187 height 22
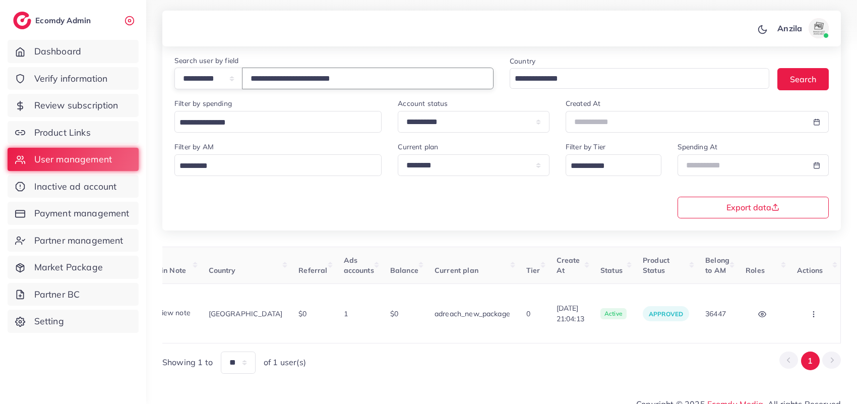
click at [321, 83] on input "**********" at bounding box center [367, 79] width 251 height 22
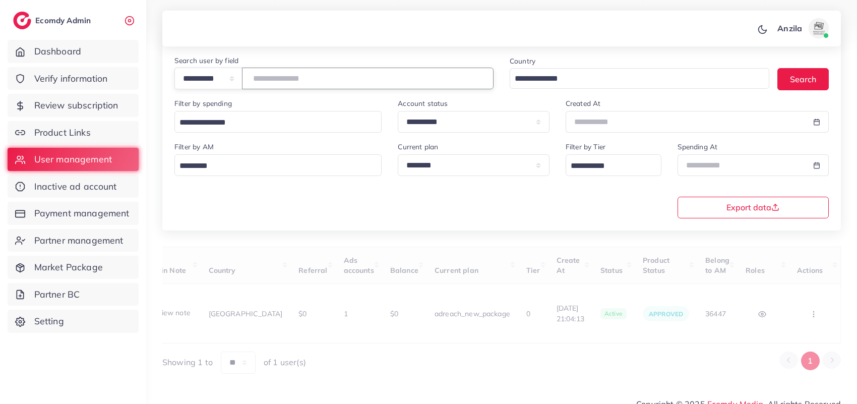
paste input "**********"
type input "**********"
drag, startPoint x: 334, startPoint y: 114, endPoint x: 354, endPoint y: 229, distance: 117.2
click at [354, 229] on div "**********" at bounding box center [501, 131] width 678 height 199
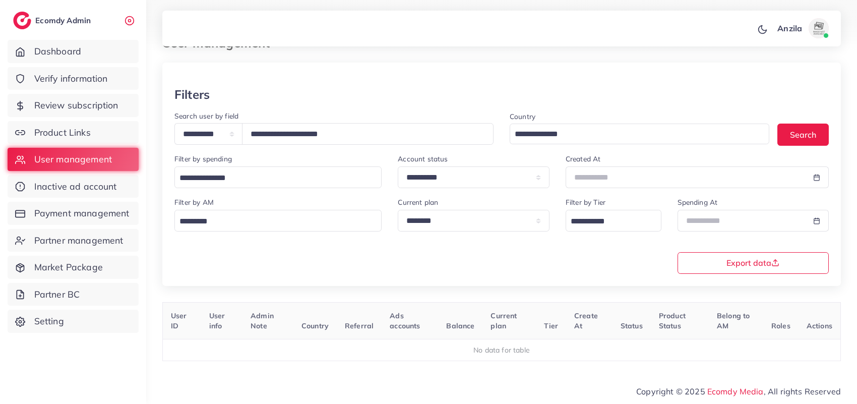
scroll to position [0, 0]
click at [341, 280] on div "**********" at bounding box center [501, 186] width 678 height 199
click at [295, 131] on input "**********" at bounding box center [367, 134] width 251 height 22
click at [295, 130] on input "**********" at bounding box center [367, 134] width 251 height 22
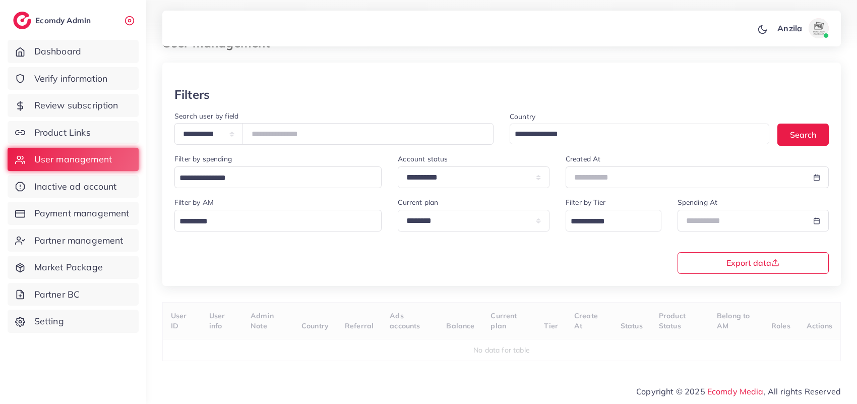
drag, startPoint x: 294, startPoint y: 130, endPoint x: 333, endPoint y: 252, distance: 128.6
click at [333, 252] on div "**********" at bounding box center [501, 234] width 670 height 77
type input "**********"
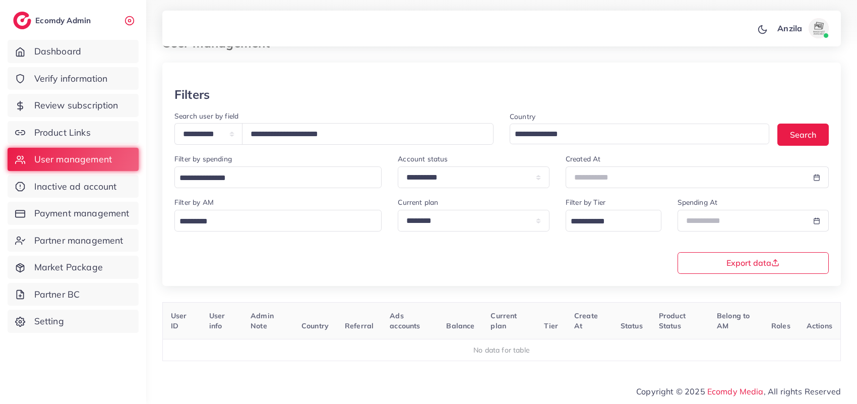
click at [342, 261] on div "**********" at bounding box center [501, 234] width 670 height 77
click at [309, 126] on input "**********" at bounding box center [367, 134] width 251 height 22
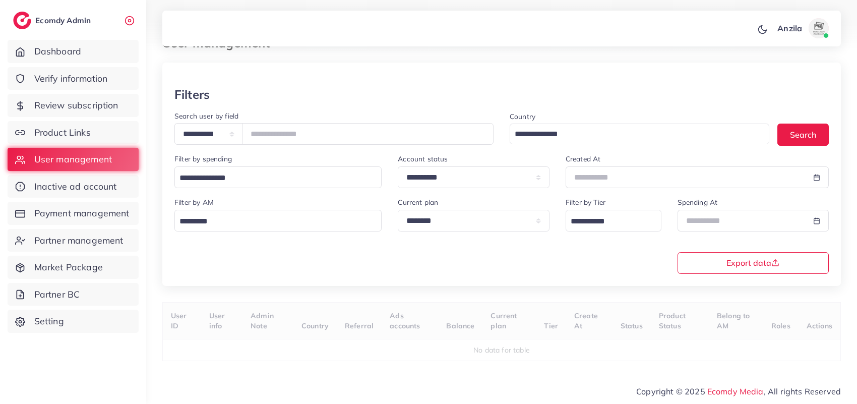
drag, startPoint x: 309, startPoint y: 126, endPoint x: 347, endPoint y: 259, distance: 137.8
click at [348, 261] on div "**********" at bounding box center [501, 234] width 670 height 77
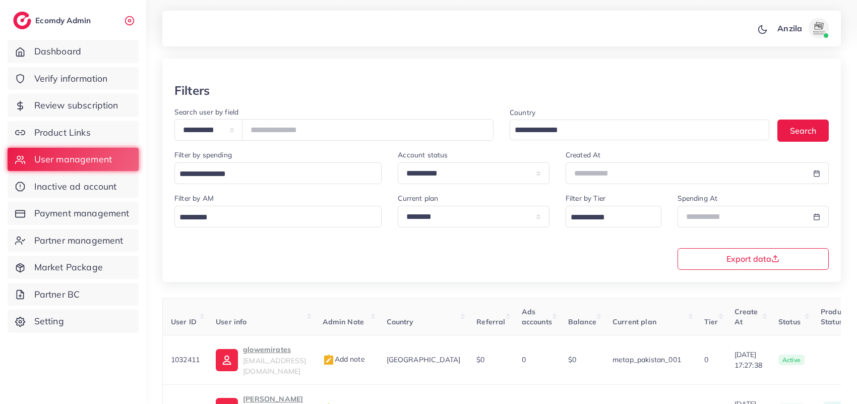
type input "**********"
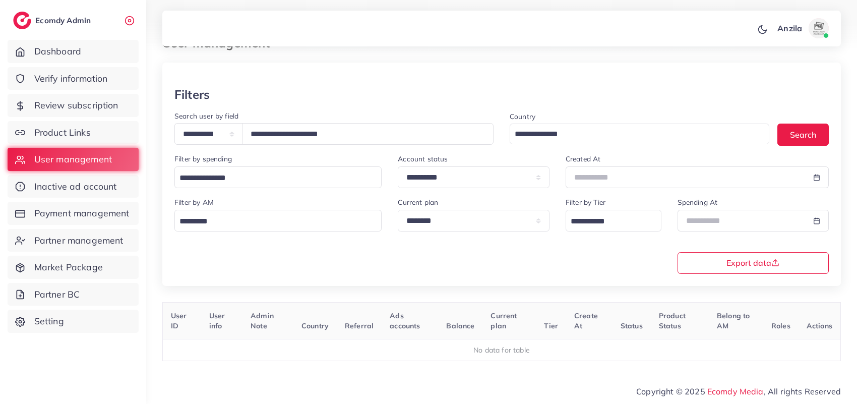
click at [348, 259] on div "**********" at bounding box center [501, 234] width 670 height 77
click at [79, 132] on span "Product Links" at bounding box center [65, 132] width 56 height 13
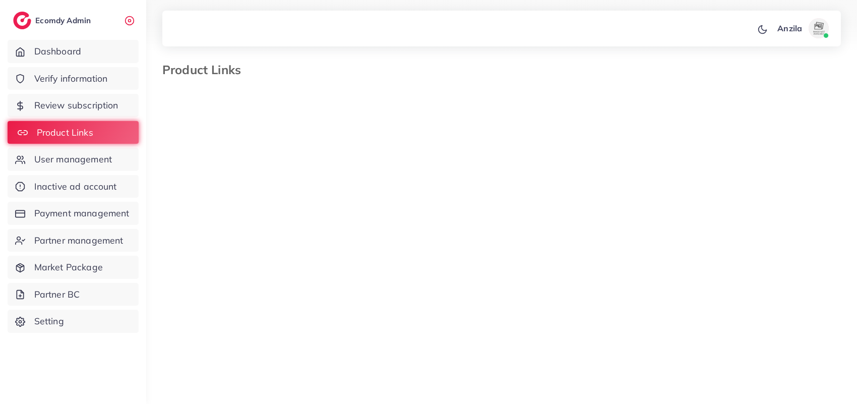
select select "*********"
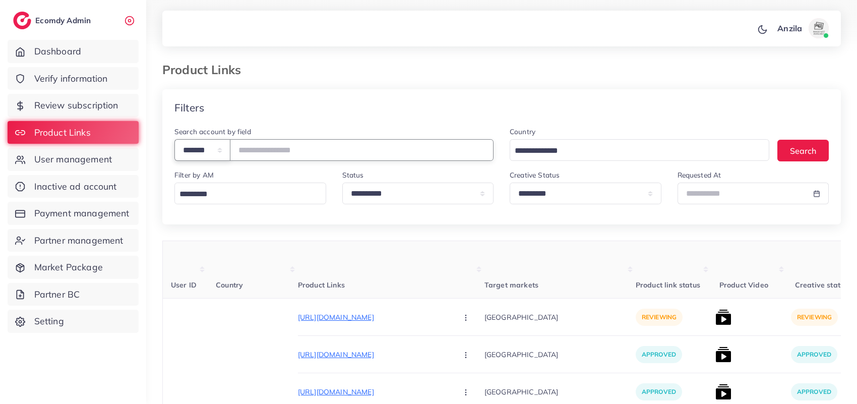
click at [216, 147] on select "**********" at bounding box center [202, 150] width 56 height 22
select select "*****"
click at [174, 140] on select "**********" at bounding box center [202, 150] width 56 height 22
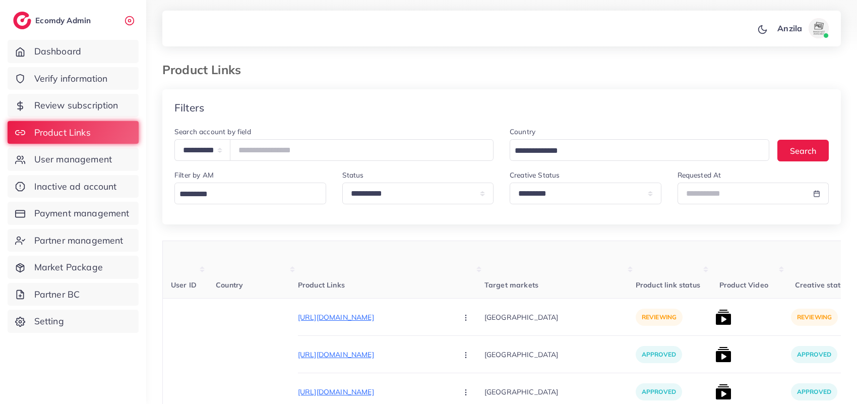
click at [217, 178] on div "Filter by AM Loading..." at bounding box center [250, 186] width 152 height 35
click at [281, 153] on input "text" at bounding box center [362, 150] width 264 height 22
paste input "**********"
type input "**********"
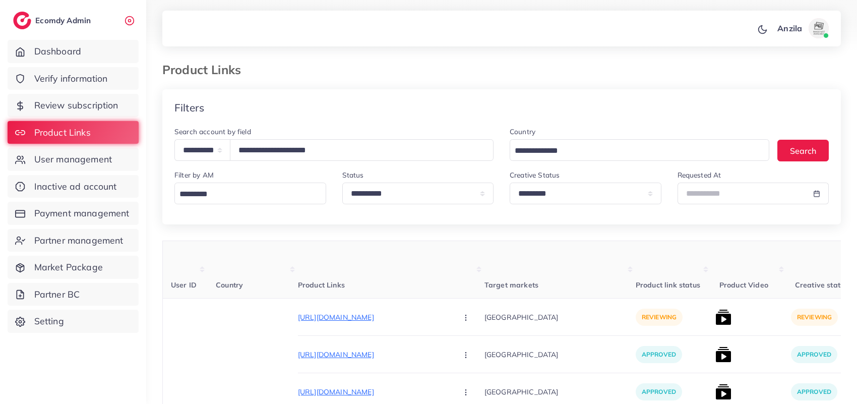
click at [320, 261] on th "Product Links" at bounding box center [391, 269] width 186 height 57
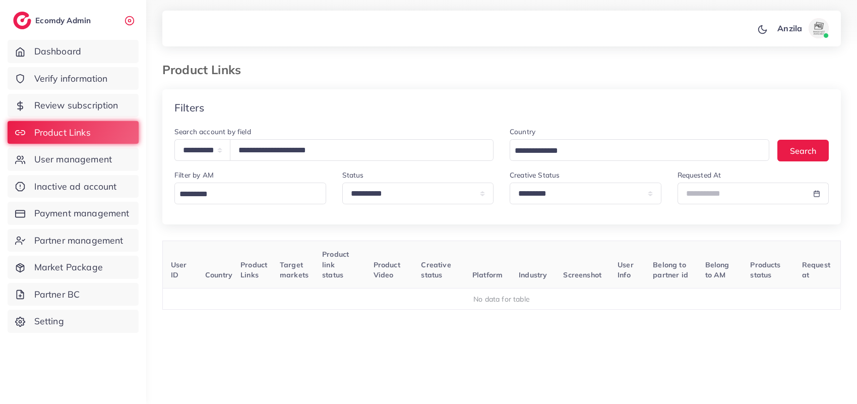
click at [298, 106] on div "Filters" at bounding box center [501, 107] width 678 height 37
click at [296, 148] on input "**********" at bounding box center [362, 150] width 264 height 22
click at [296, 149] on input "**********" at bounding box center [362, 150] width 264 height 22
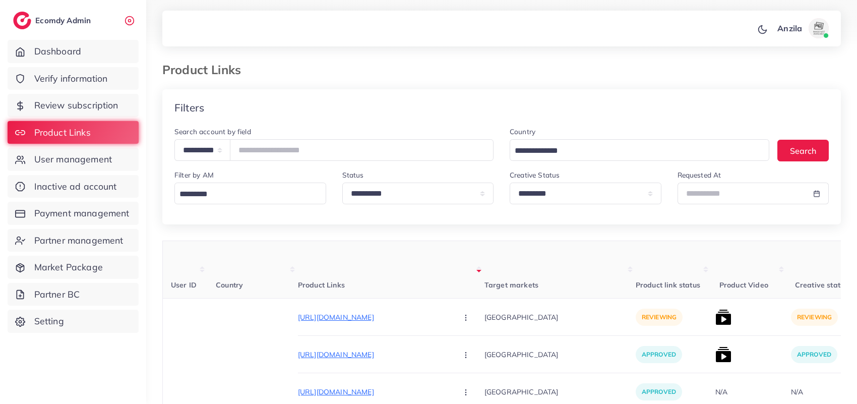
click at [490, 271] on th "Target markets" at bounding box center [559, 269] width 151 height 57
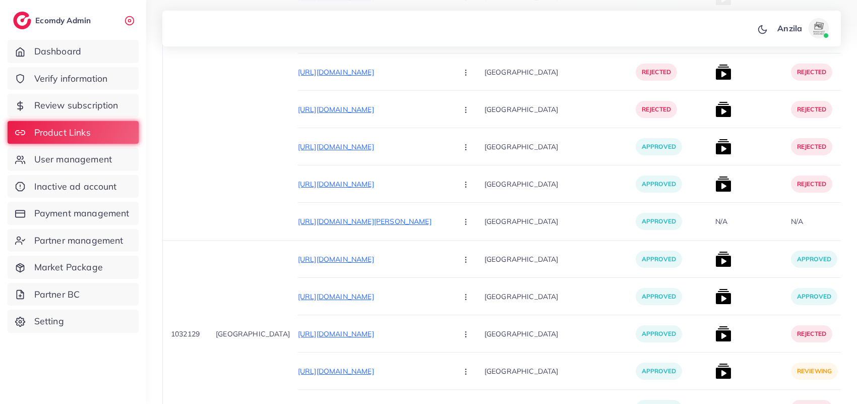
scroll to position [1731, 0]
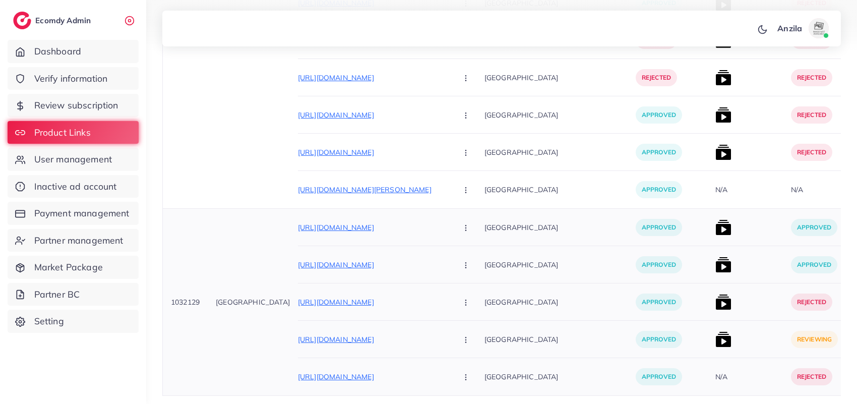
click at [715, 342] on img at bounding box center [723, 339] width 16 height 16
click at [715, 346] on img at bounding box center [723, 339] width 16 height 16
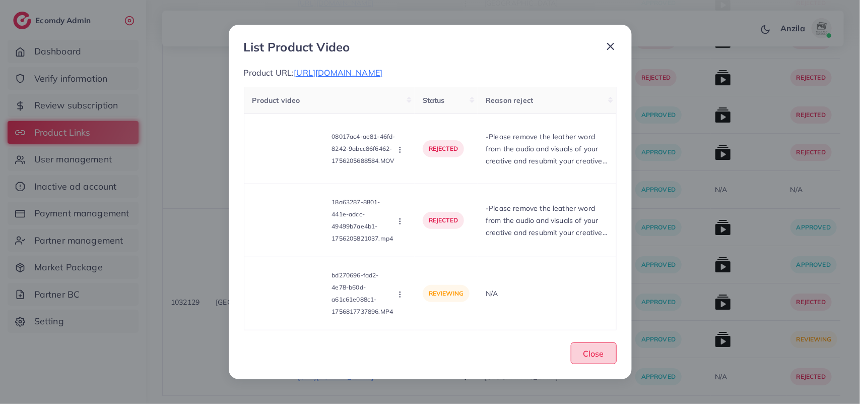
click at [581, 346] on button "Close" at bounding box center [594, 353] width 46 height 22
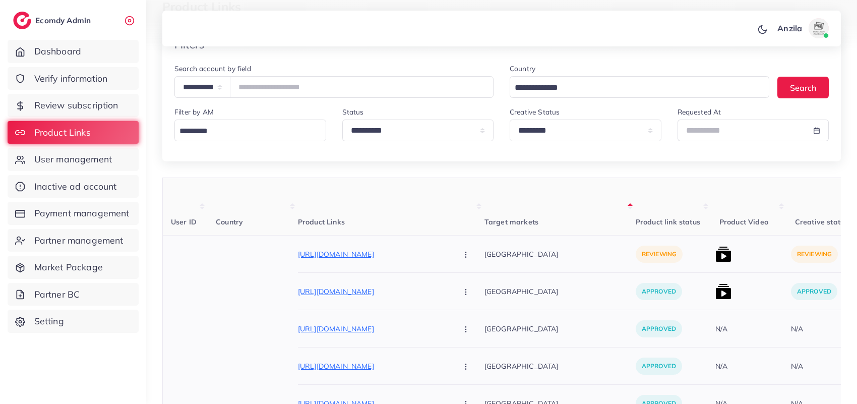
scroll to position [0, 0]
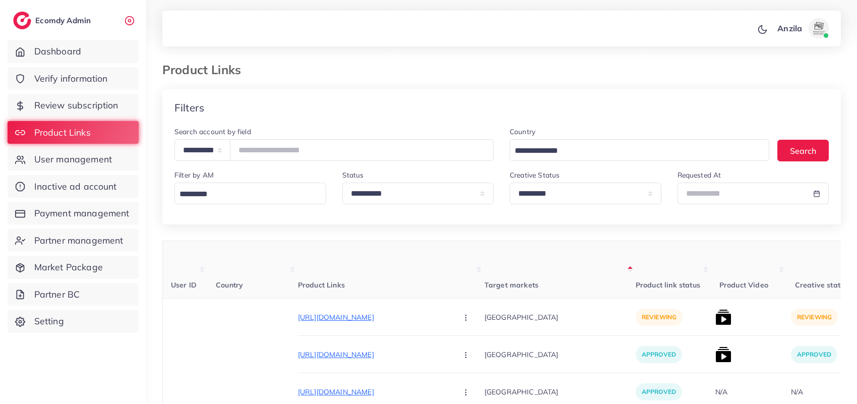
click at [418, 84] on div "Product Links" at bounding box center [501, 75] width 694 height 27
click at [667, 94] on div "Filters" at bounding box center [501, 107] width 678 height 37
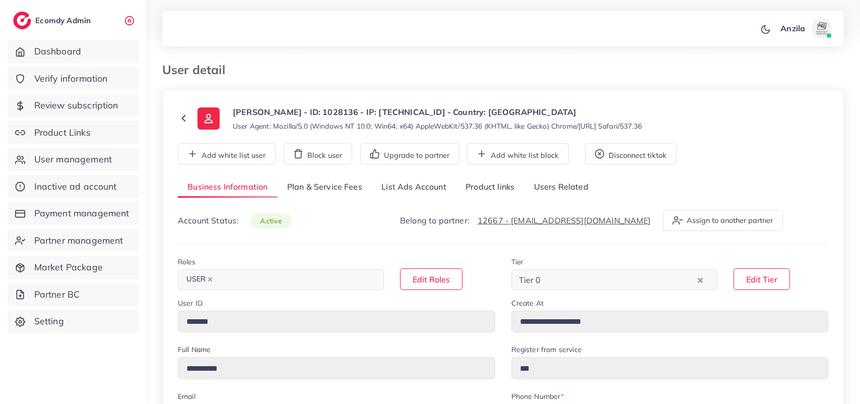
select select "********"
select select "*********"
click at [410, 192] on link "List Ads Account" at bounding box center [414, 187] width 84 height 22
drag, startPoint x: 410, startPoint y: 192, endPoint x: 400, endPoint y: 192, distance: 10.1
click at [410, 192] on link "List Ads Account" at bounding box center [414, 187] width 84 height 22
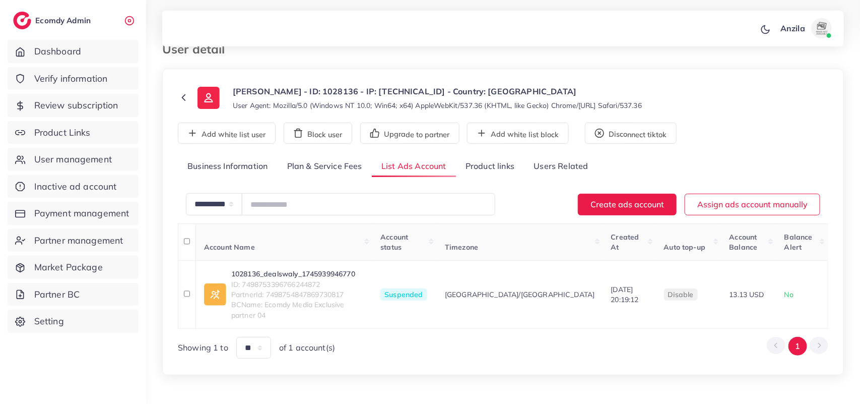
scroll to position [31, 0]
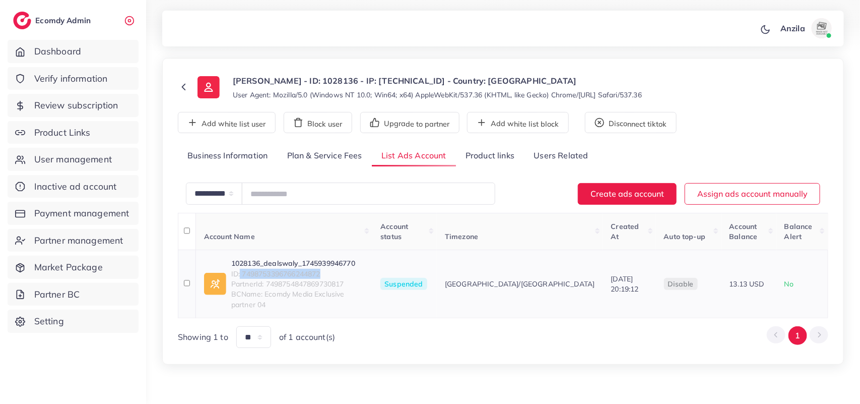
drag, startPoint x: 240, startPoint y: 266, endPoint x: 338, endPoint y: 266, distance: 97.8
click at [338, 269] on span "ID: 7498753396766244872" at bounding box center [297, 274] width 133 height 10
drag, startPoint x: 326, startPoint y: 266, endPoint x: 279, endPoint y: 263, distance: 47.0
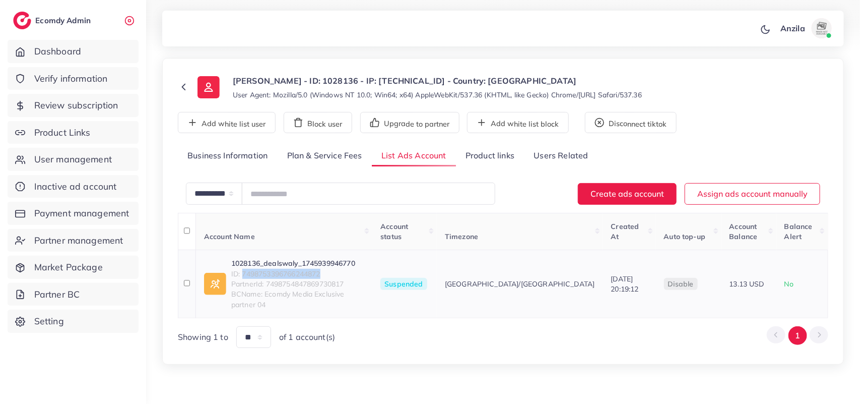
click at [279, 269] on span "ID: 7498753396766244872" at bounding box center [297, 274] width 133 height 10
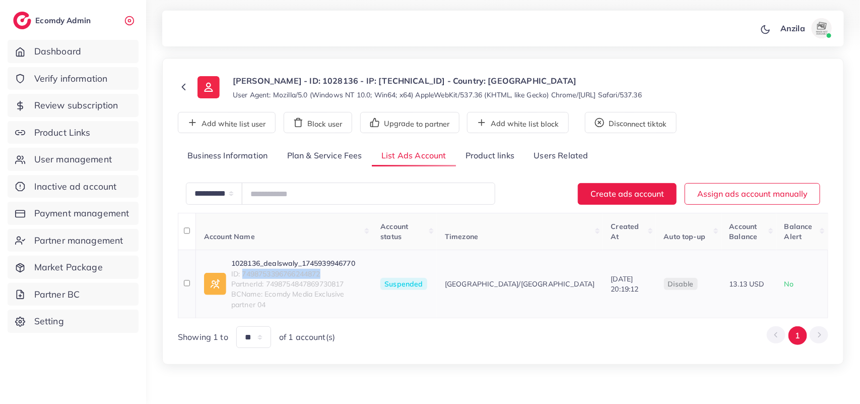
click at [279, 269] on span "ID: 7498753396766244872" at bounding box center [297, 274] width 133 height 10
copy span "ID: 7498753396766244872"
drag, startPoint x: 276, startPoint y: 263, endPoint x: 307, endPoint y: 103, distance: 162.3
click at [307, 103] on div "**********" at bounding box center [503, 211] width 682 height 307
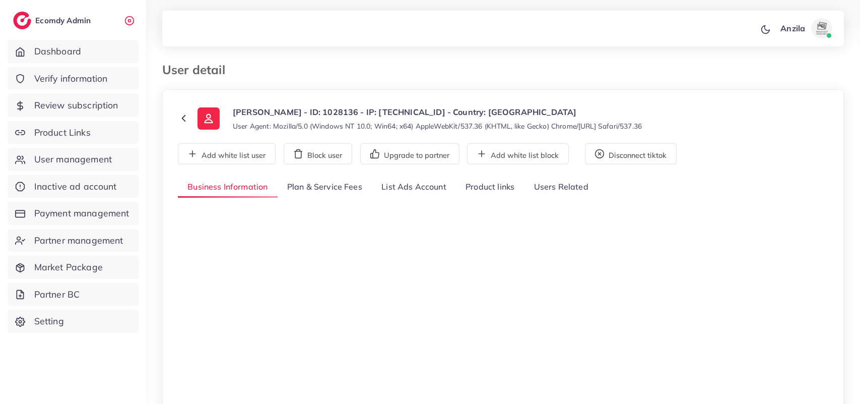
select select "********"
select select "*********"
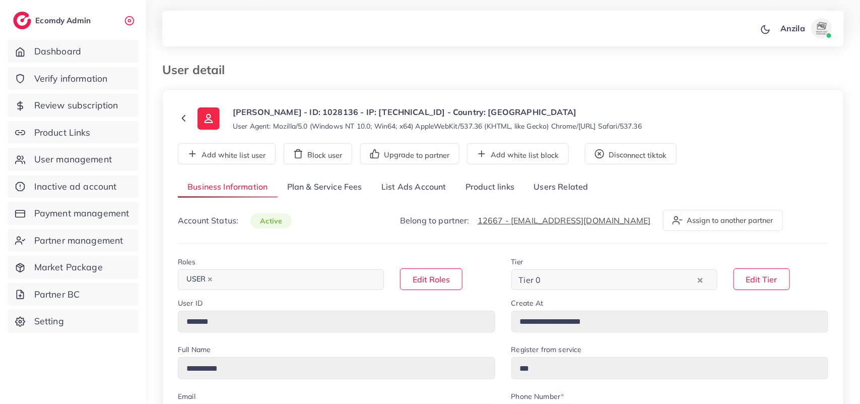
click at [411, 195] on link "List Ads Account" at bounding box center [414, 187] width 84 height 22
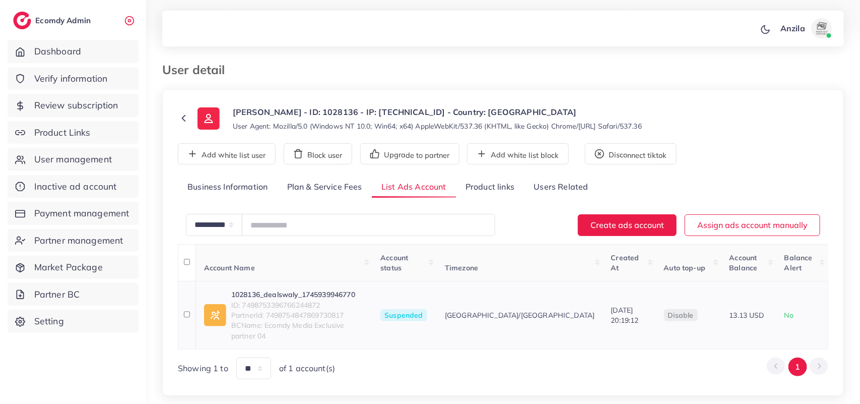
click at [292, 289] on link "1028136_dealswaly_1745939946770" at bounding box center [297, 294] width 133 height 10
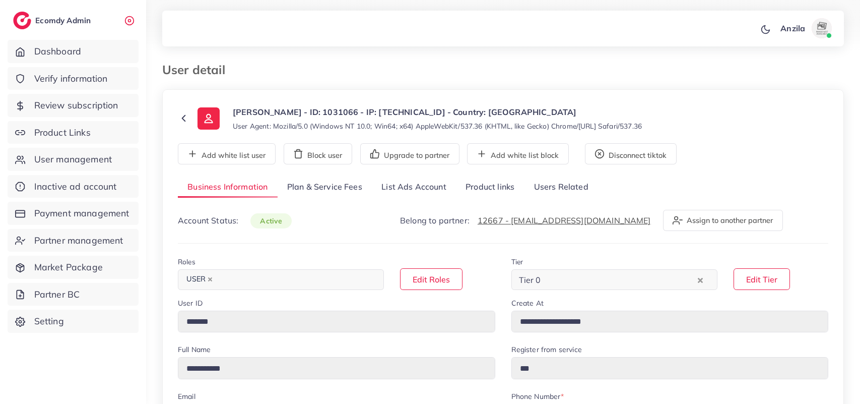
select select "********"
click at [500, 183] on link "Product links" at bounding box center [490, 187] width 68 height 22
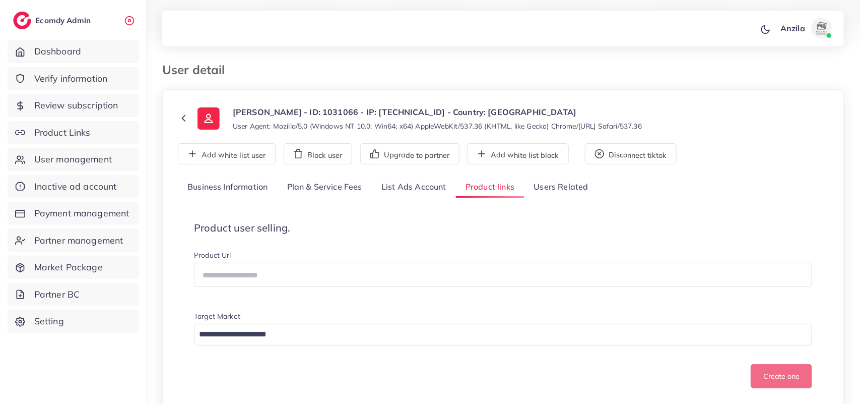
drag, startPoint x: 420, startPoint y: 184, endPoint x: 443, endPoint y: 99, distance: 88.9
click at [419, 184] on link "List Ads Account" at bounding box center [414, 187] width 84 height 22
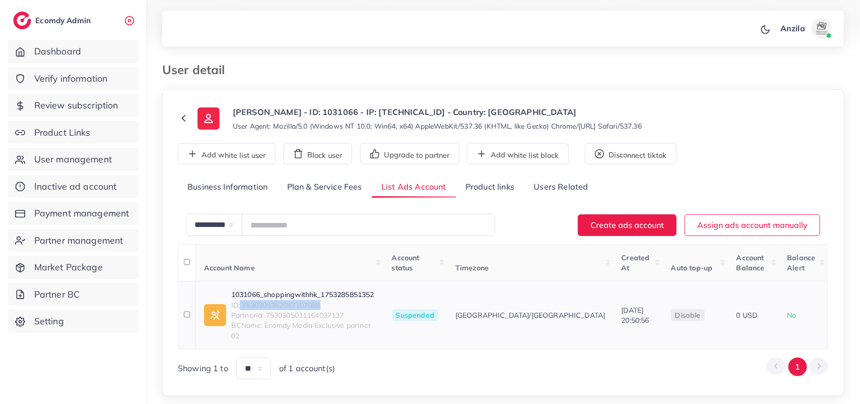
drag, startPoint x: 242, startPoint y: 294, endPoint x: 324, endPoint y: 296, distance: 81.7
click at [324, 300] on span "ID: 7530305362047107088" at bounding box center [303, 305] width 145 height 10
copy span "7530305362047107088"
click at [474, 195] on link "Product links" at bounding box center [490, 187] width 68 height 22
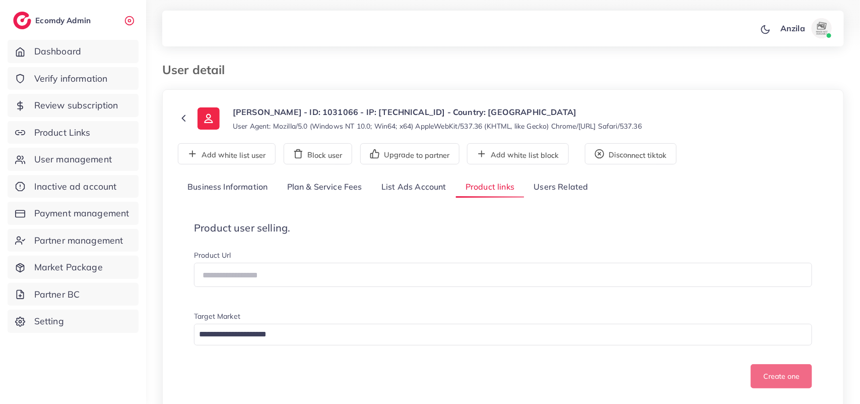
click at [417, 183] on link "List Ads Account" at bounding box center [414, 187] width 84 height 22
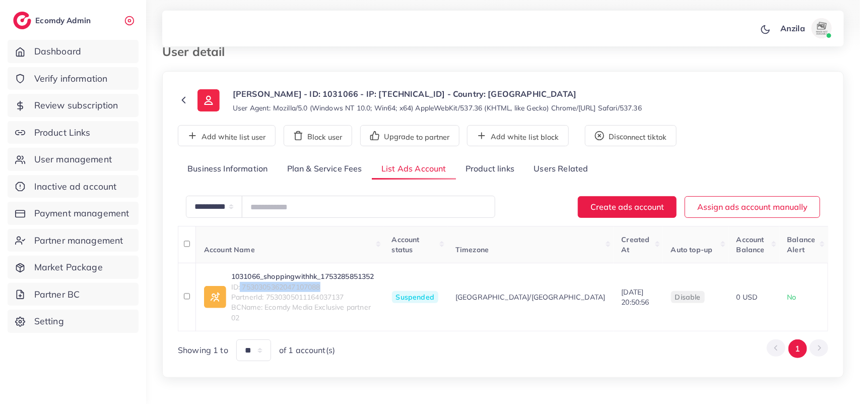
scroll to position [31, 0]
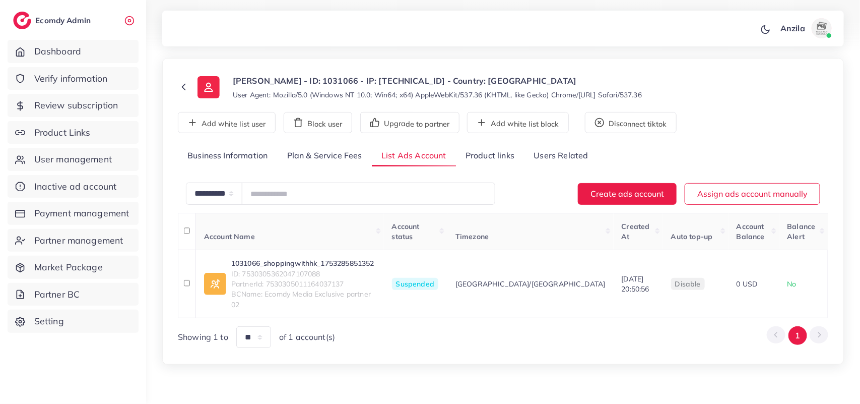
click at [344, 362] on div "**********" at bounding box center [503, 183] width 714 height 428
drag, startPoint x: 243, startPoint y: 265, endPoint x: 326, endPoint y: 262, distance: 82.7
click at [326, 269] on span "ID: 7530305362047107088" at bounding box center [303, 274] width 145 height 10
copy span "7530305362047107088"
click at [345, 101] on div "**********" at bounding box center [503, 211] width 682 height 307
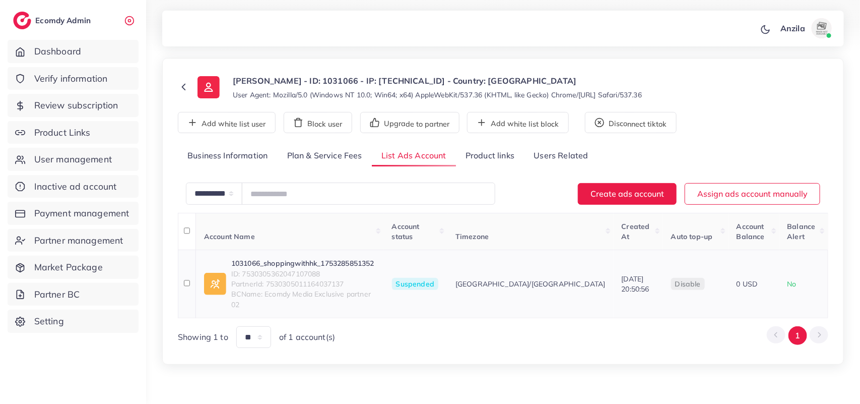
click at [293, 258] on link "1031066_shoppingwithhk_1753285851352" at bounding box center [303, 263] width 145 height 10
click at [508, 158] on link "Product links" at bounding box center [490, 156] width 68 height 22
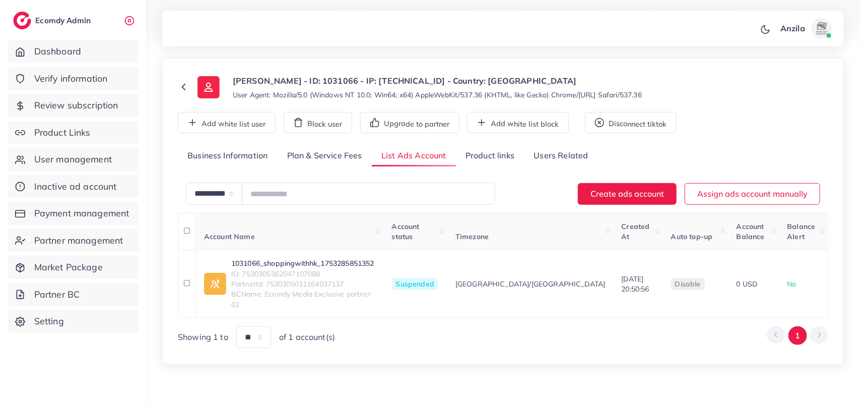
click at [508, 158] on link "Product links" at bounding box center [490, 156] width 68 height 22
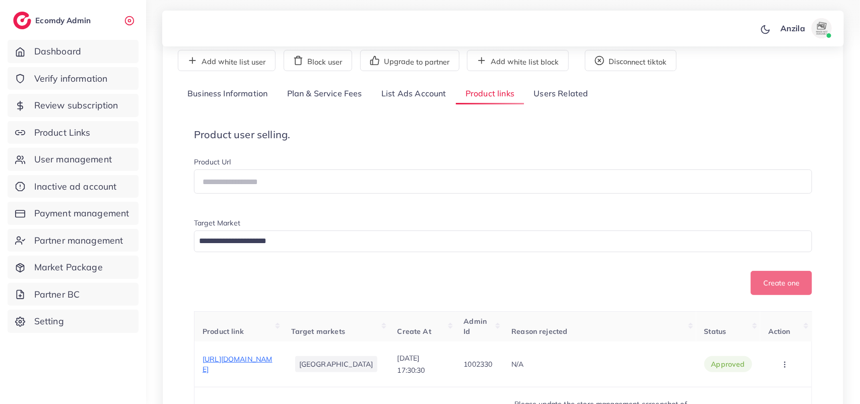
scroll to position [94, 0]
click at [709, 118] on div "Product user selling. Product Url Target Market Loading... Create one Product l…" at bounding box center [503, 356] width 651 height 491
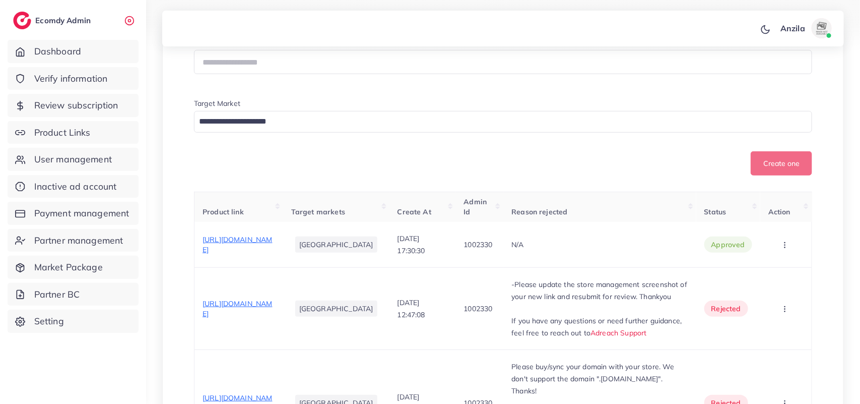
scroll to position [220, 0]
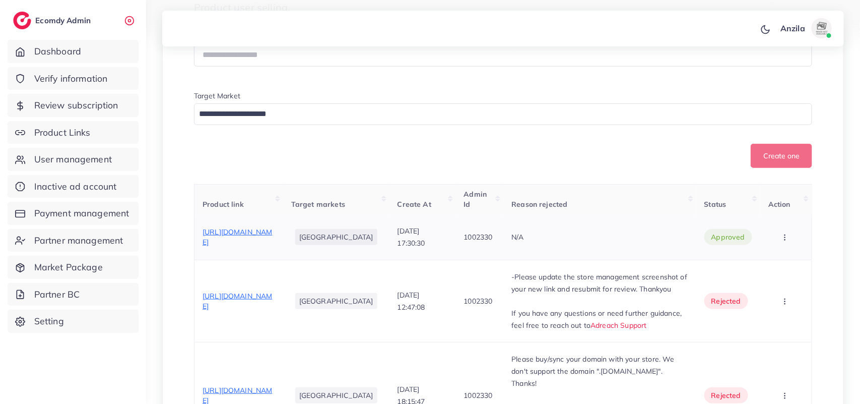
click at [273, 230] on span "https://shoppingwithhk.store/collections/elecctronics/products/hand-press-manua…" at bounding box center [238, 236] width 70 height 19
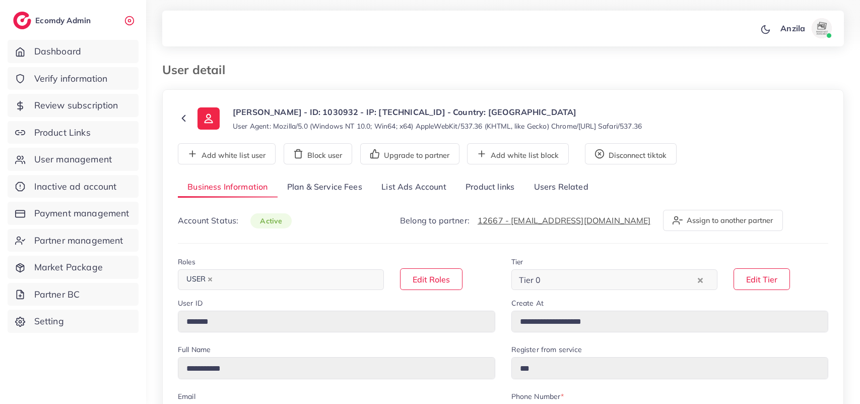
select select "********"
click at [424, 184] on link "List Ads Account" at bounding box center [414, 187] width 84 height 22
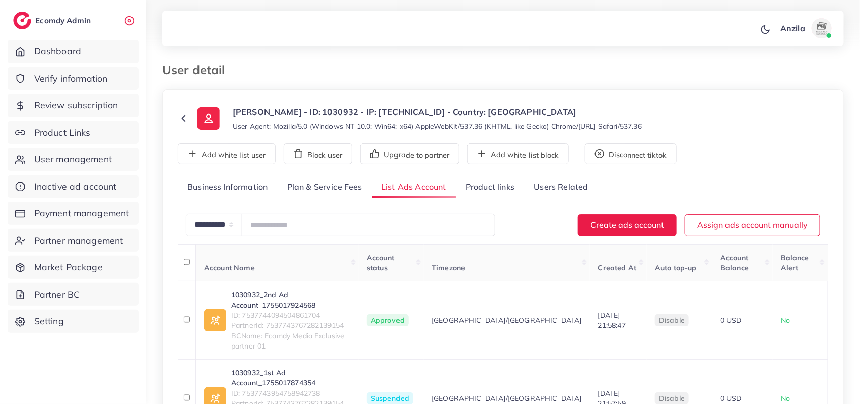
click at [479, 184] on link "Product links" at bounding box center [490, 187] width 68 height 22
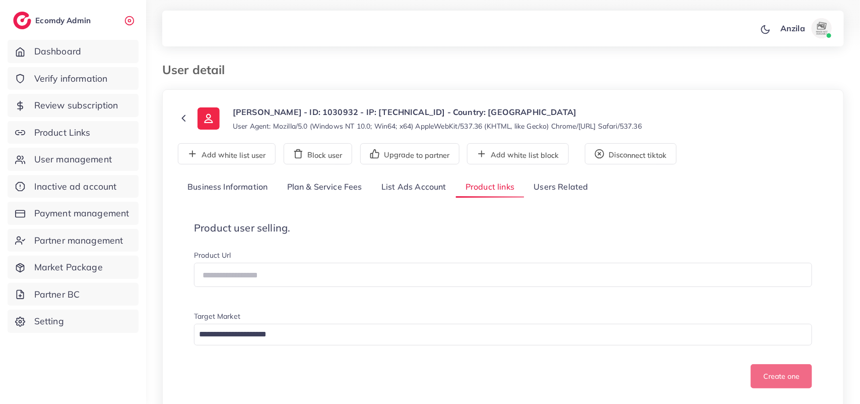
click at [396, 196] on link "List Ads Account" at bounding box center [414, 187] width 84 height 22
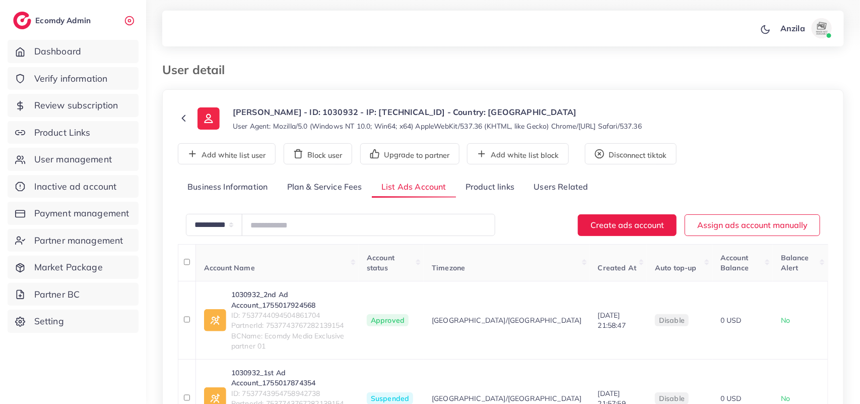
scroll to position [89, 0]
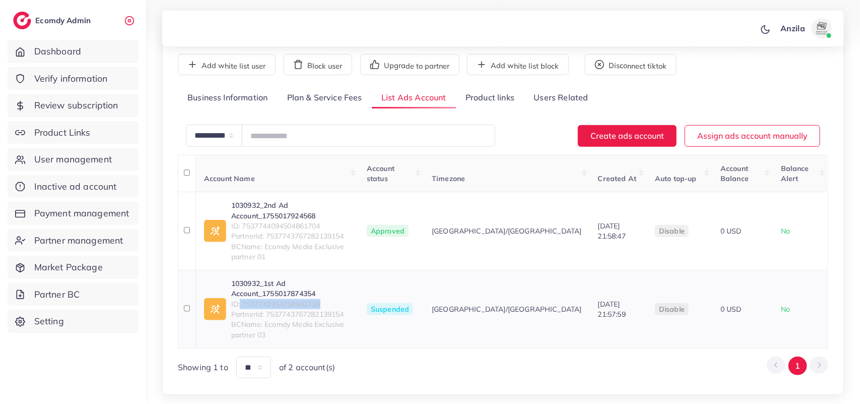
drag, startPoint x: 241, startPoint y: 261, endPoint x: 326, endPoint y: 262, distance: 84.7
click at [326, 299] on span "ID: 7537743954758942738" at bounding box center [290, 304] width 119 height 10
click at [299, 299] on span "ID: 7537743954758942738" at bounding box center [290, 304] width 119 height 10
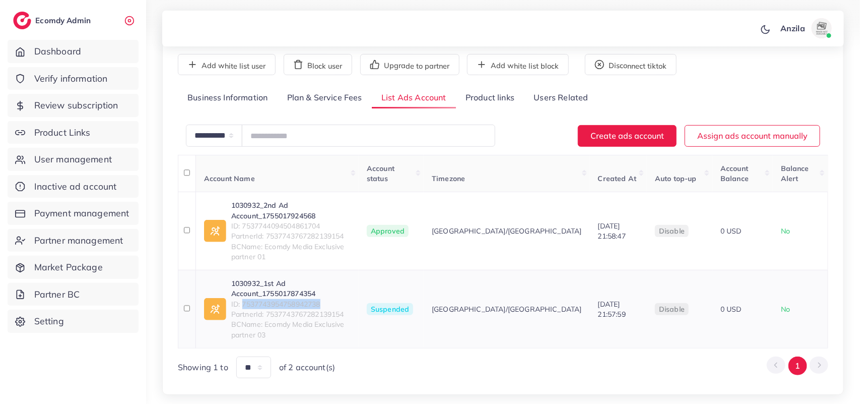
click at [299, 299] on span "ID: 7537743954758942738" at bounding box center [290, 304] width 119 height 10
copy span "ID: 7537743954758942738"
click at [351, 278] on link "1030932_1st Ad Account_1755017874354" at bounding box center [290, 288] width 119 height 21
click at [489, 99] on link "Product links" at bounding box center [490, 98] width 68 height 22
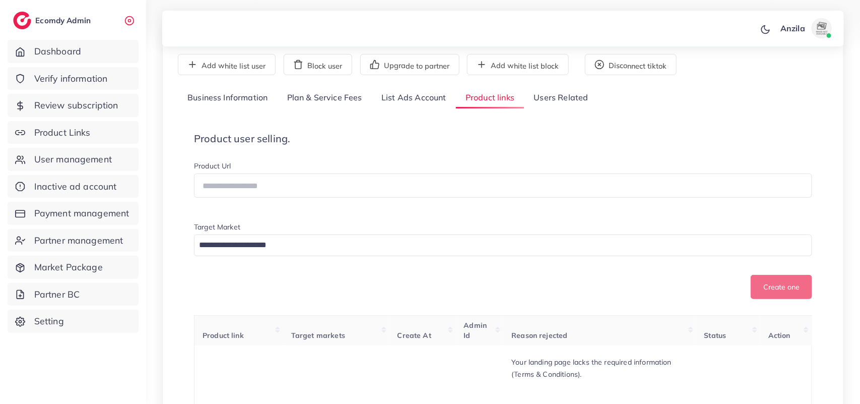
click at [508, 105] on link "Product links" at bounding box center [490, 98] width 68 height 22
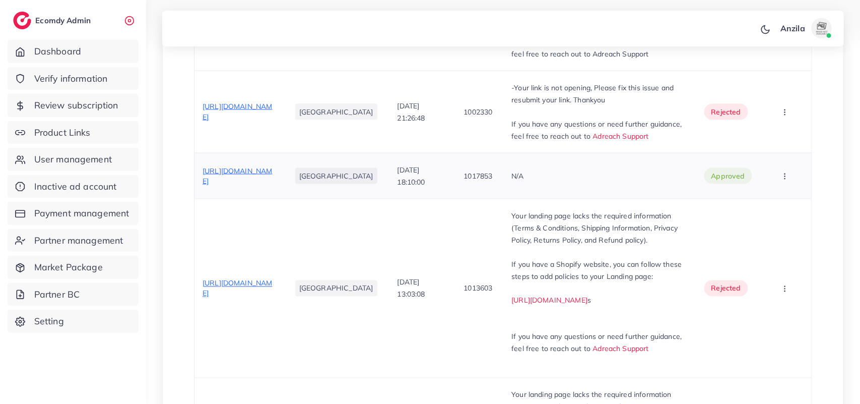
click at [273, 185] on span "https://dehoi.store/products/voudnic-airbud-pro-airbud?utm_source=copyToPasteBo…" at bounding box center [238, 175] width 70 height 19
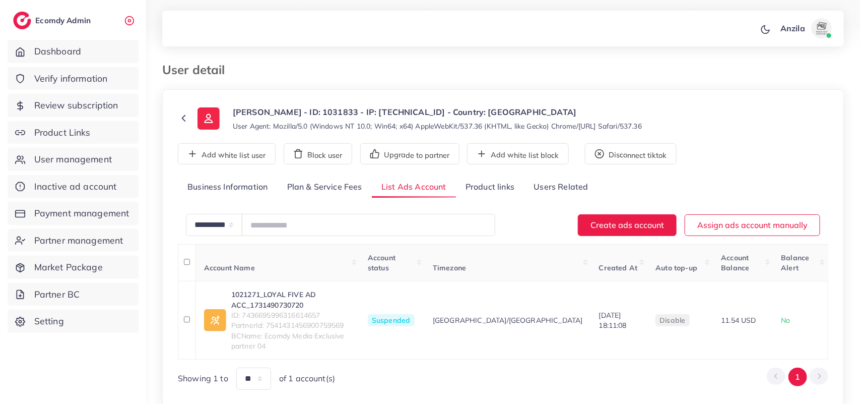
scroll to position [31, 0]
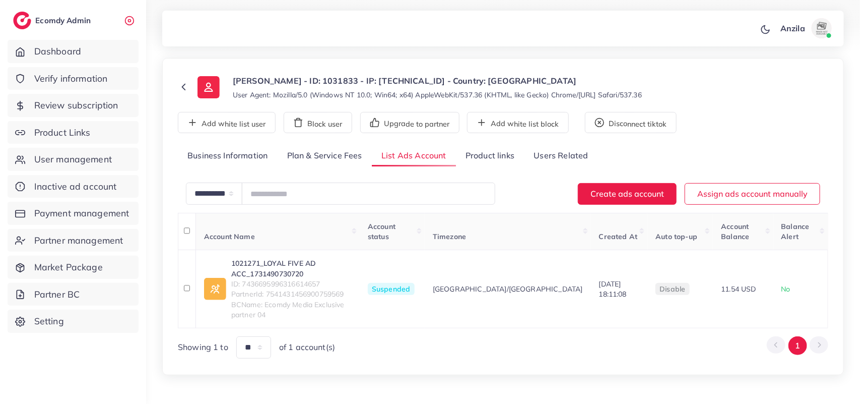
click at [485, 159] on link "Product links" at bounding box center [490, 156] width 68 height 22
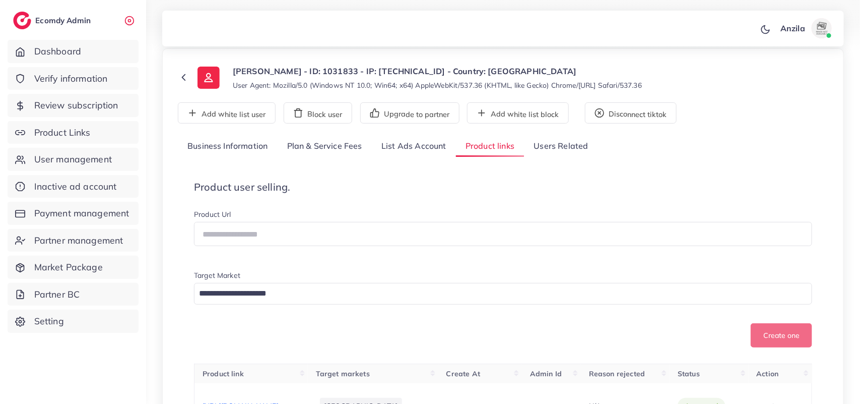
scroll to position [40, 0]
click at [410, 149] on link "List Ads Account" at bounding box center [414, 147] width 84 height 22
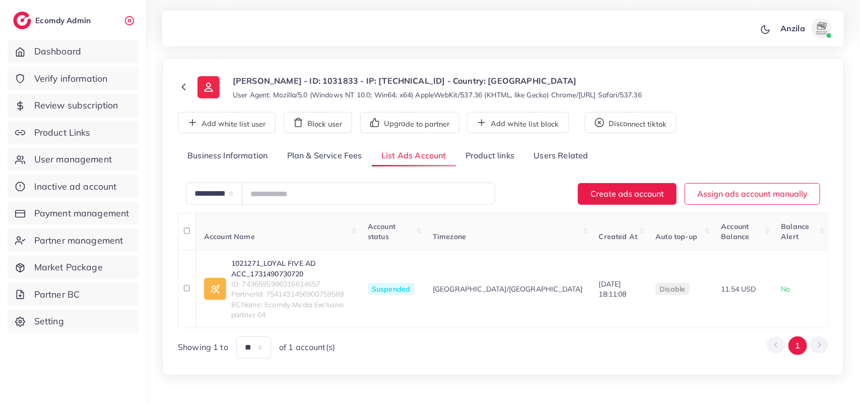
scroll to position [31, 0]
drag, startPoint x: 243, startPoint y: 263, endPoint x: 328, endPoint y: 263, distance: 84.2
click at [328, 279] on span "ID: 7436695996316614657" at bounding box center [291, 284] width 120 height 10
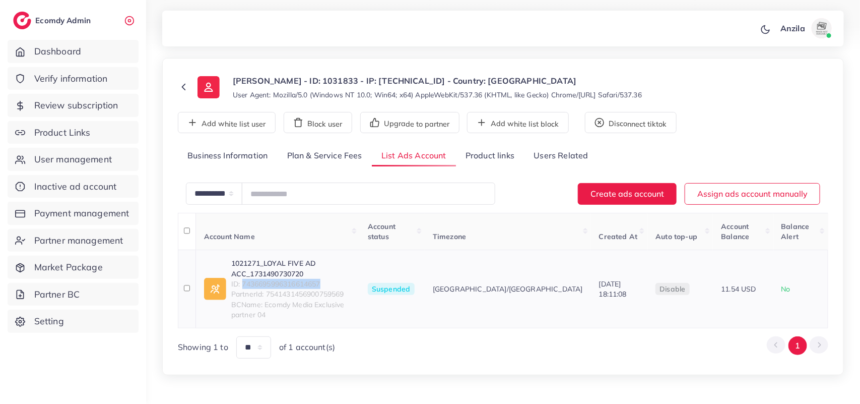
drag, startPoint x: 328, startPoint y: 264, endPoint x: 276, endPoint y: 263, distance: 51.4
click at [276, 279] on span "ID: 7436695996316614657" at bounding box center [291, 284] width 120 height 10
copy span "7436695996316614657"
click at [349, 258] on link "1021271_LOYAL FIVE AD ACC_1731490730720" at bounding box center [291, 268] width 120 height 21
click at [484, 159] on link "Product links" at bounding box center [490, 156] width 68 height 22
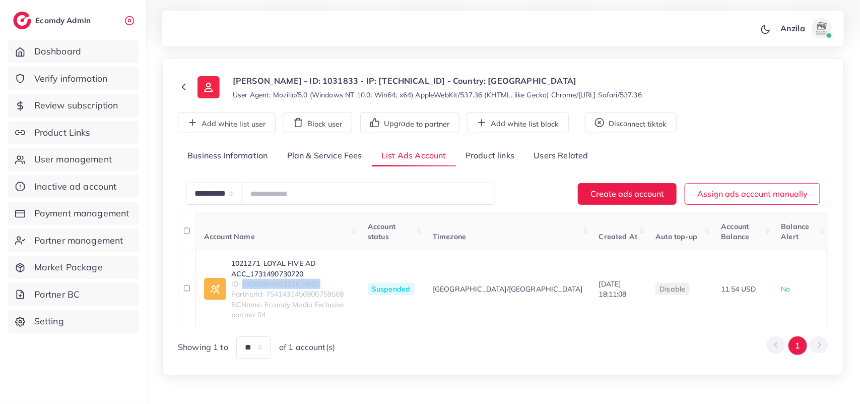
click at [484, 159] on link "Product links" at bounding box center [490, 156] width 68 height 22
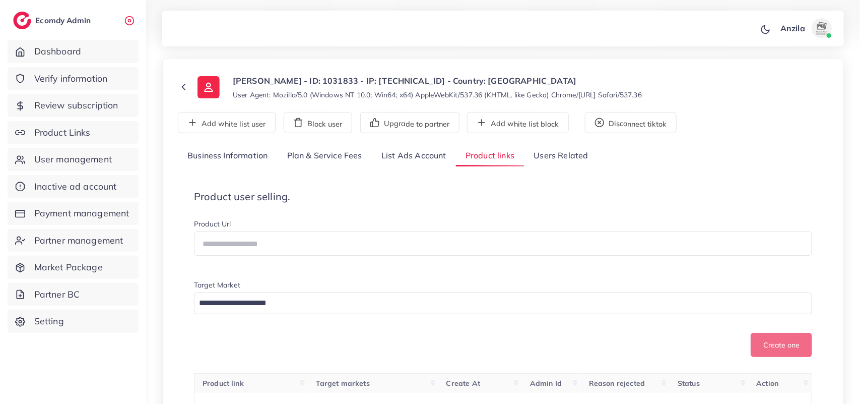
click at [504, 154] on link "Product links" at bounding box center [490, 156] width 68 height 22
click at [654, 198] on h4 "Product user selling." at bounding box center [503, 196] width 618 height 12
drag, startPoint x: 480, startPoint y: 43, endPoint x: 665, endPoint y: 89, distance: 191.0
click at [483, 292] on div "Loading..." at bounding box center [503, 303] width 618 height 22
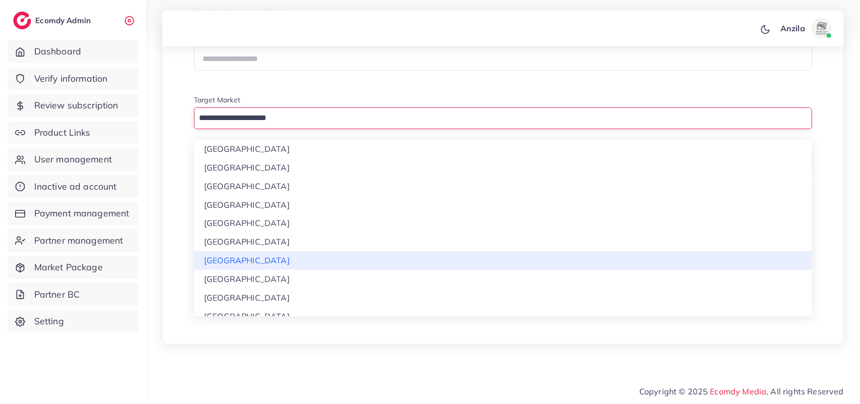
scroll to position [9, 0]
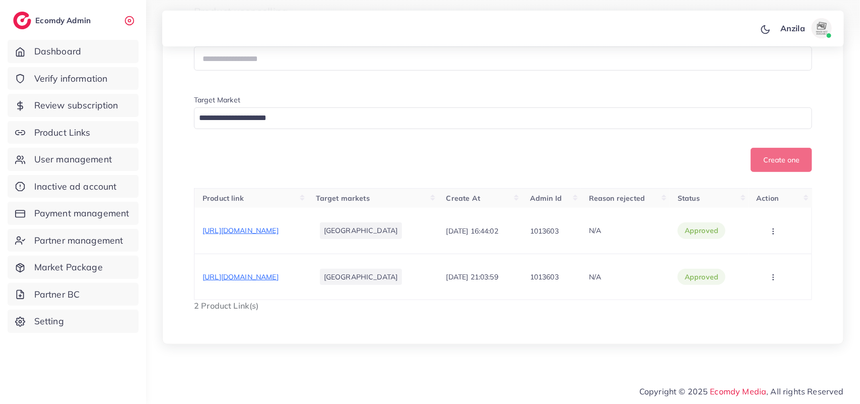
click at [392, 361] on div "**********" at bounding box center [503, 80] width 714 height 593
click at [279, 276] on span "https://eosic.store/products/%F0%9F%8C%9F%F0%9F%92%8E-golden-starlight-set-chai…" at bounding box center [241, 276] width 76 height 9
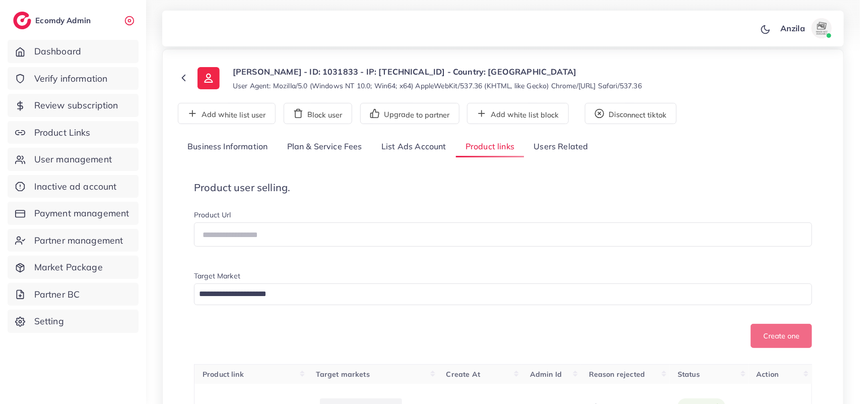
click at [415, 142] on link "List Ads Account" at bounding box center [414, 147] width 84 height 22
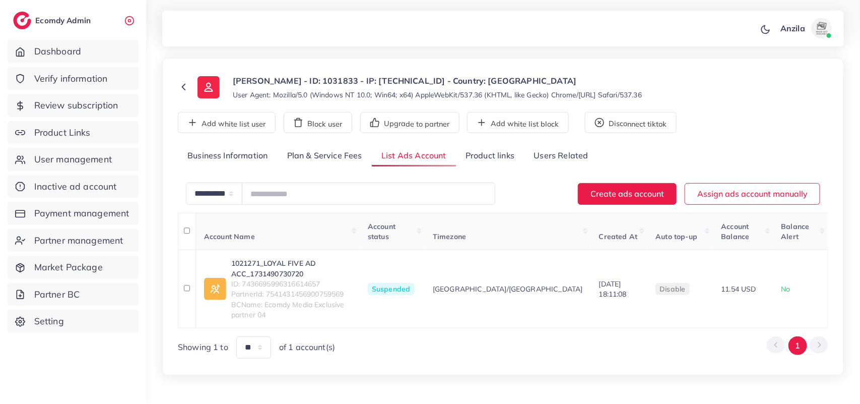
click at [232, 160] on link "Business Information" at bounding box center [228, 156] width 100 height 22
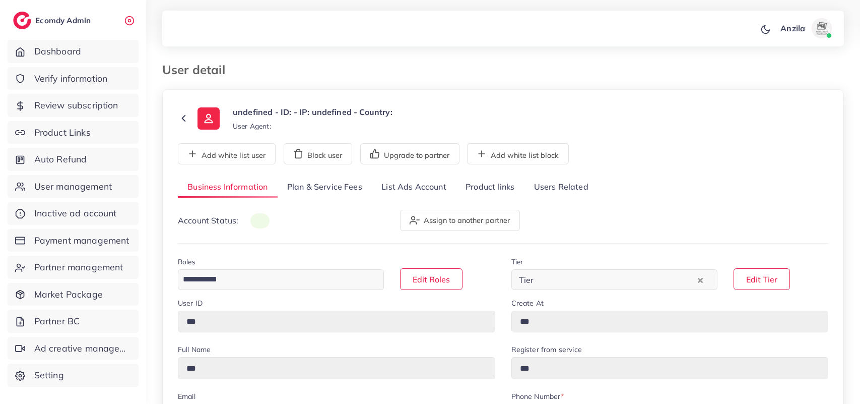
type input "*******"
type input "**********"
type input "******"
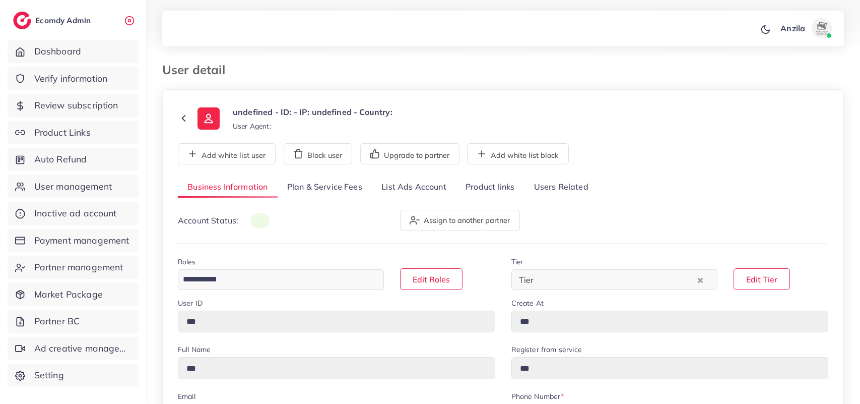
type input "**********"
select select "********"
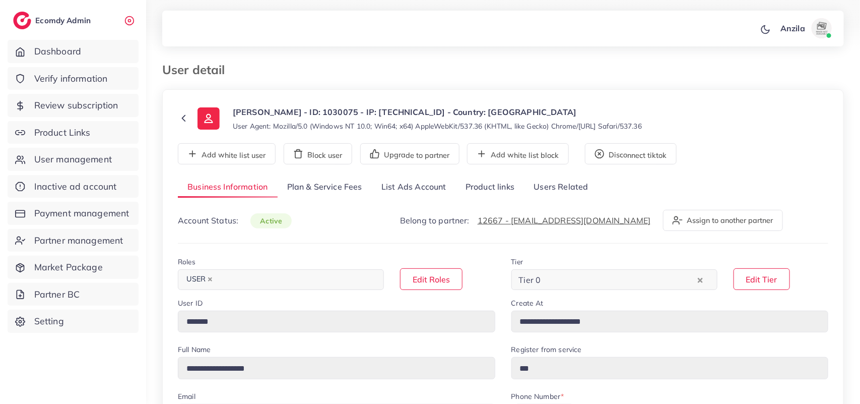
click at [411, 196] on link "List Ads Account" at bounding box center [414, 187] width 84 height 22
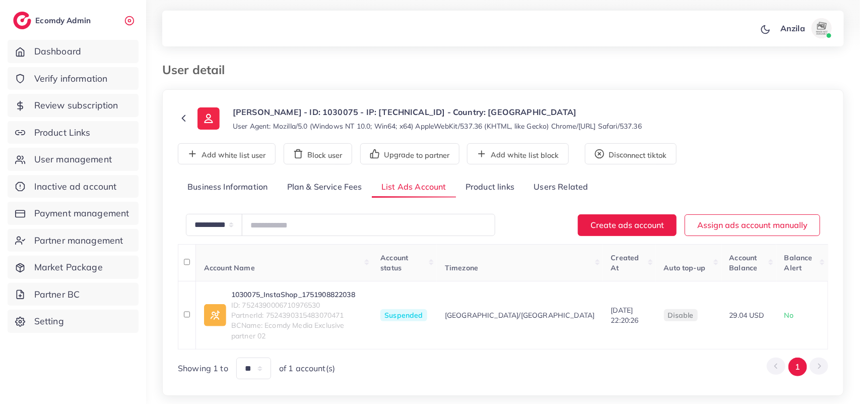
click at [468, 196] on link "Product links" at bounding box center [490, 187] width 68 height 22
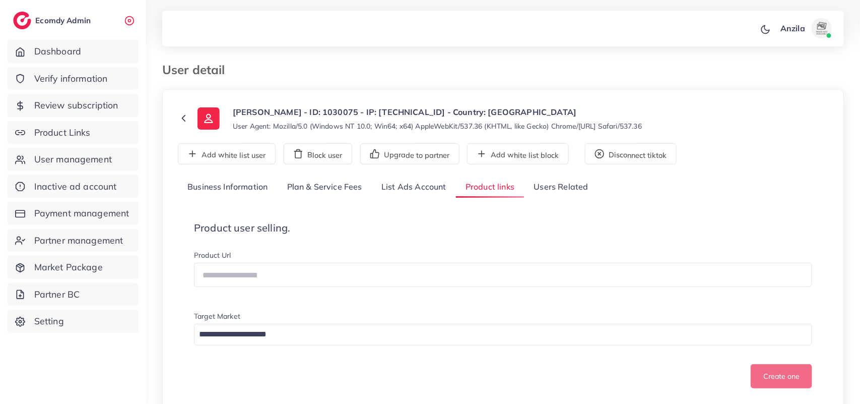
click at [403, 185] on link "List Ads Account" at bounding box center [414, 187] width 84 height 22
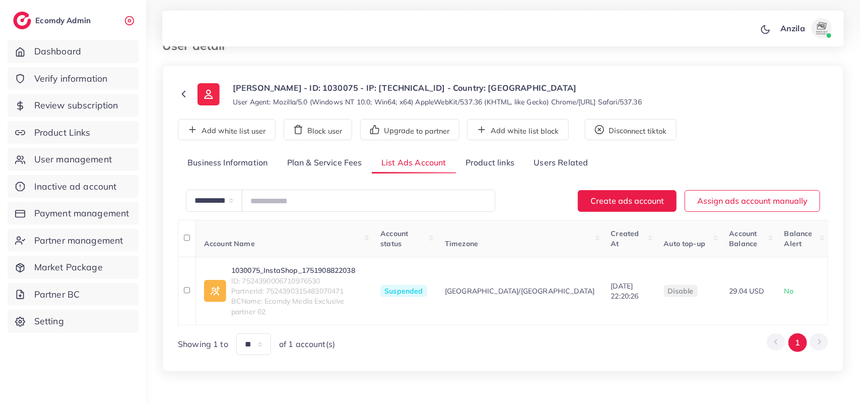
scroll to position [31, 0]
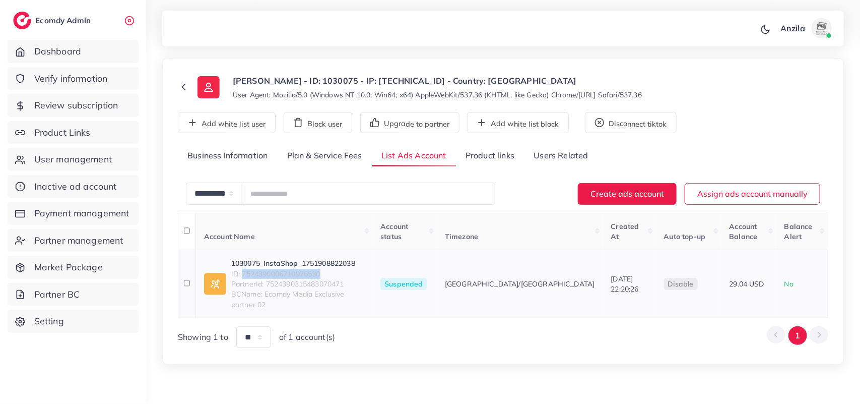
drag, startPoint x: 243, startPoint y: 264, endPoint x: 324, endPoint y: 262, distance: 81.1
click at [324, 269] on span "ID: 7524390006710976530" at bounding box center [297, 274] width 133 height 10
click at [313, 269] on span "ID: 7524390006710976530" at bounding box center [297, 274] width 133 height 10
click at [311, 269] on span "ID: 7524390006710976530" at bounding box center [297, 274] width 133 height 10
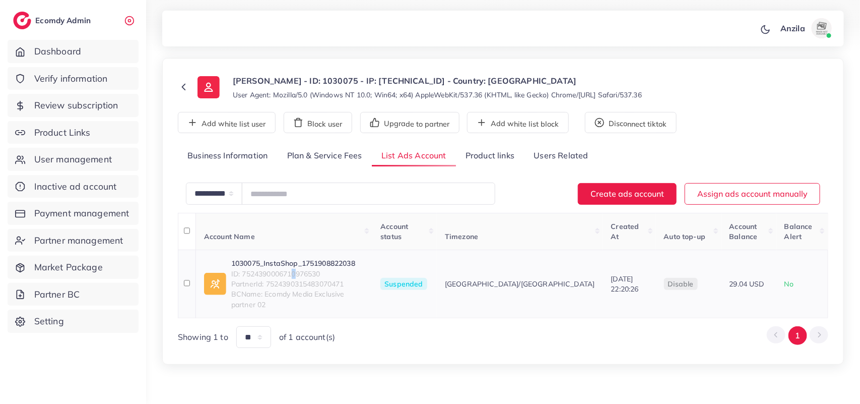
click at [296, 269] on span "ID: 7524390006710976530" at bounding box center [297, 274] width 133 height 10
click at [292, 269] on span "ID: 7524390006710976530" at bounding box center [297, 274] width 133 height 10
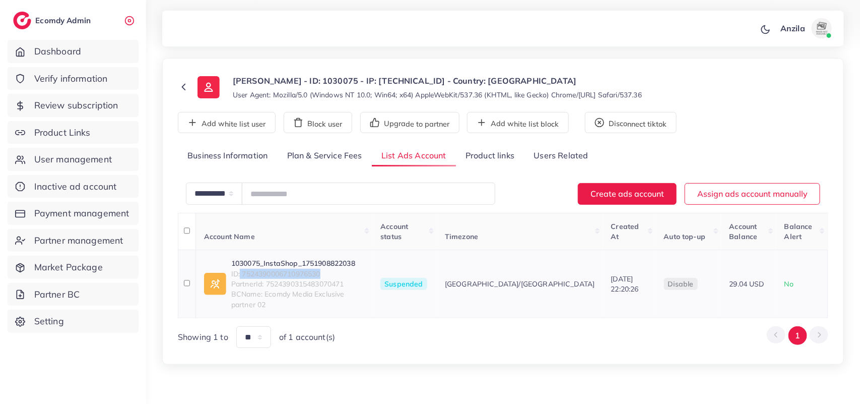
drag, startPoint x: 240, startPoint y: 265, endPoint x: 333, endPoint y: 267, distance: 92.7
click at [333, 269] on span "ID: 7524390006710976530" at bounding box center [297, 274] width 133 height 10
drag, startPoint x: 341, startPoint y: 255, endPoint x: 326, endPoint y: 263, distance: 16.7
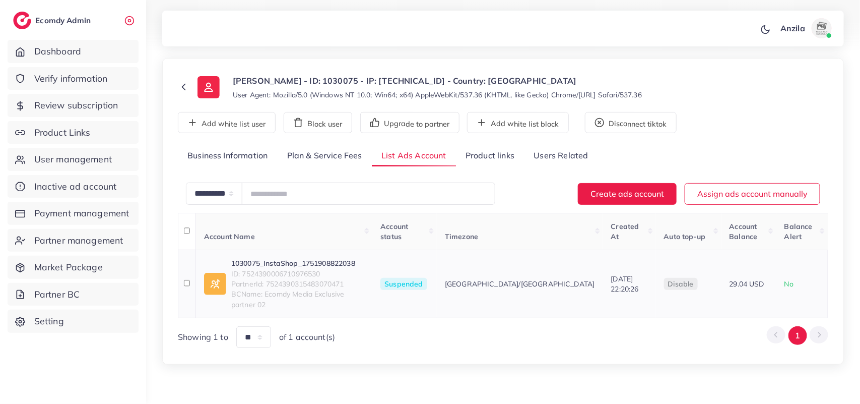
click at [330, 269] on span "ID: 7524390006710976530" at bounding box center [297, 274] width 133 height 10
drag, startPoint x: 324, startPoint y: 265, endPoint x: 280, endPoint y: 265, distance: 43.8
click at [280, 269] on span "ID: 7524390006710976530" at bounding box center [297, 274] width 133 height 10
copy span "7524390006710976530"
click at [344, 258] on link "1030075_InstaShop_1751908822038" at bounding box center [297, 263] width 133 height 10
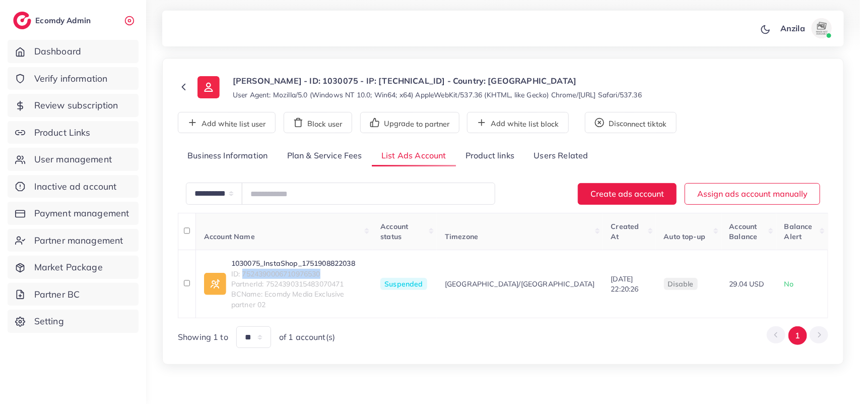
click at [487, 151] on link "Product links" at bounding box center [490, 156] width 68 height 22
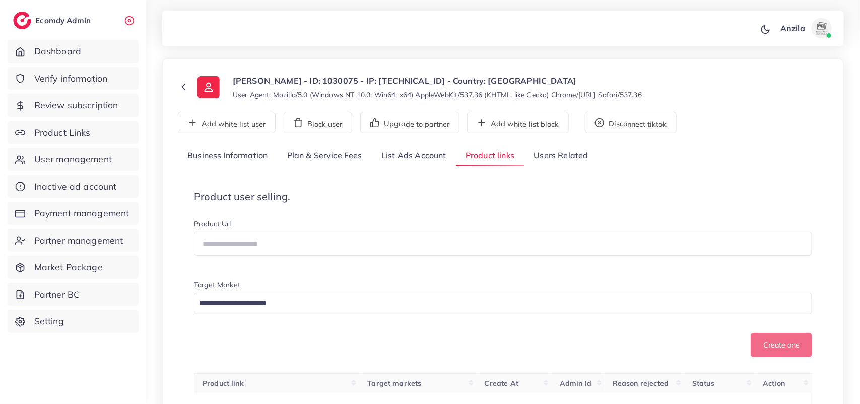
click at [659, 192] on h4 "Product user selling." at bounding box center [503, 196] width 618 height 12
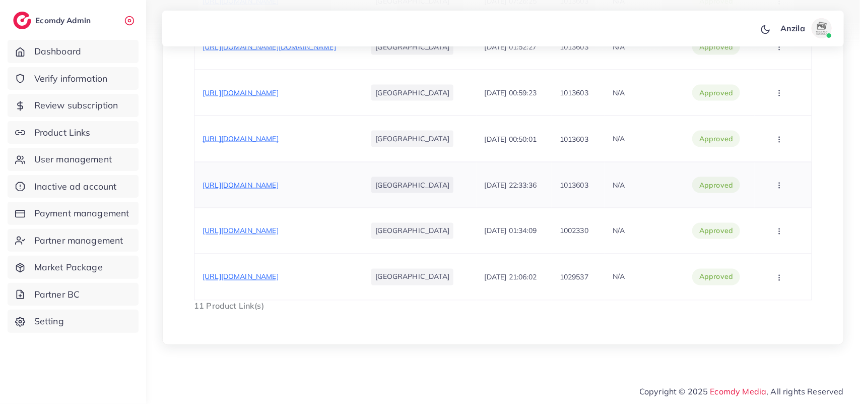
scroll to position [742, 0]
click at [279, 184] on span "[URL][DOMAIN_NAME]" at bounding box center [241, 184] width 76 height 9
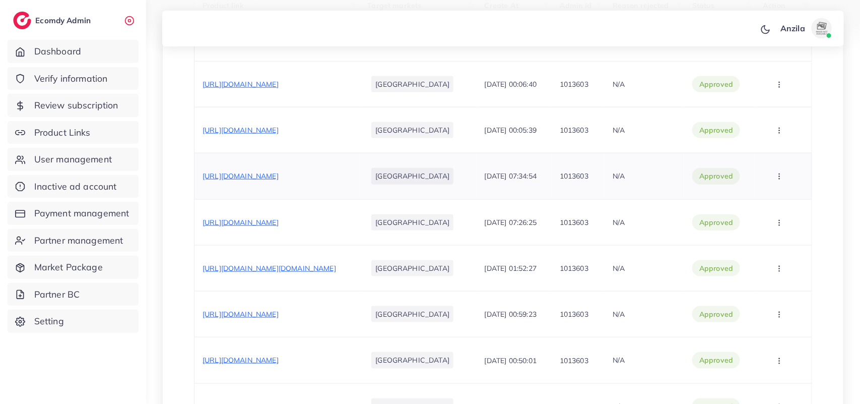
click at [279, 180] on span "[URL][DOMAIN_NAME]" at bounding box center [241, 175] width 76 height 9
click at [248, 135] on span "[URL][DOMAIN_NAME]" at bounding box center [241, 129] width 76 height 9
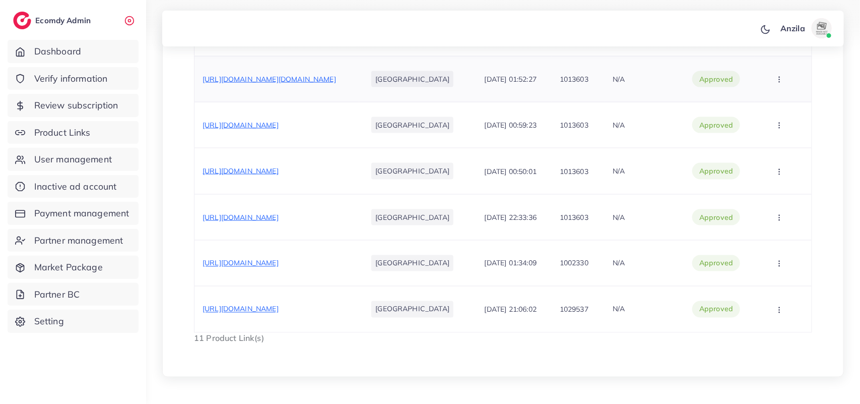
scroll to position [755, 0]
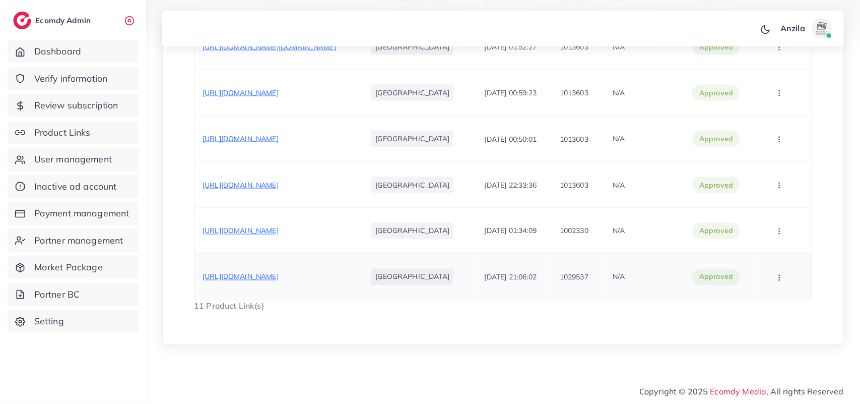
click at [243, 281] on span "[URL][DOMAIN_NAME]" at bounding box center [241, 276] width 76 height 9
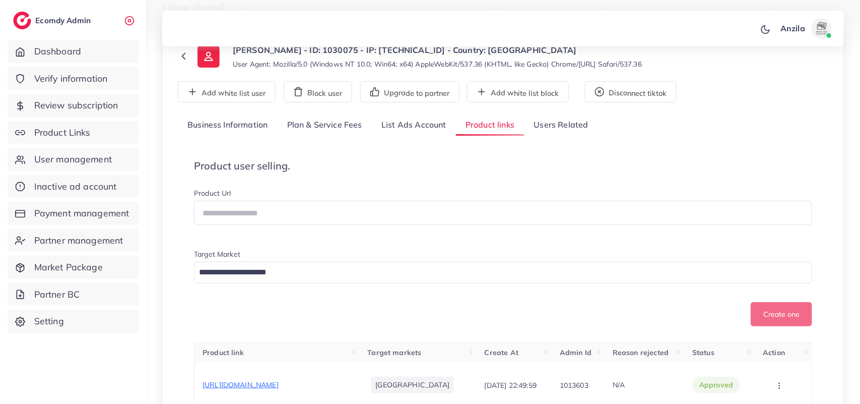
scroll to position [0, 0]
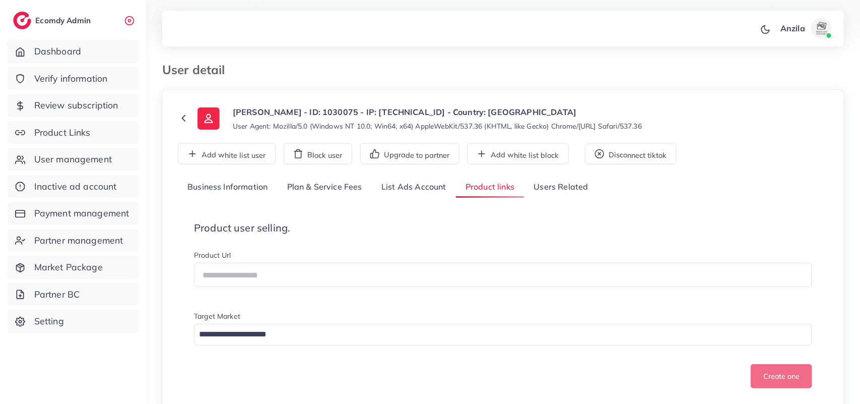
click at [248, 184] on link "Business Information" at bounding box center [228, 187] width 100 height 22
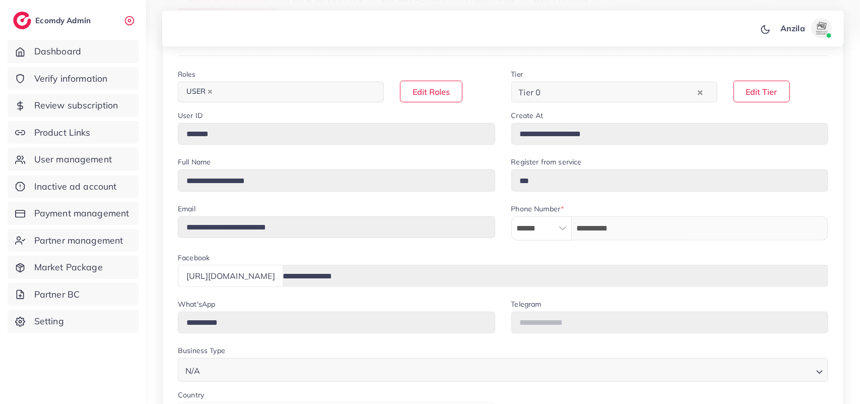
scroll to position [189, 0]
